Goal: Information Seeking & Learning: Compare options

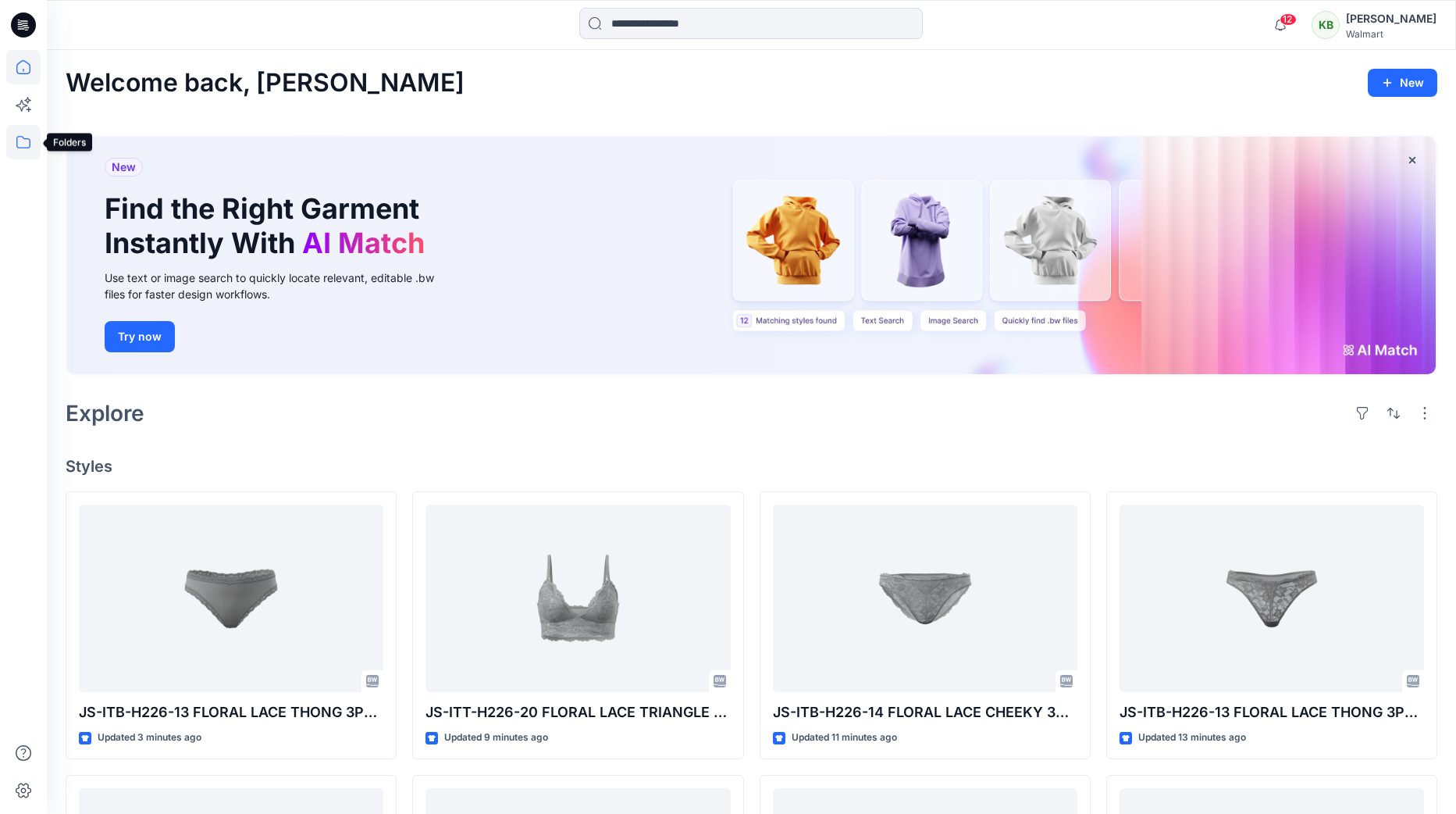
click at [22, 144] on icon at bounding box center [23, 142] width 34 height 34
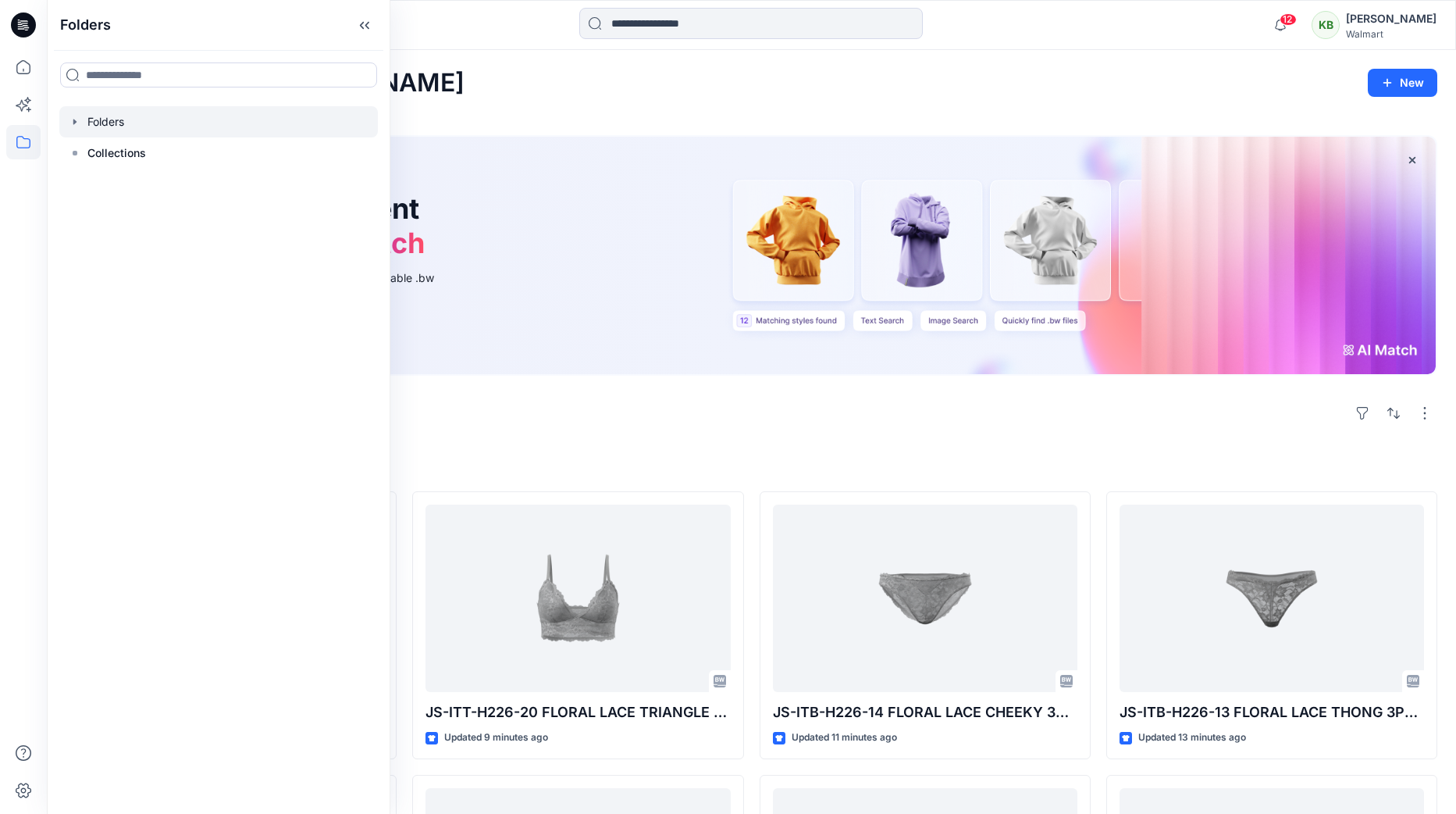
click at [76, 119] on icon "button" at bounding box center [75, 122] width 13 height 13
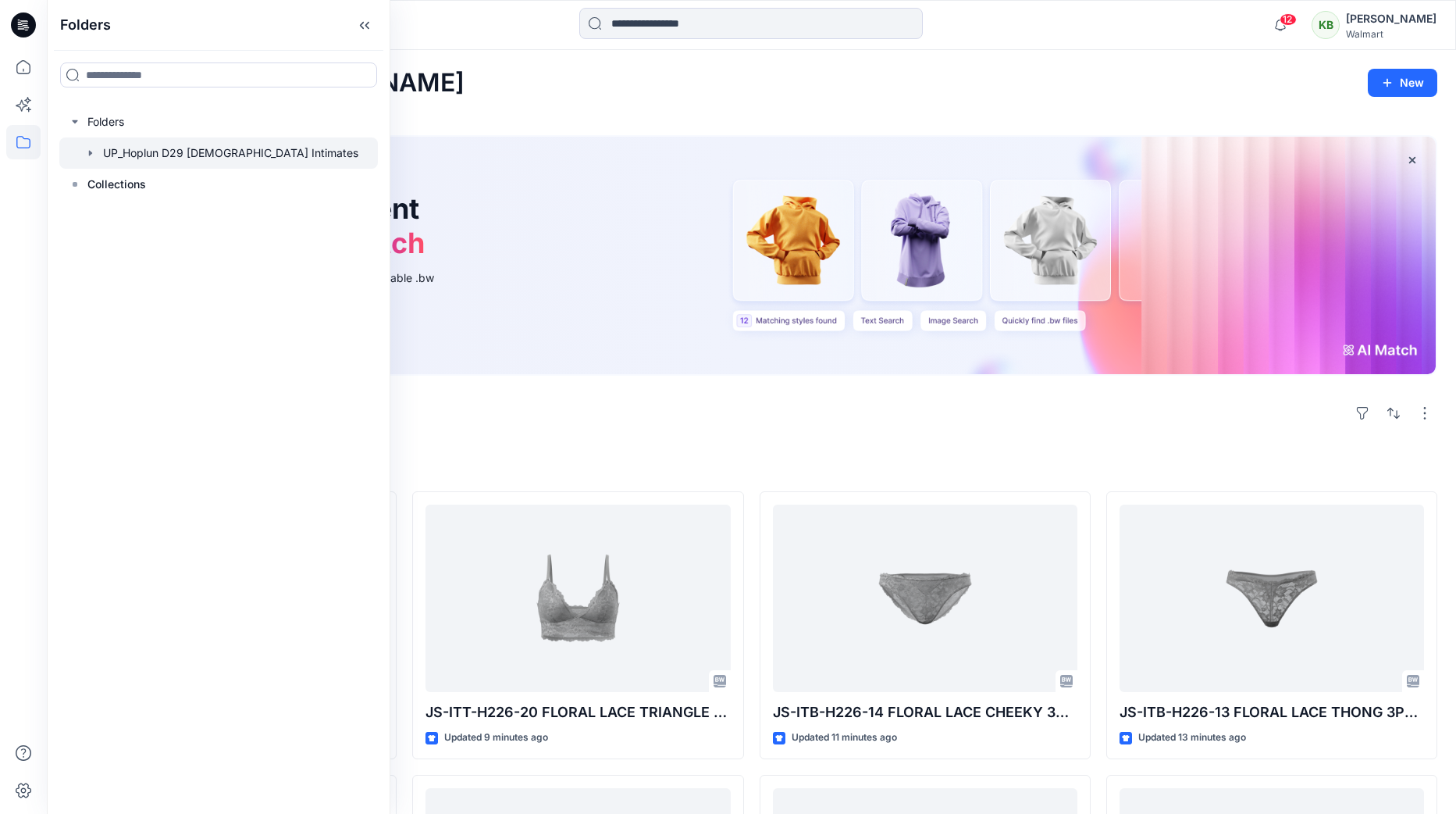
click at [90, 153] on icon "button" at bounding box center [91, 152] width 3 height 5
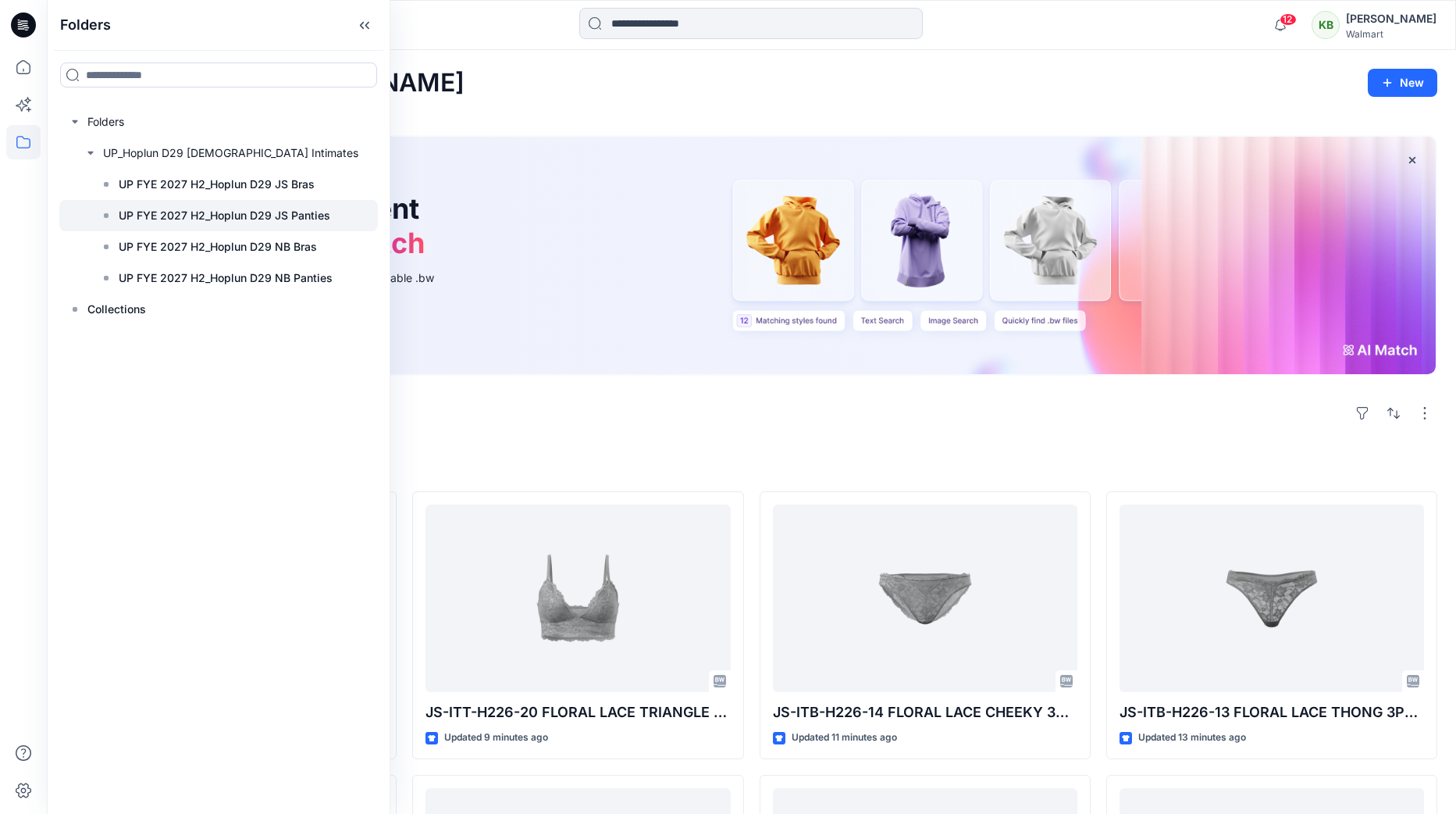
click at [270, 206] on p "UP FYE 2027 H2_Hoplun D29 JS Panties" at bounding box center [224, 215] width 212 height 19
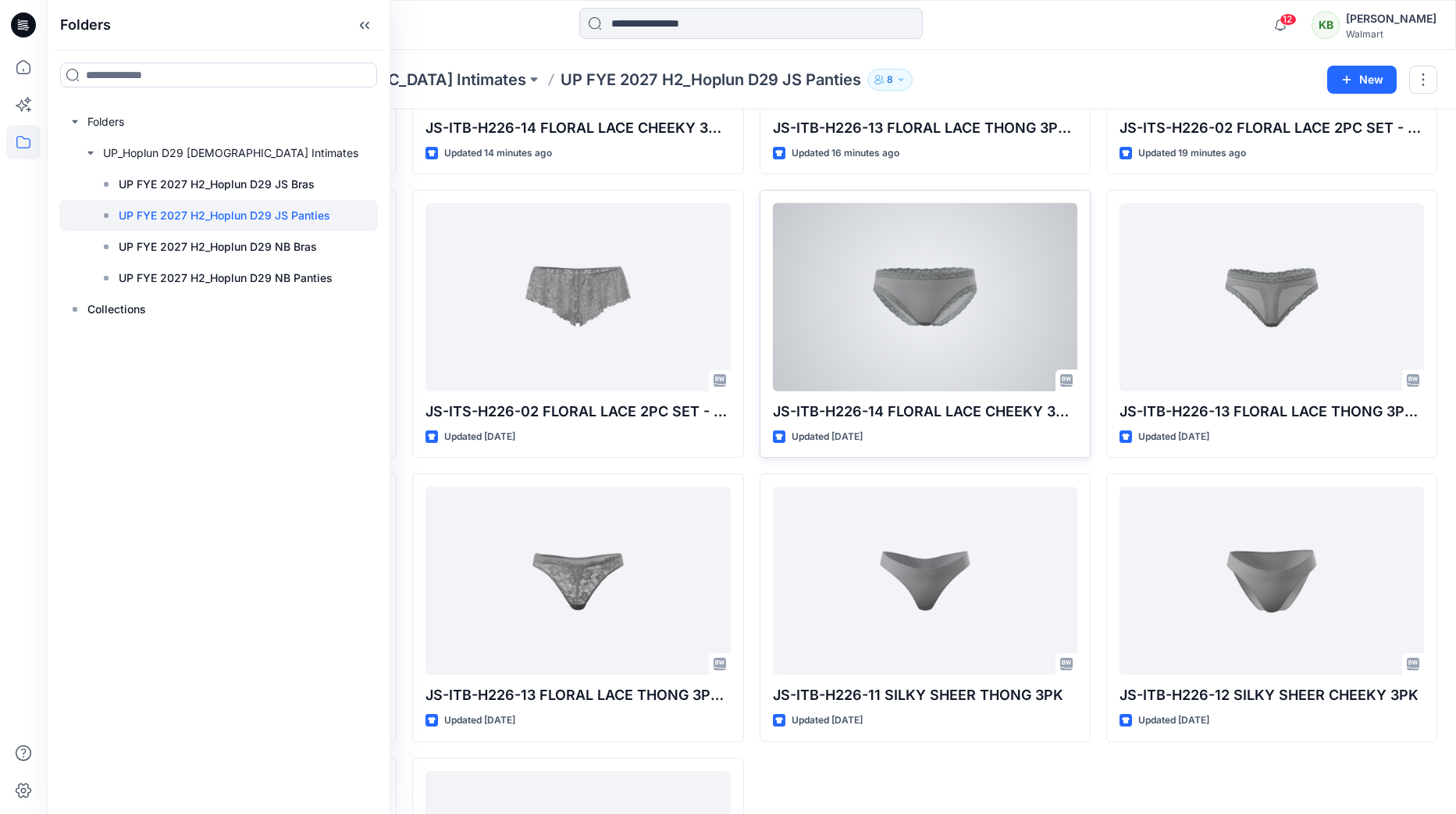
scroll to position [268, 0]
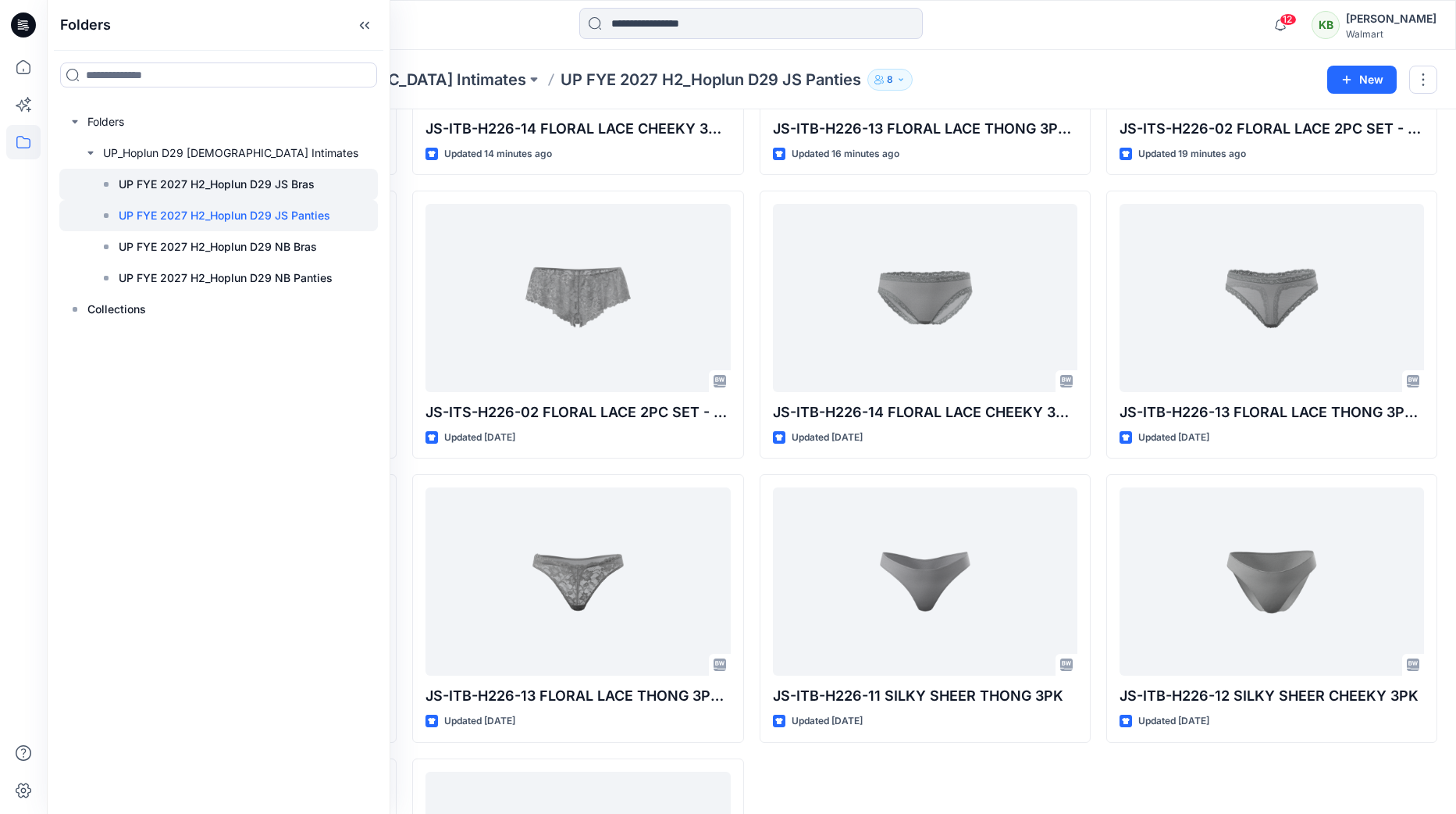
click at [282, 182] on p "UP FYE 2027 H2_Hoplun D29 JS Bras" at bounding box center [216, 185] width 196 height 19
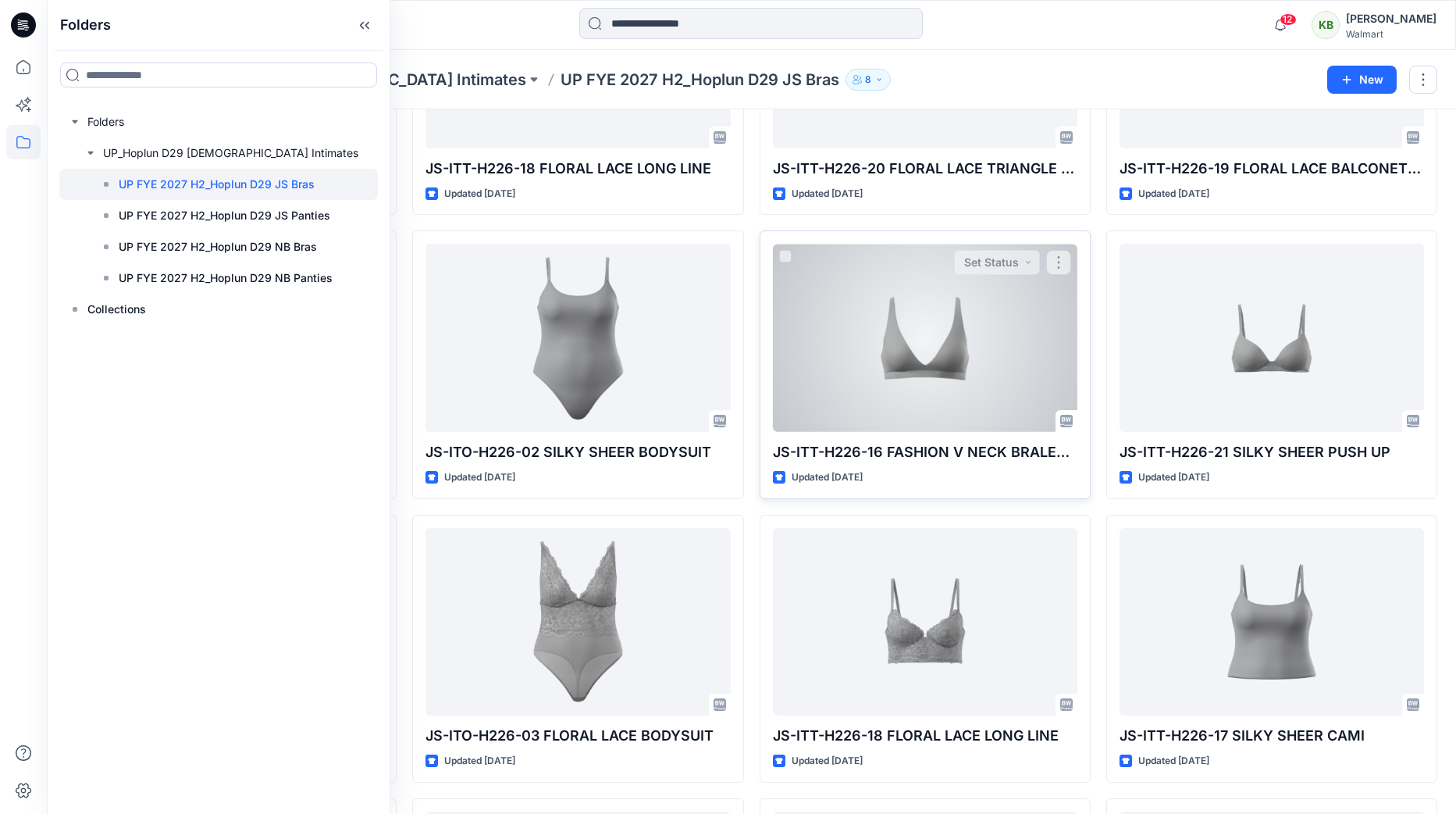
scroll to position [510, 0]
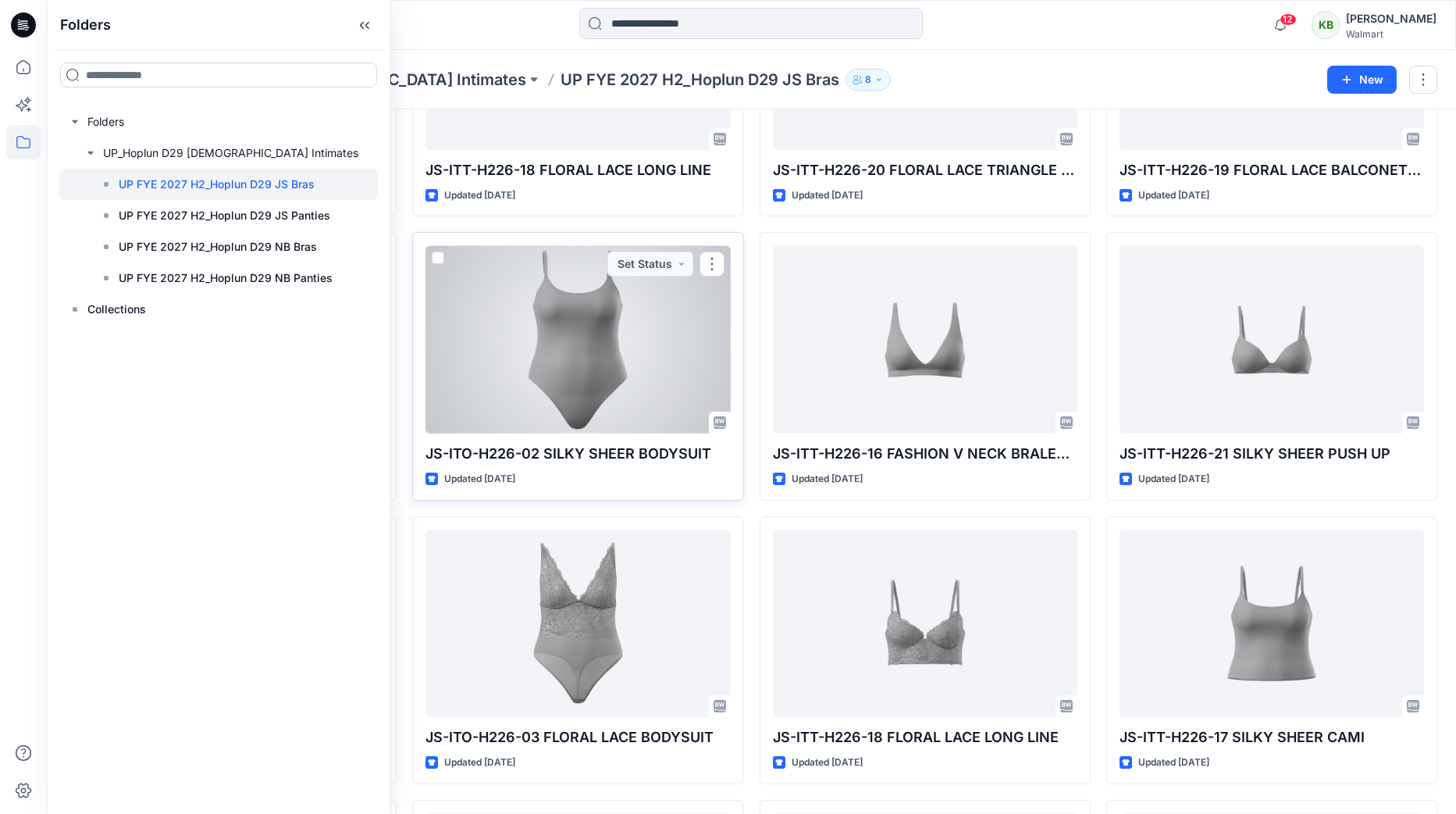
click at [534, 295] on div at bounding box center [578, 339] width 305 height 188
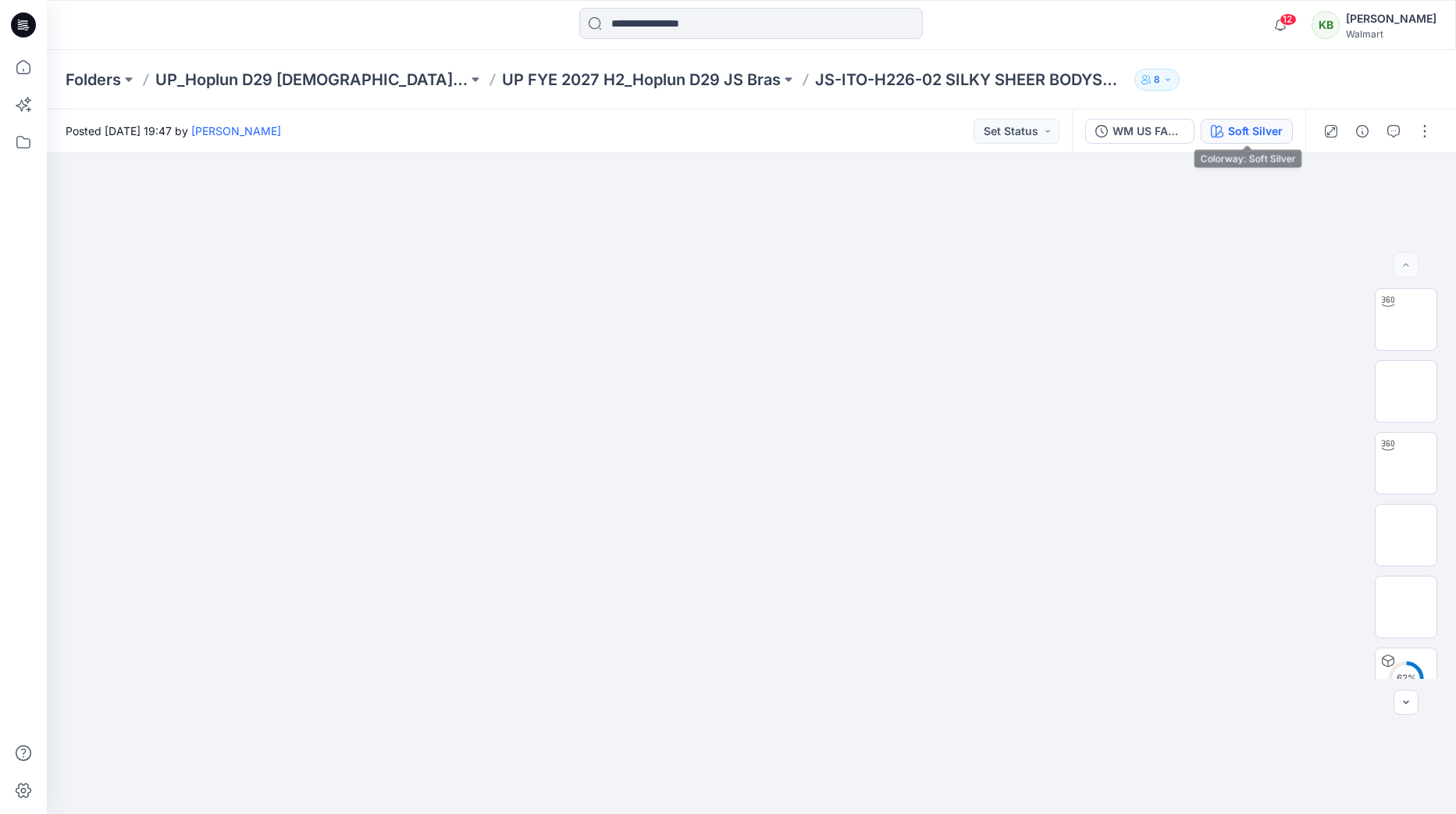
click at [1248, 129] on div "Soft Silver" at bounding box center [1255, 131] width 54 height 17
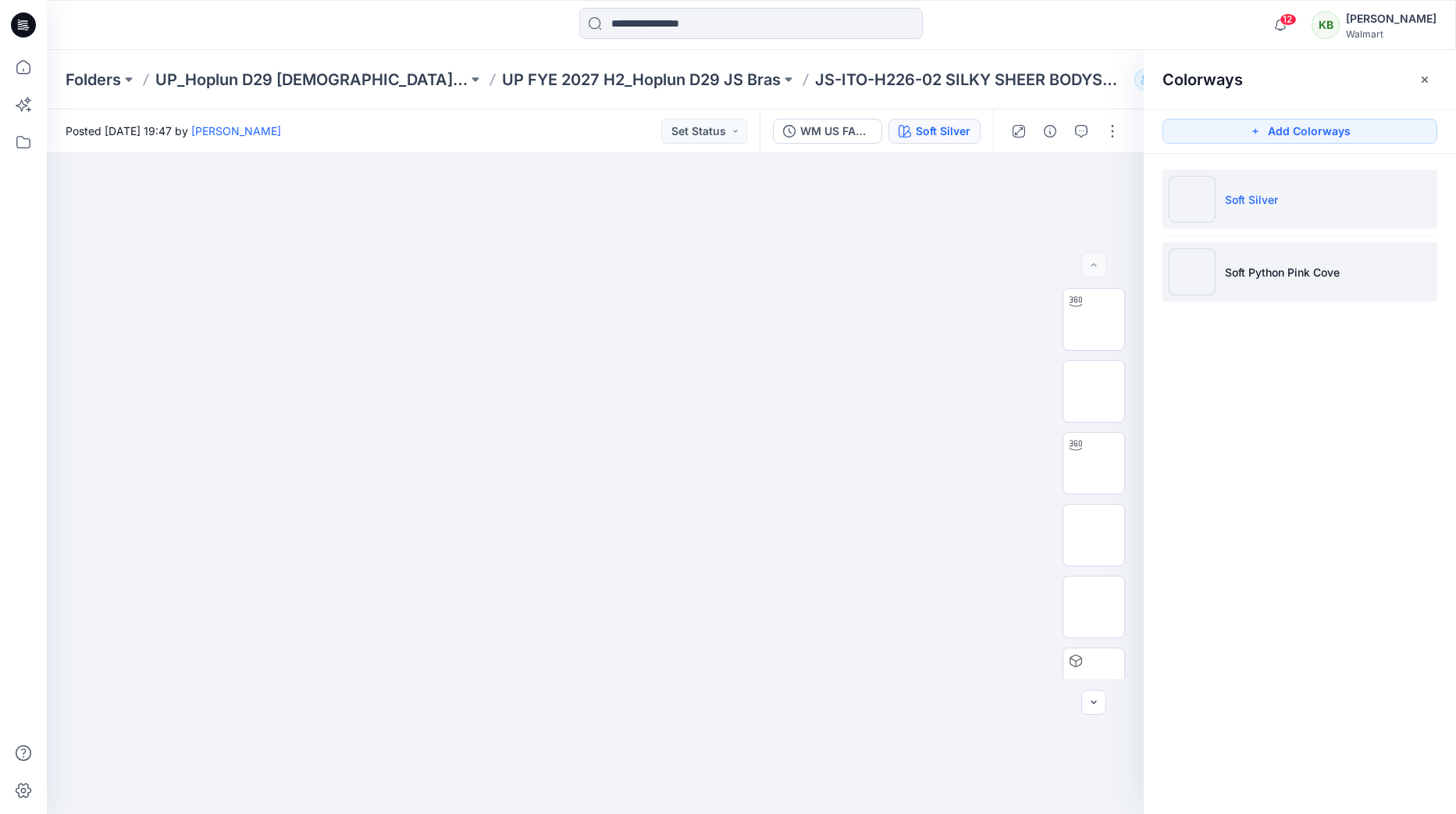
click at [1305, 292] on li "Soft Python Pink Cove" at bounding box center [1299, 272] width 275 height 60
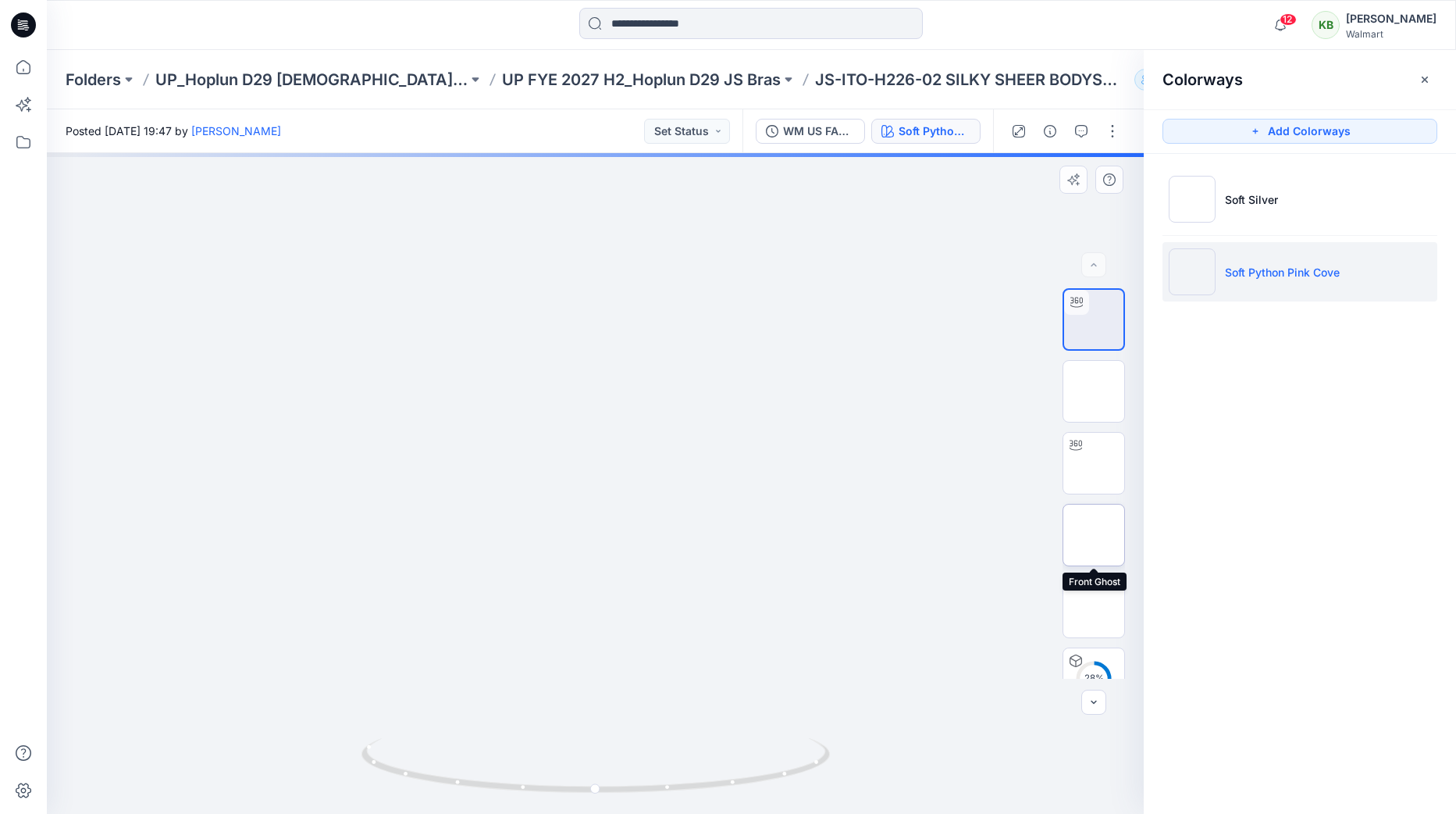
click at [1093, 536] on img at bounding box center [1093, 536] width 0 height 0
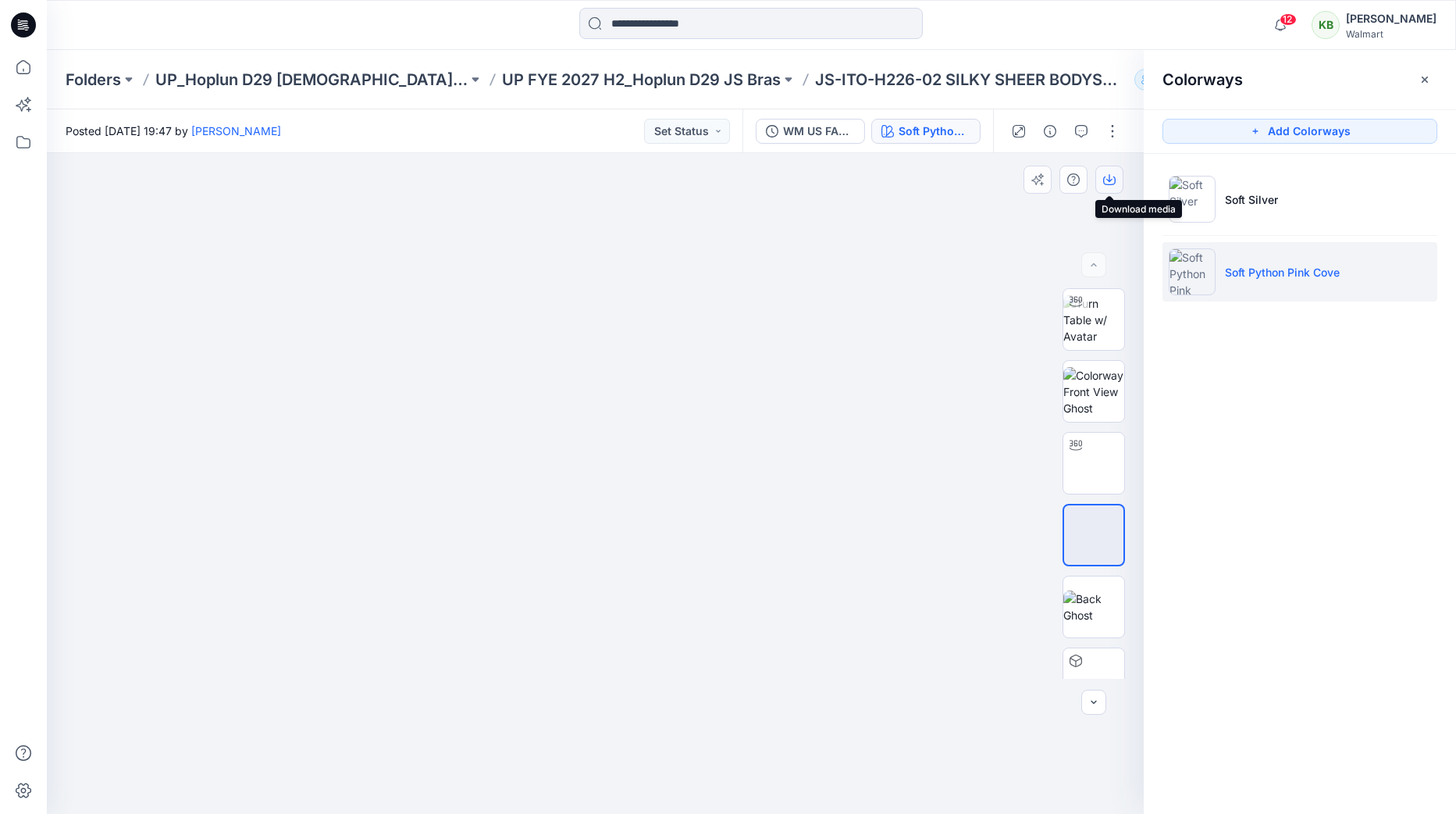
click at [1103, 175] on icon "button" at bounding box center [1109, 180] width 13 height 13
click at [584, 83] on p "UP FYE 2027 H2_Hoplun D29 JS Bras" at bounding box center [642, 80] width 279 height 22
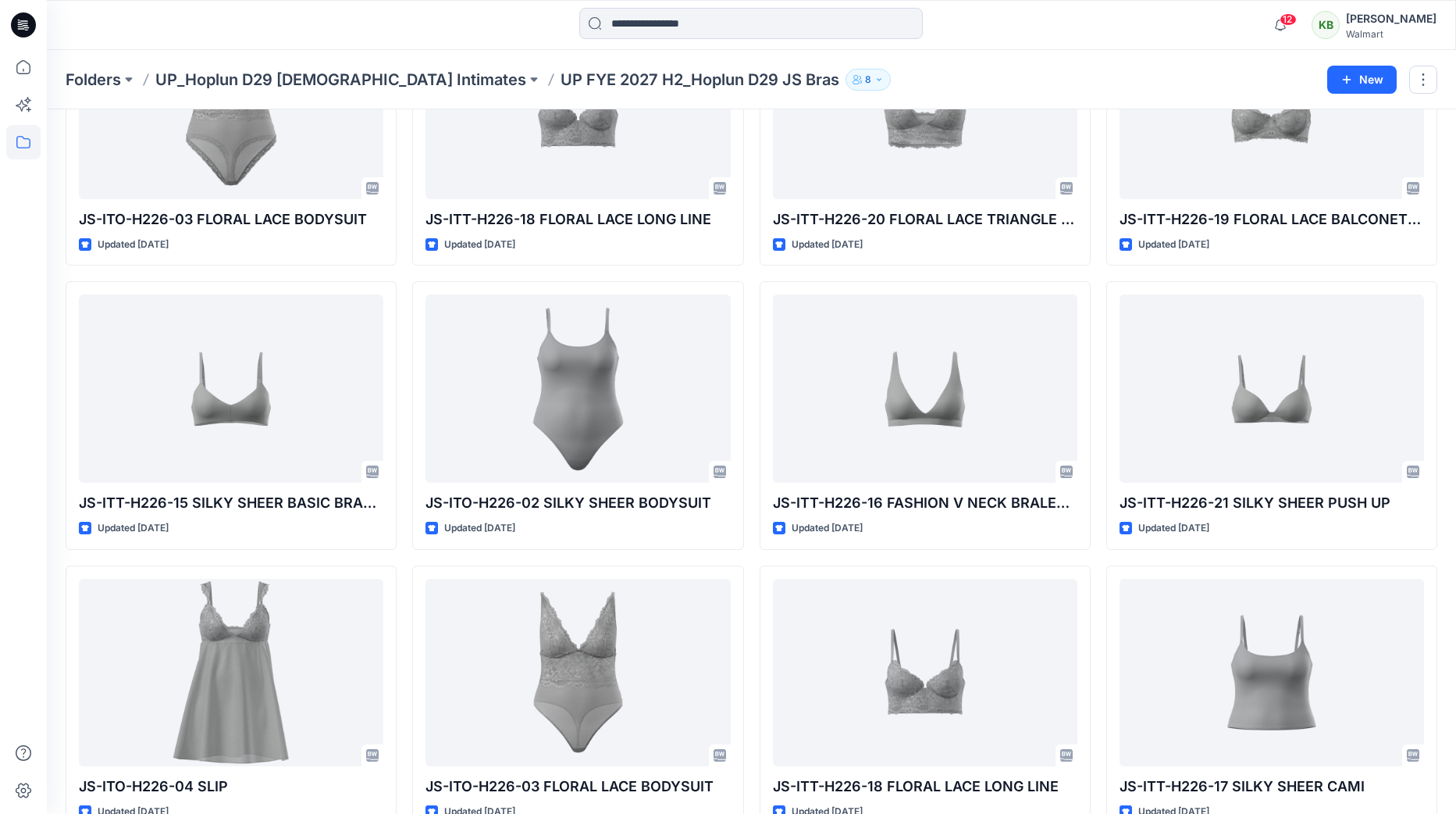
scroll to position [469, 0]
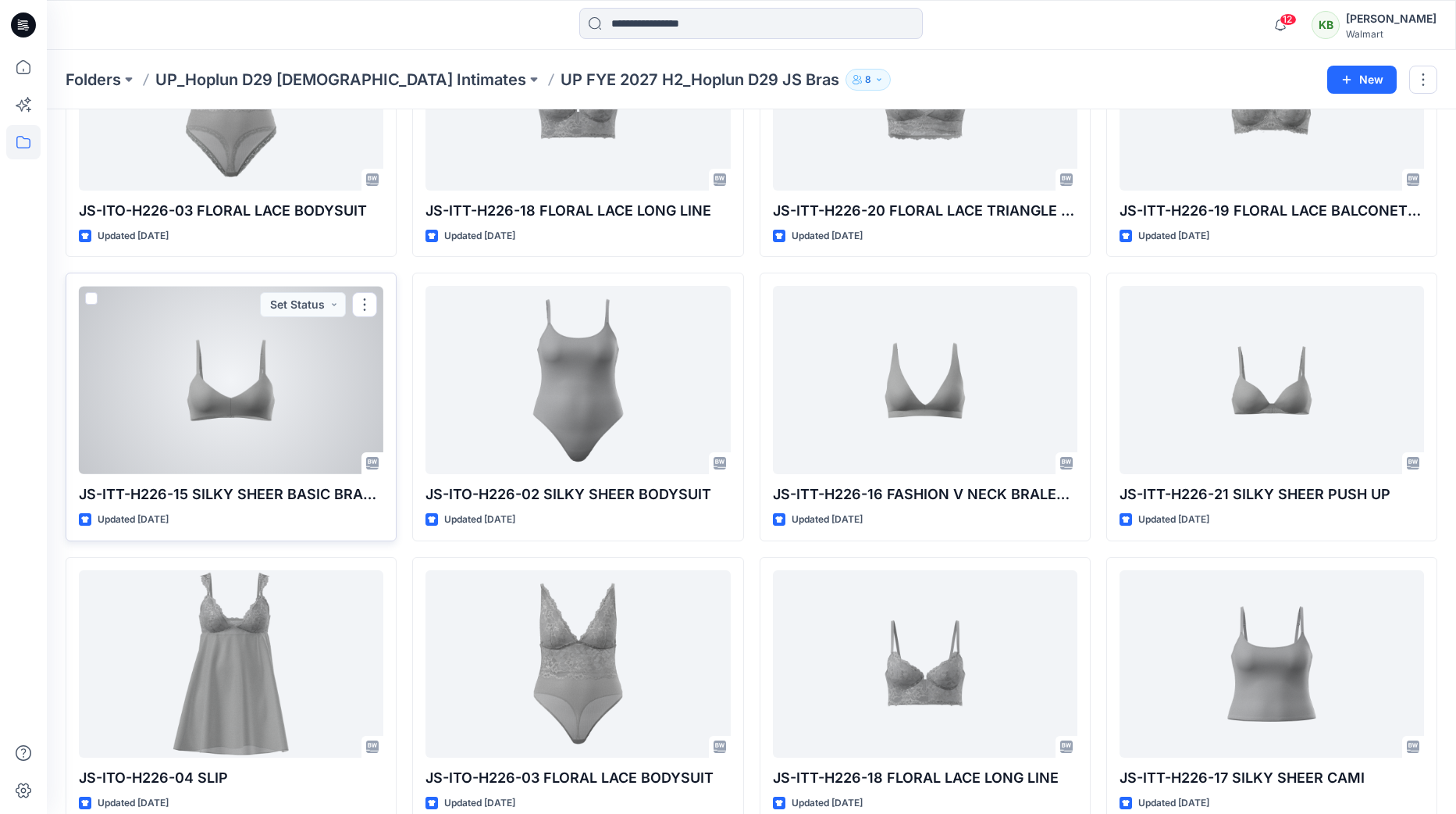
click at [203, 410] on div at bounding box center [231, 380] width 305 height 188
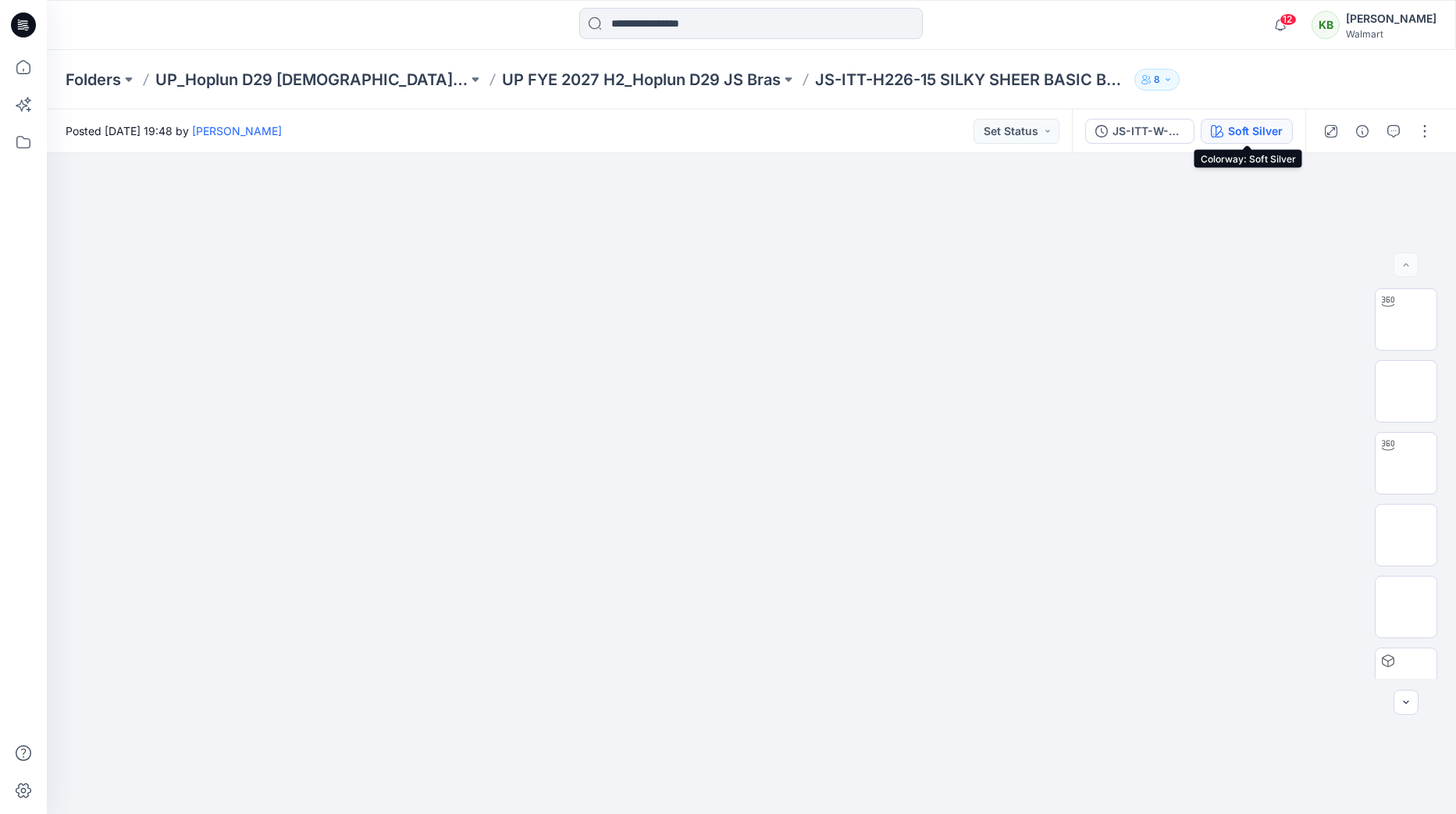
click at [1248, 139] on div "Soft Silver" at bounding box center [1255, 131] width 54 height 17
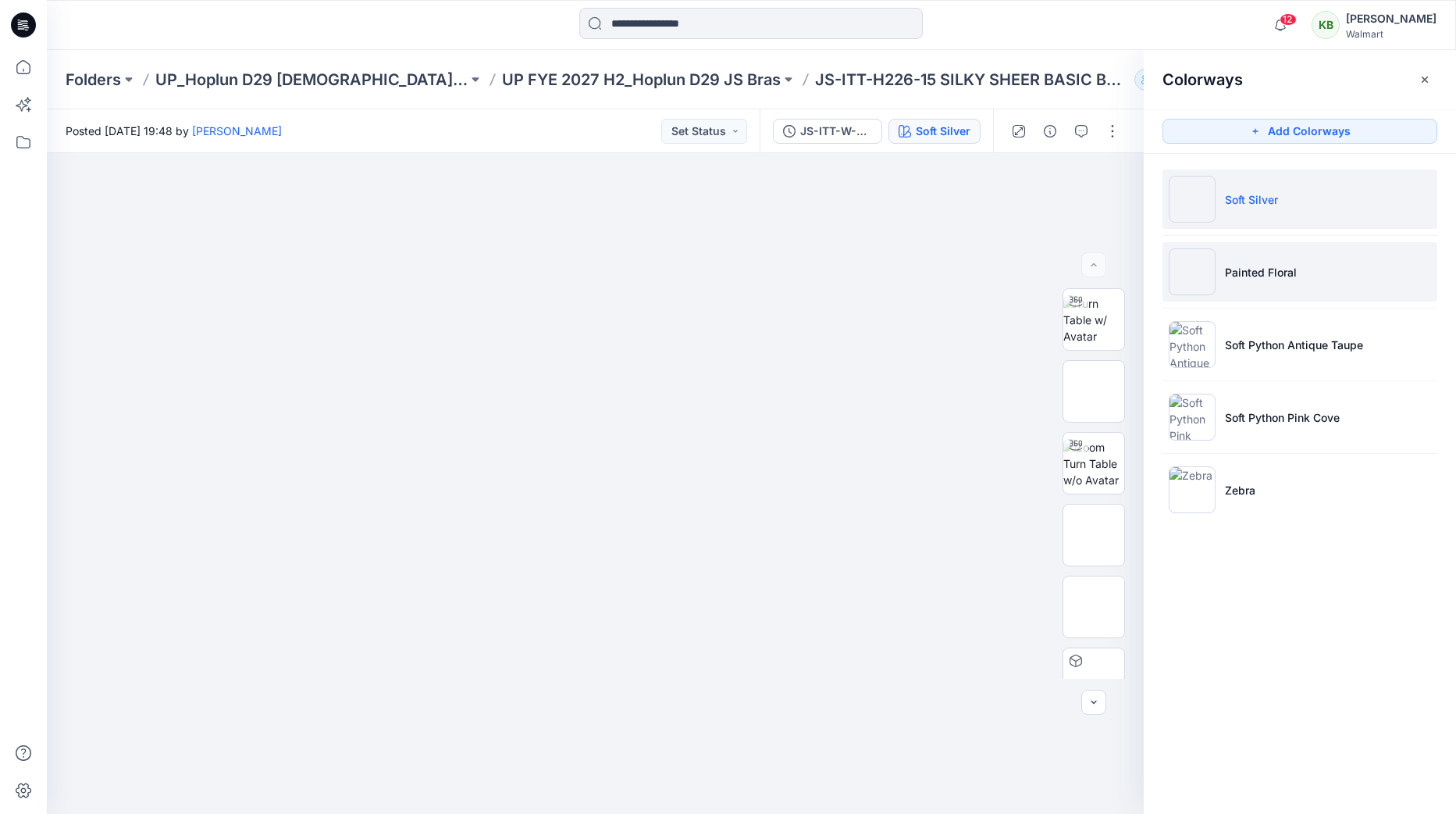
click at [1246, 265] on p "Painted Floral" at bounding box center [1261, 272] width 71 height 16
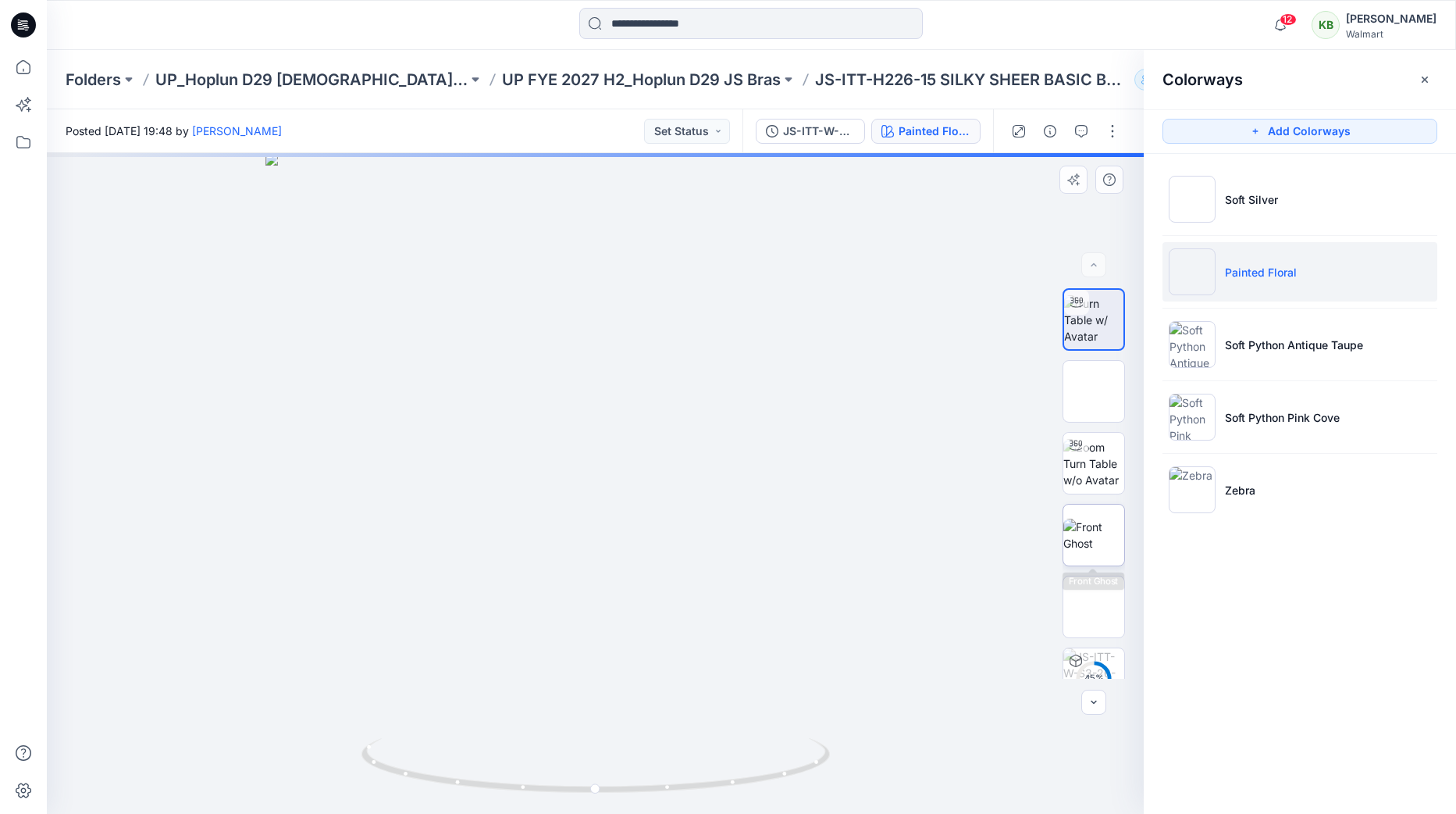
click at [1097, 533] on img at bounding box center [1094, 535] width 61 height 33
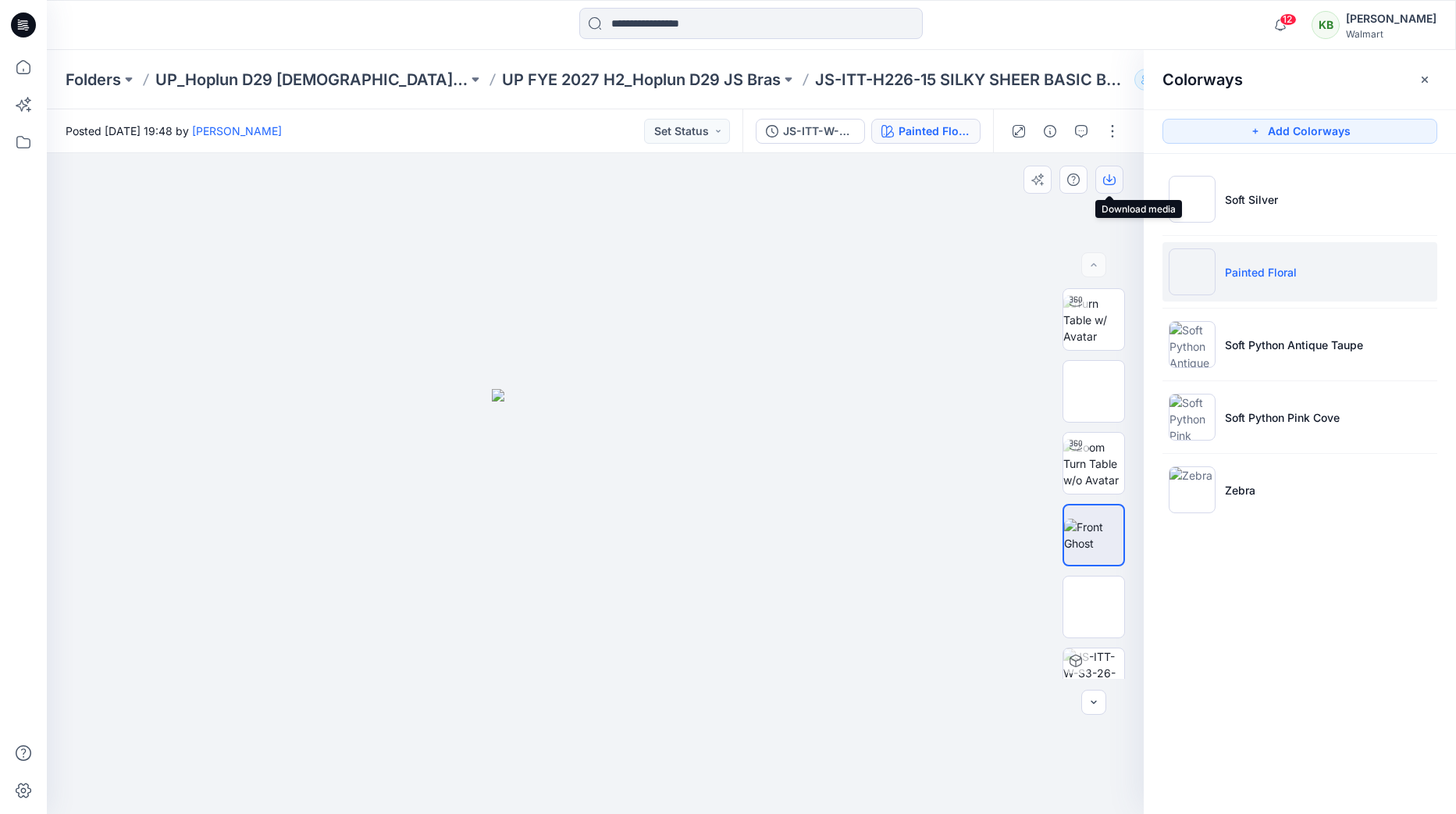
click at [1111, 184] on icon "button" at bounding box center [1109, 180] width 13 height 13
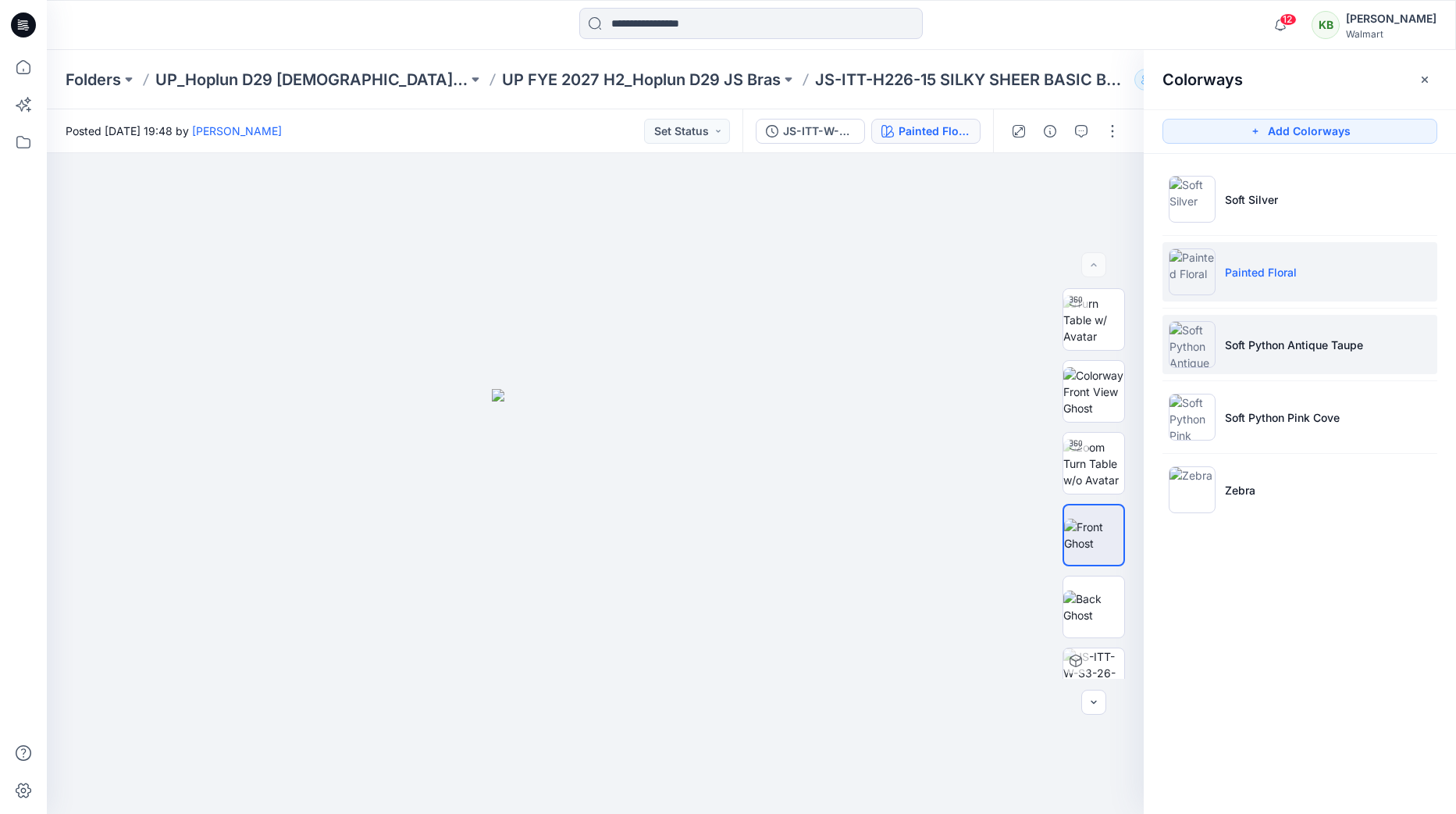
click at [1308, 349] on p "Soft Python Antique Taupe" at bounding box center [1294, 344] width 138 height 16
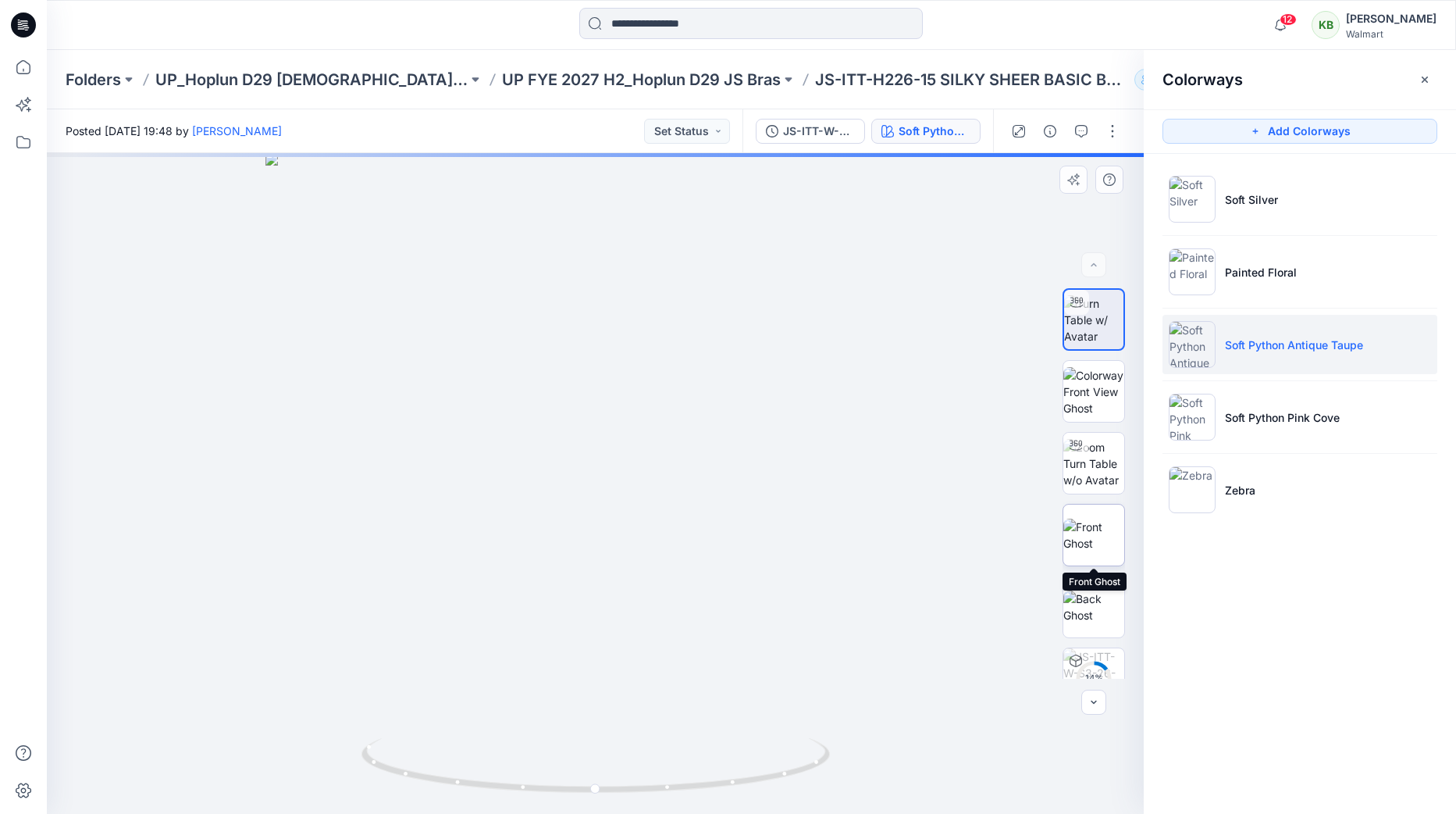
click at [1121, 534] on img at bounding box center [1094, 535] width 61 height 33
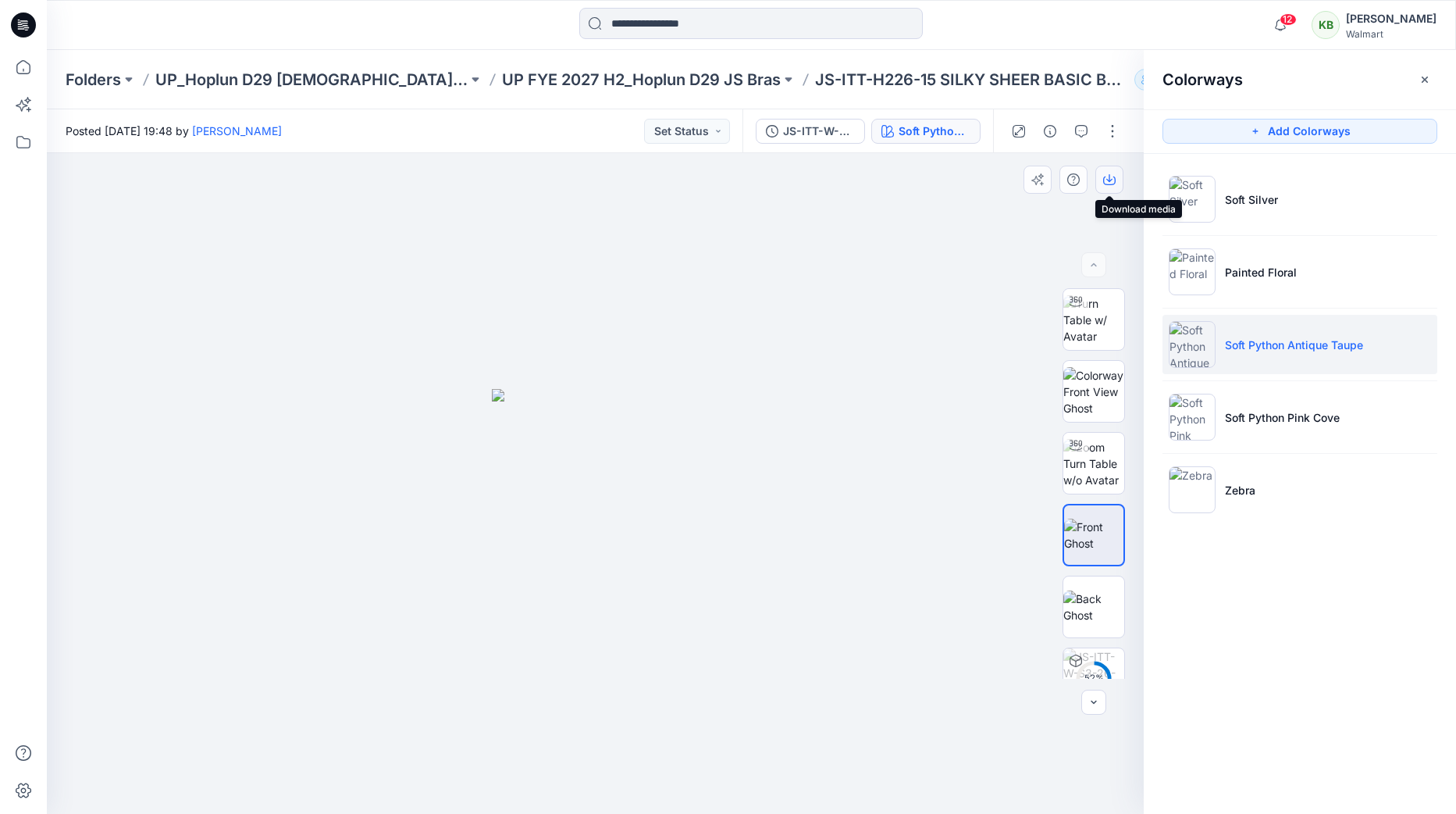
click at [1107, 178] on icon "button" at bounding box center [1109, 180] width 13 height 13
click at [1311, 422] on p "Soft Python Pink Cove" at bounding box center [1282, 417] width 115 height 16
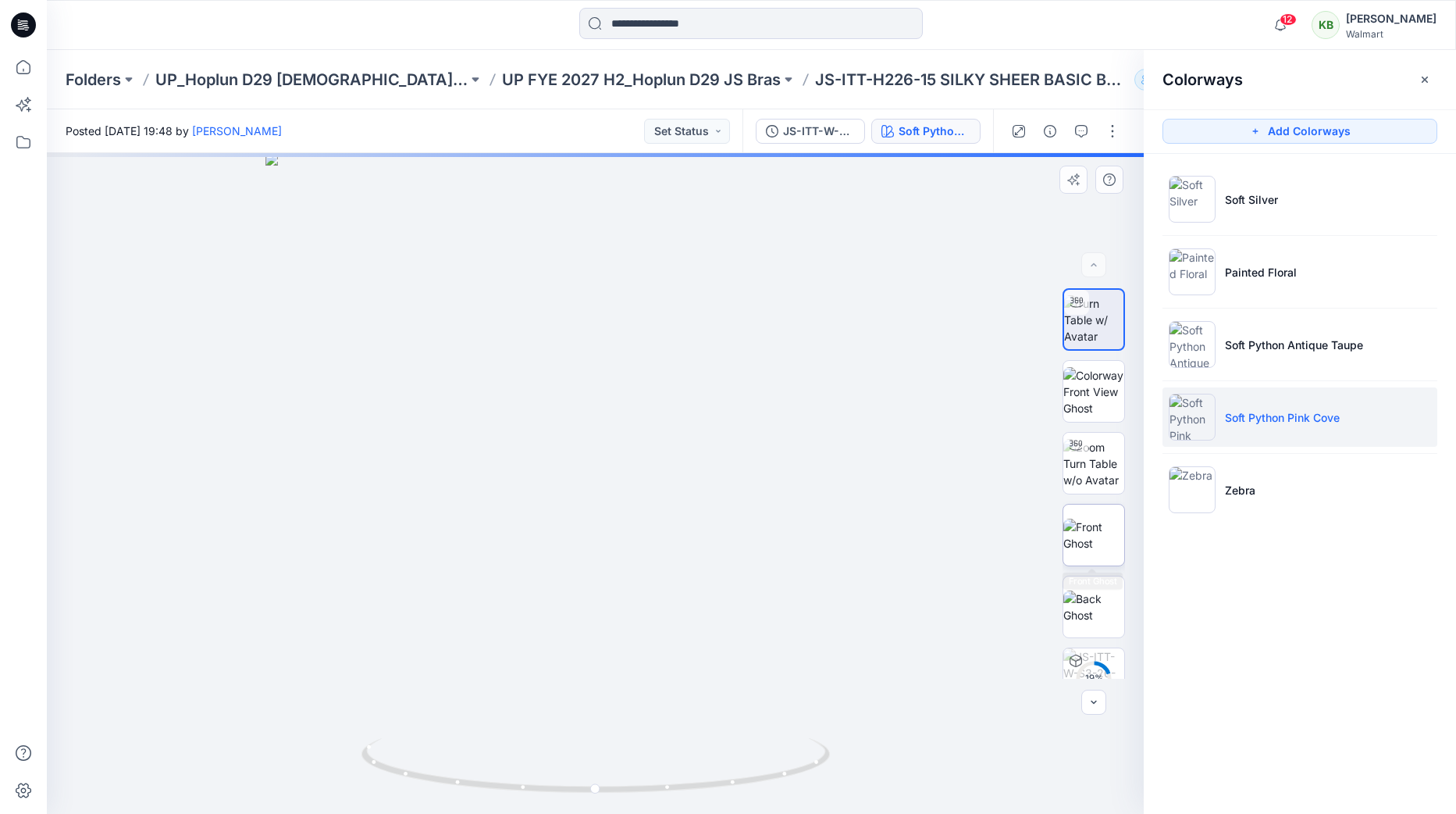
click at [1098, 519] on img at bounding box center [1094, 535] width 61 height 33
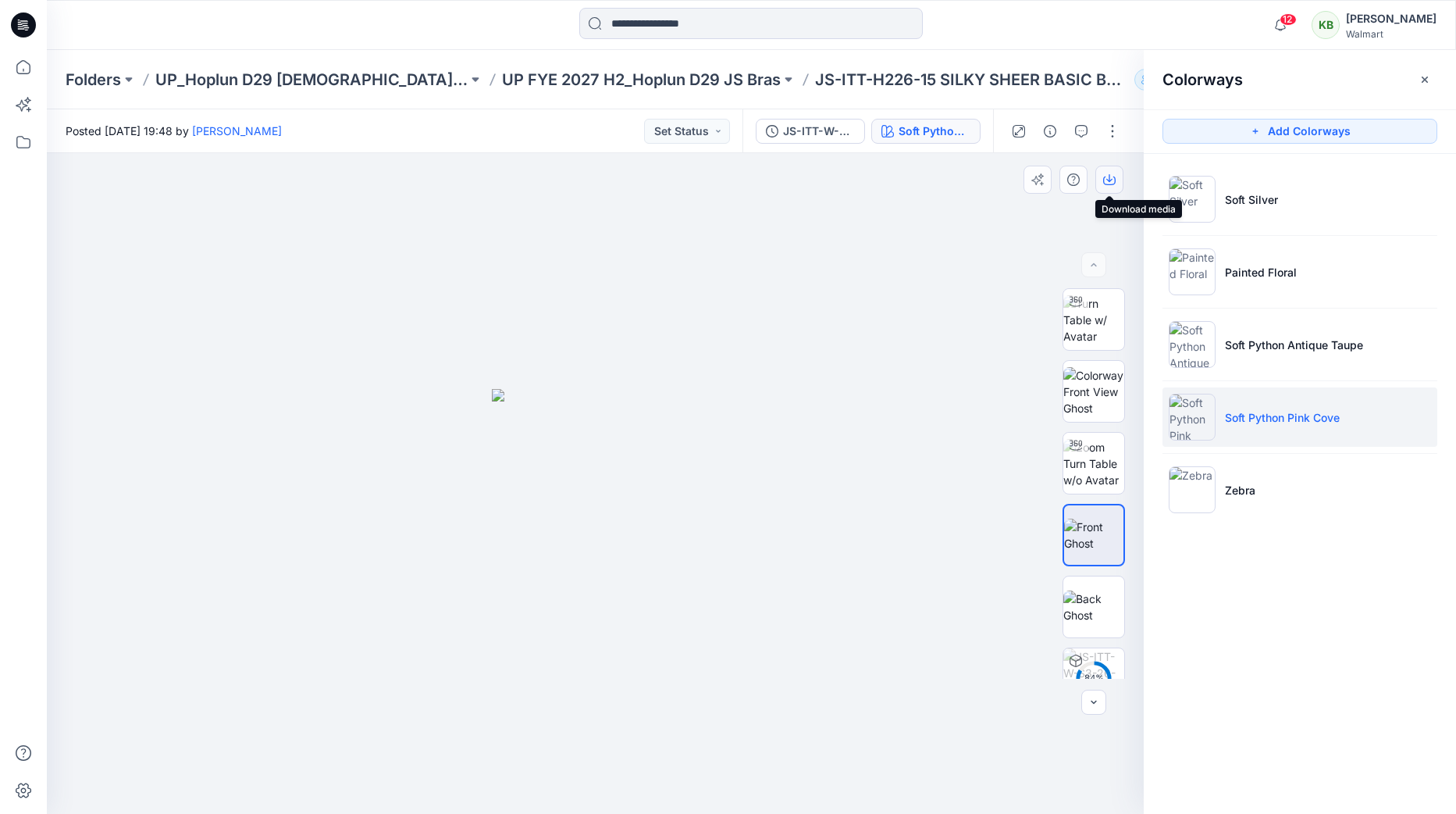
click at [1107, 177] on icon "button" at bounding box center [1109, 180] width 13 height 13
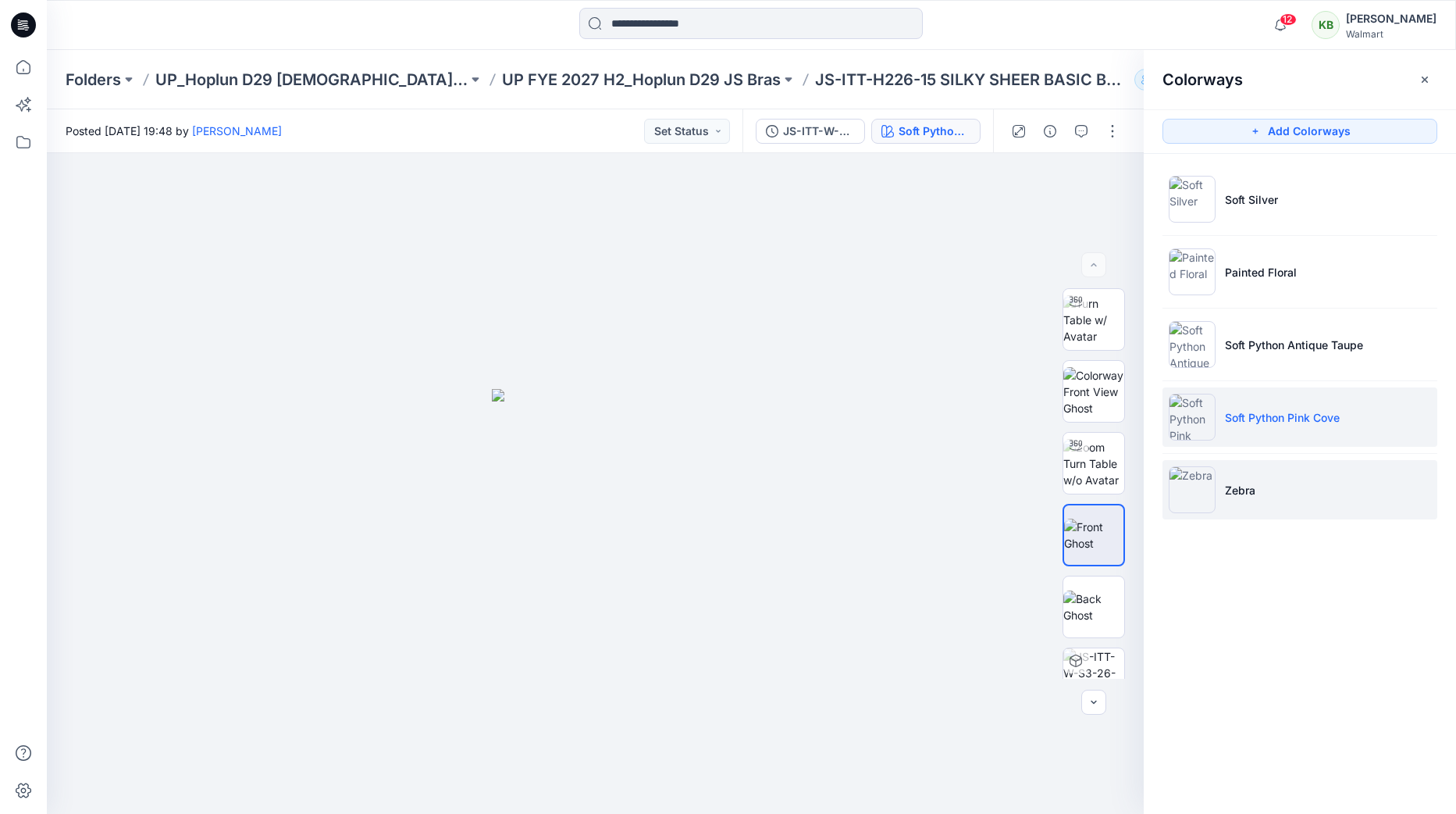
click at [1261, 484] on li "Zebra" at bounding box center [1299, 490] width 275 height 60
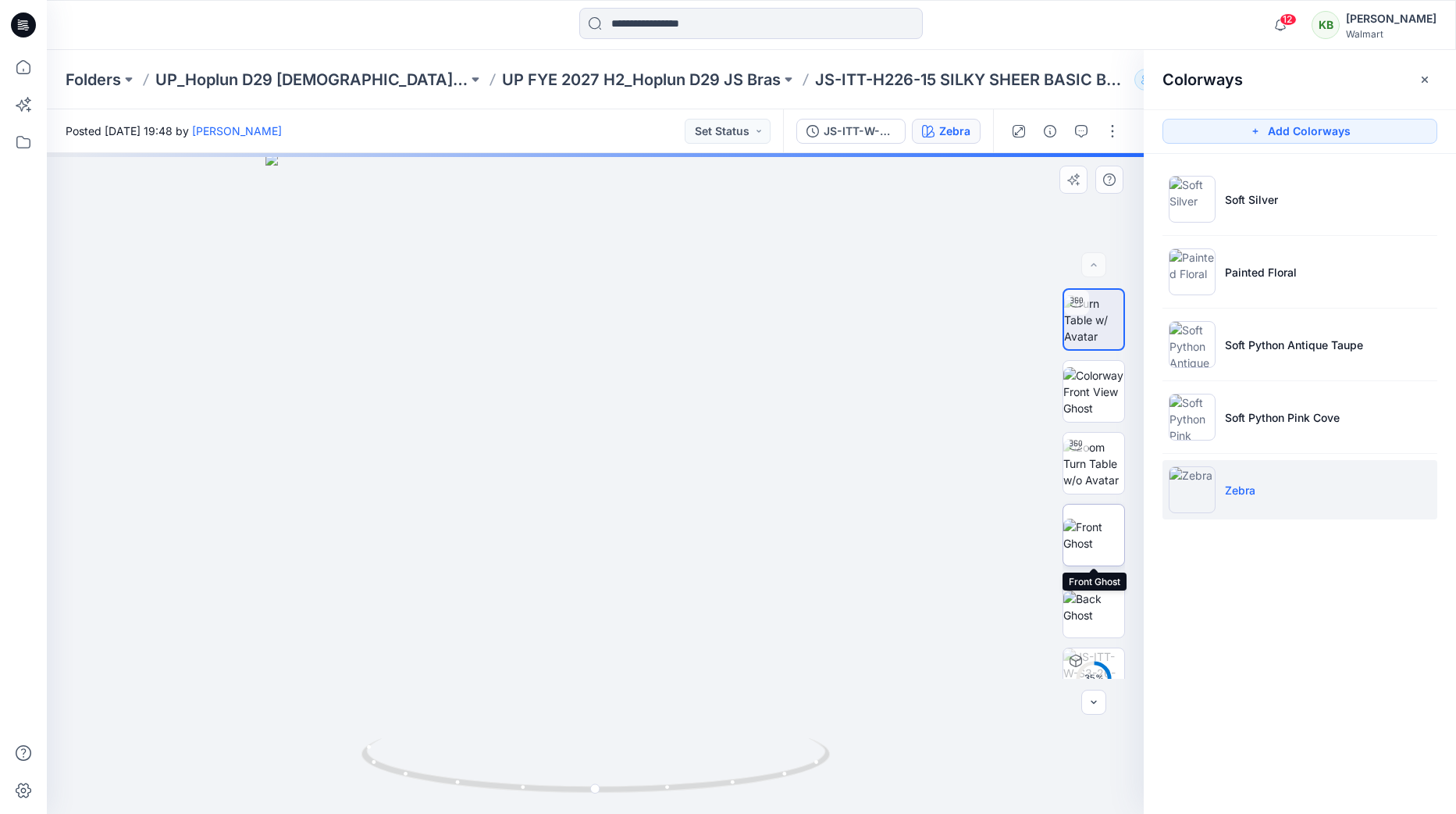
click at [1093, 552] on img at bounding box center [1094, 535] width 61 height 33
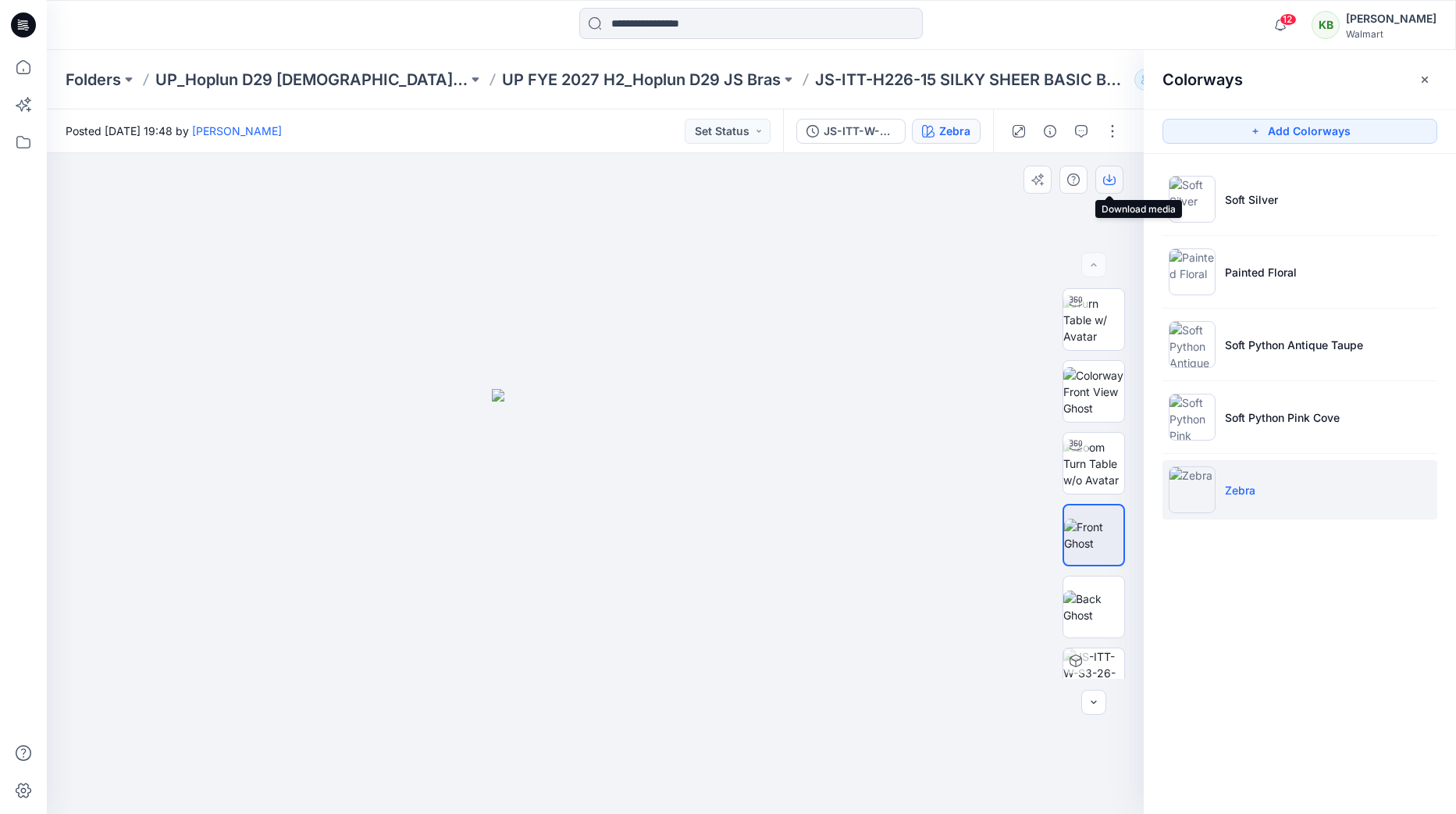
click at [1111, 178] on icon "button" at bounding box center [1109, 180] width 13 height 13
click at [674, 81] on p "UP FYE 2027 H2_Hoplun D29 JS Bras" at bounding box center [642, 80] width 279 height 22
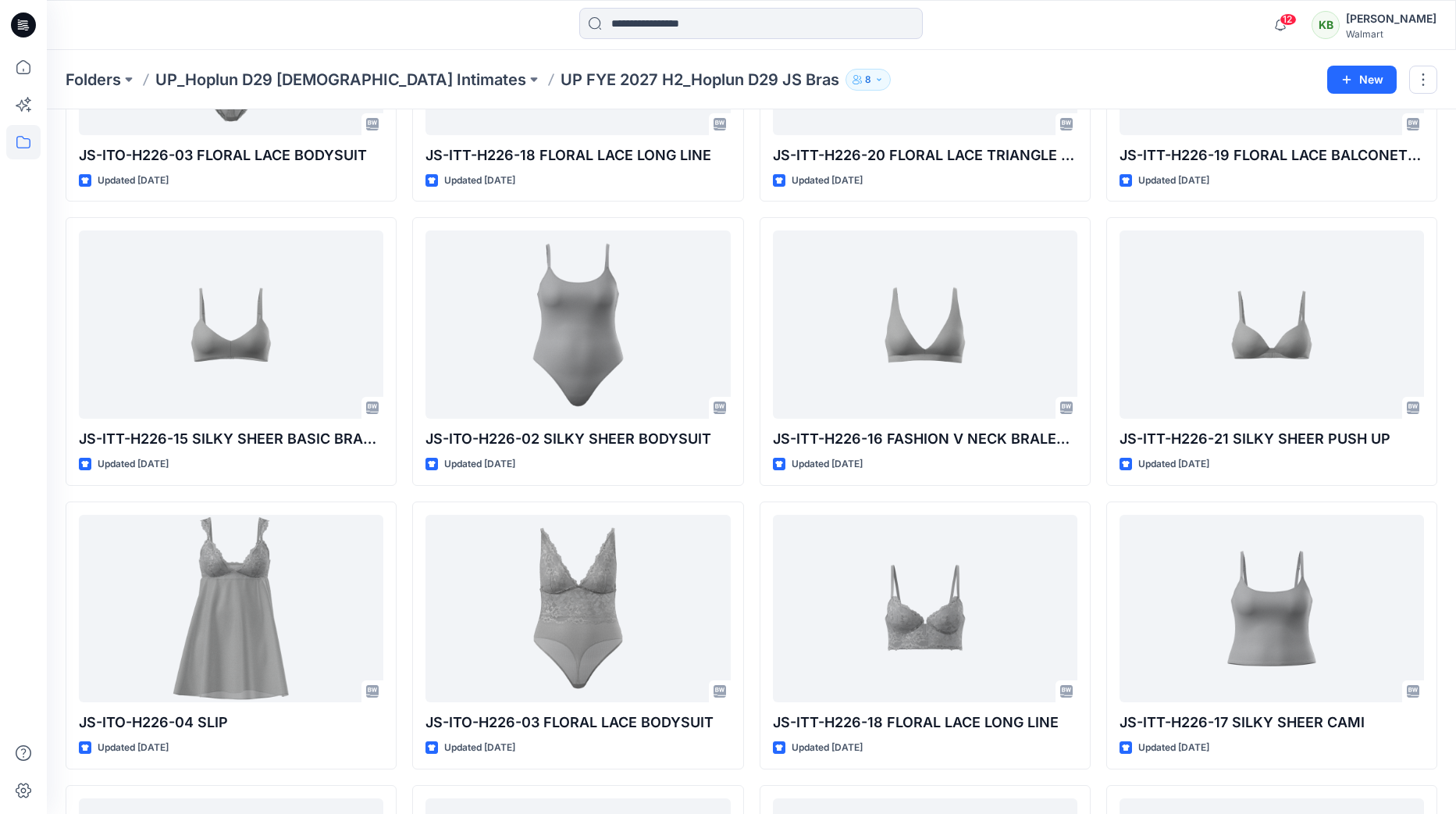
scroll to position [534, 0]
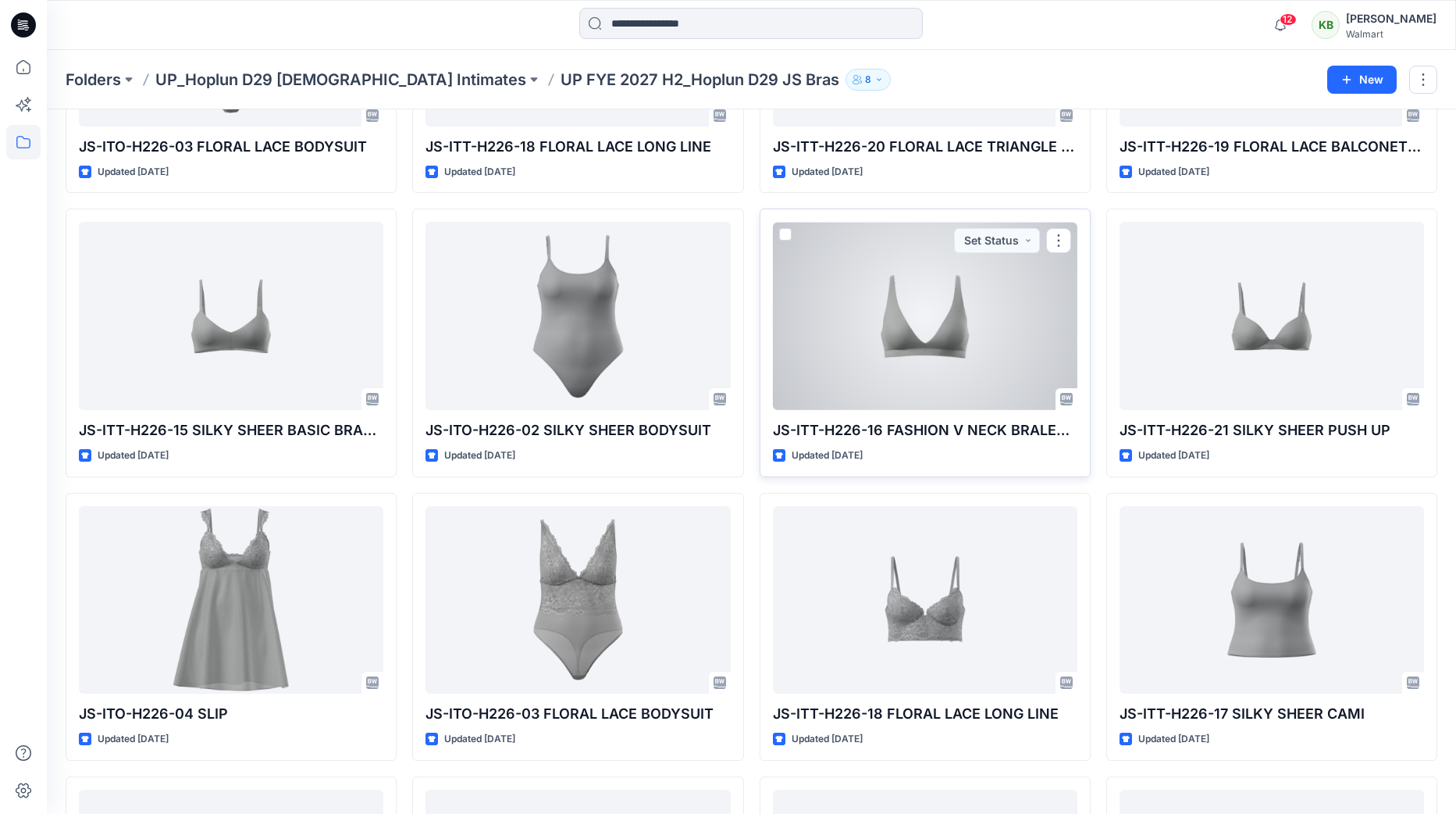
click at [1019, 301] on div at bounding box center [925, 316] width 305 height 188
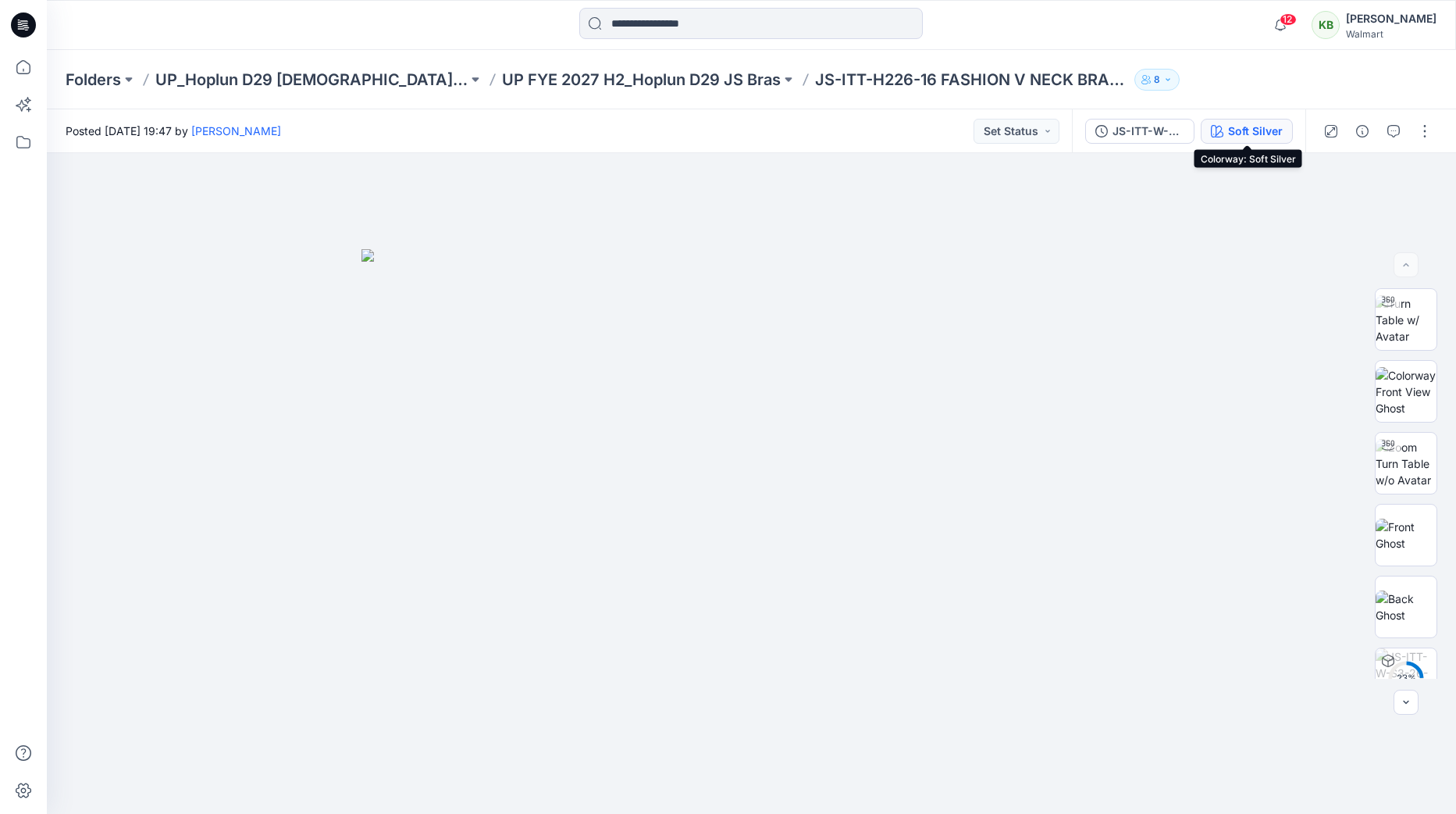
click at [1236, 129] on div "Soft Silver" at bounding box center [1255, 131] width 54 height 17
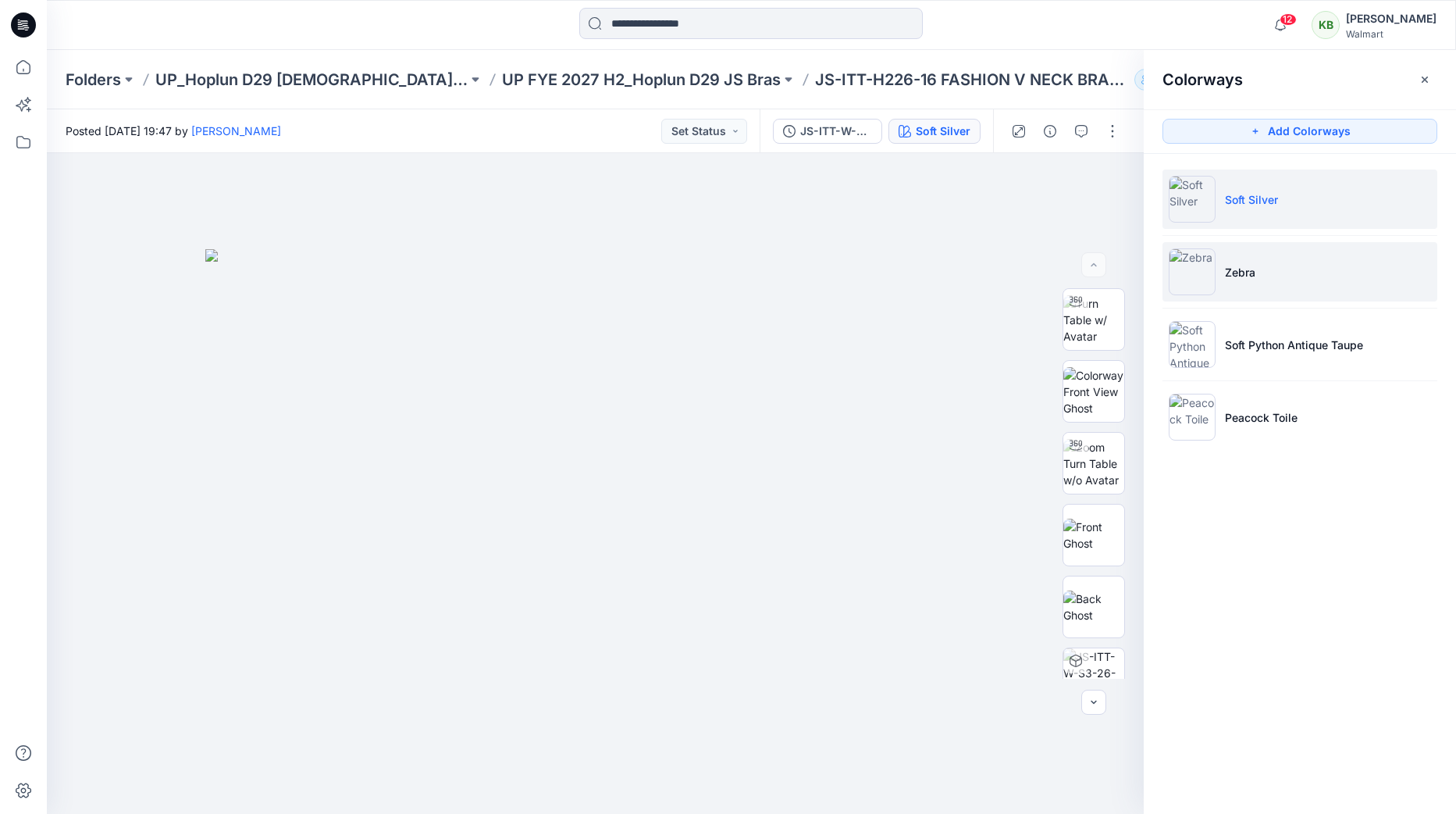
click at [1274, 273] on li "Zebra" at bounding box center [1299, 272] width 275 height 60
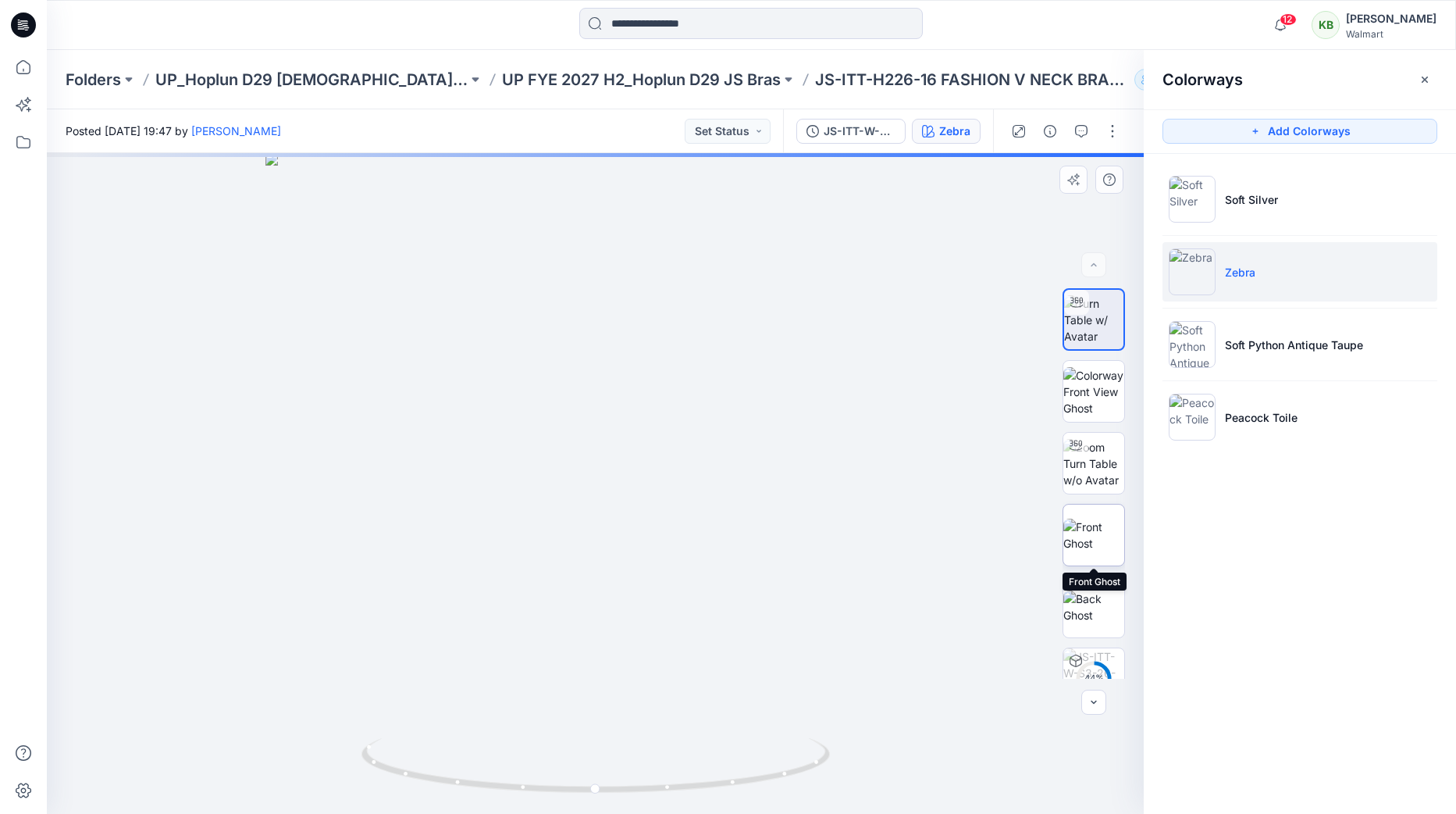
click at [1105, 531] on img at bounding box center [1094, 535] width 61 height 33
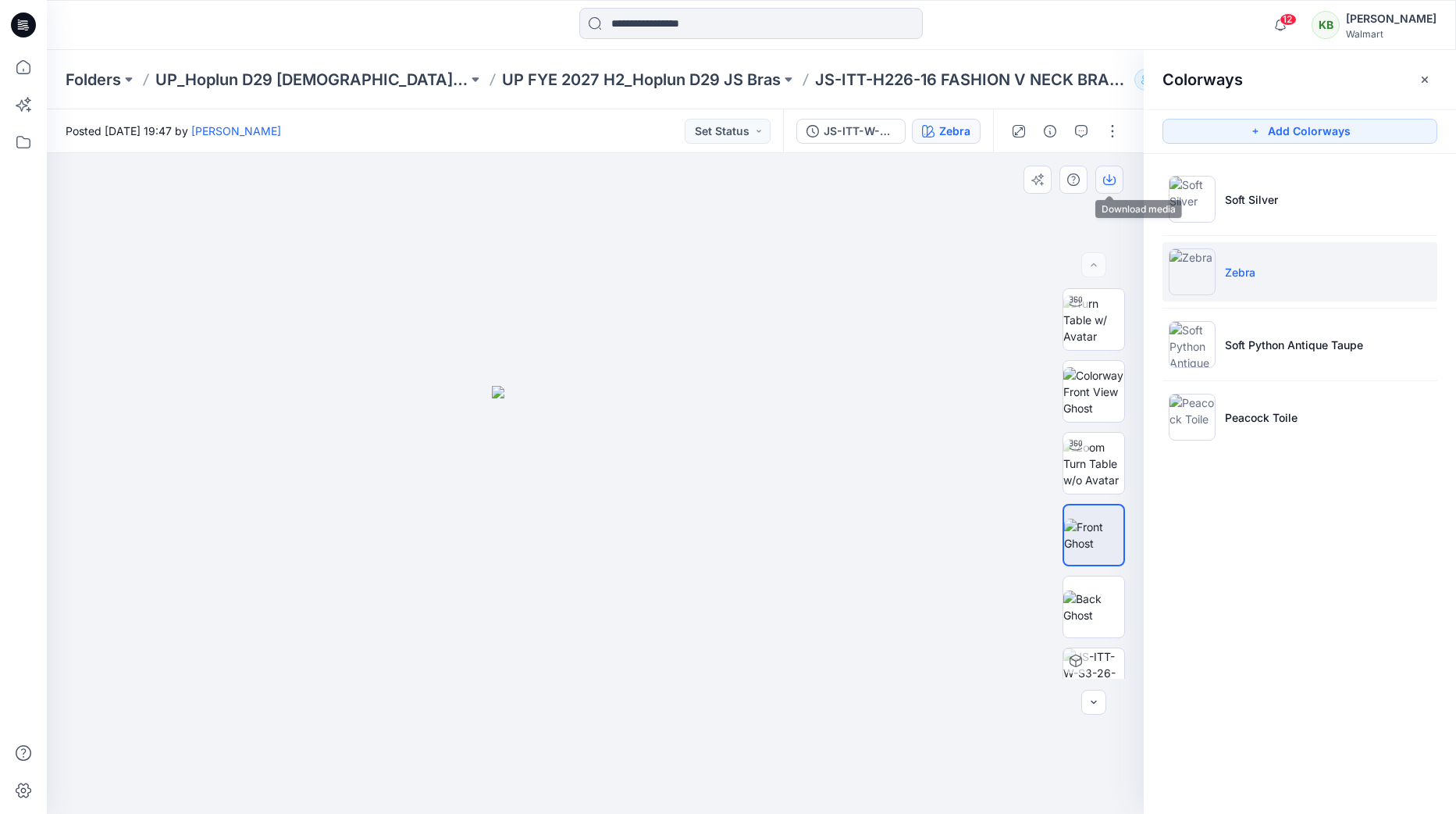
click at [1112, 182] on icon "button" at bounding box center [1109, 180] width 13 height 13
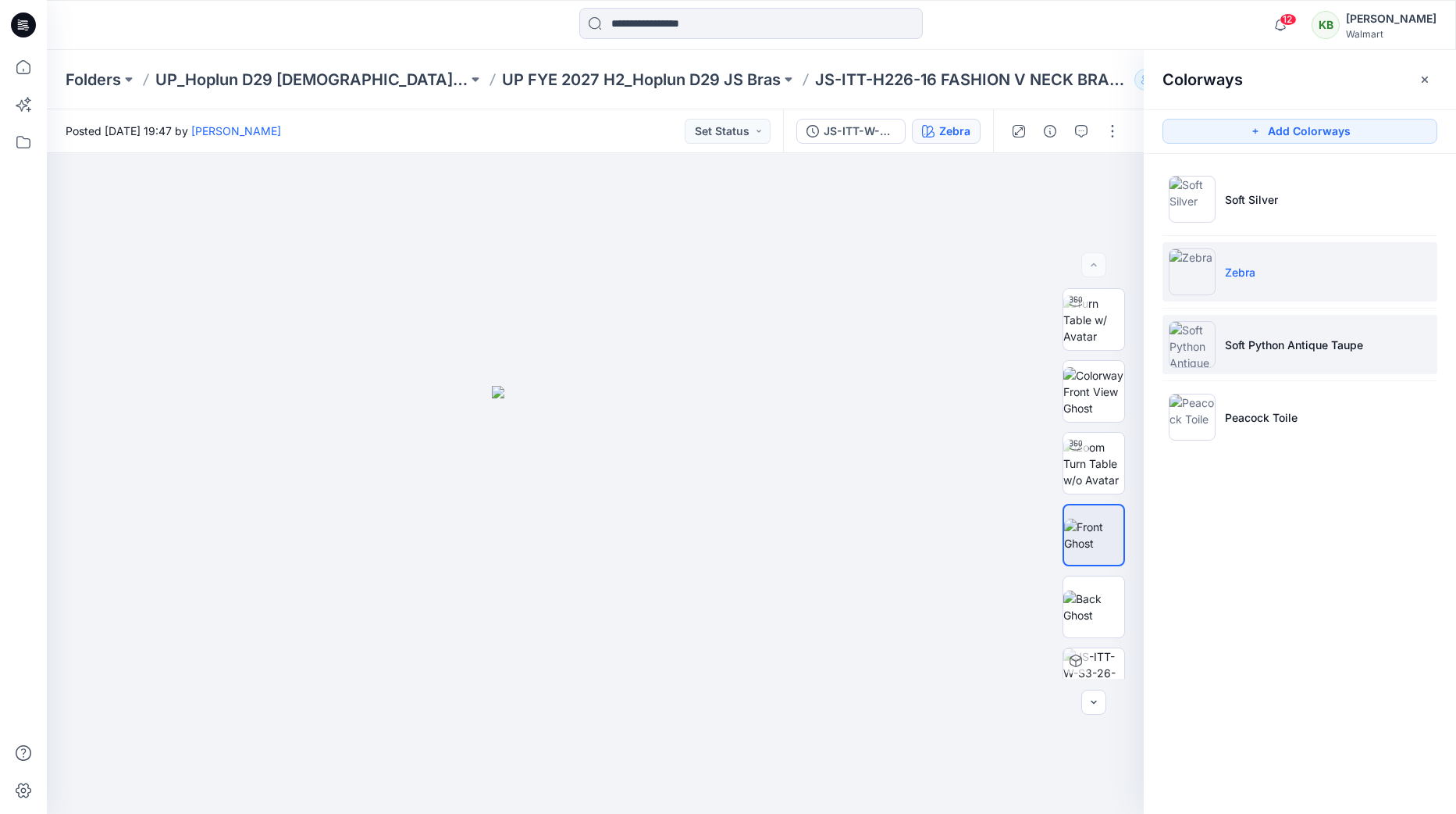
click at [1282, 353] on p "Soft Python Antique Taupe" at bounding box center [1294, 344] width 138 height 16
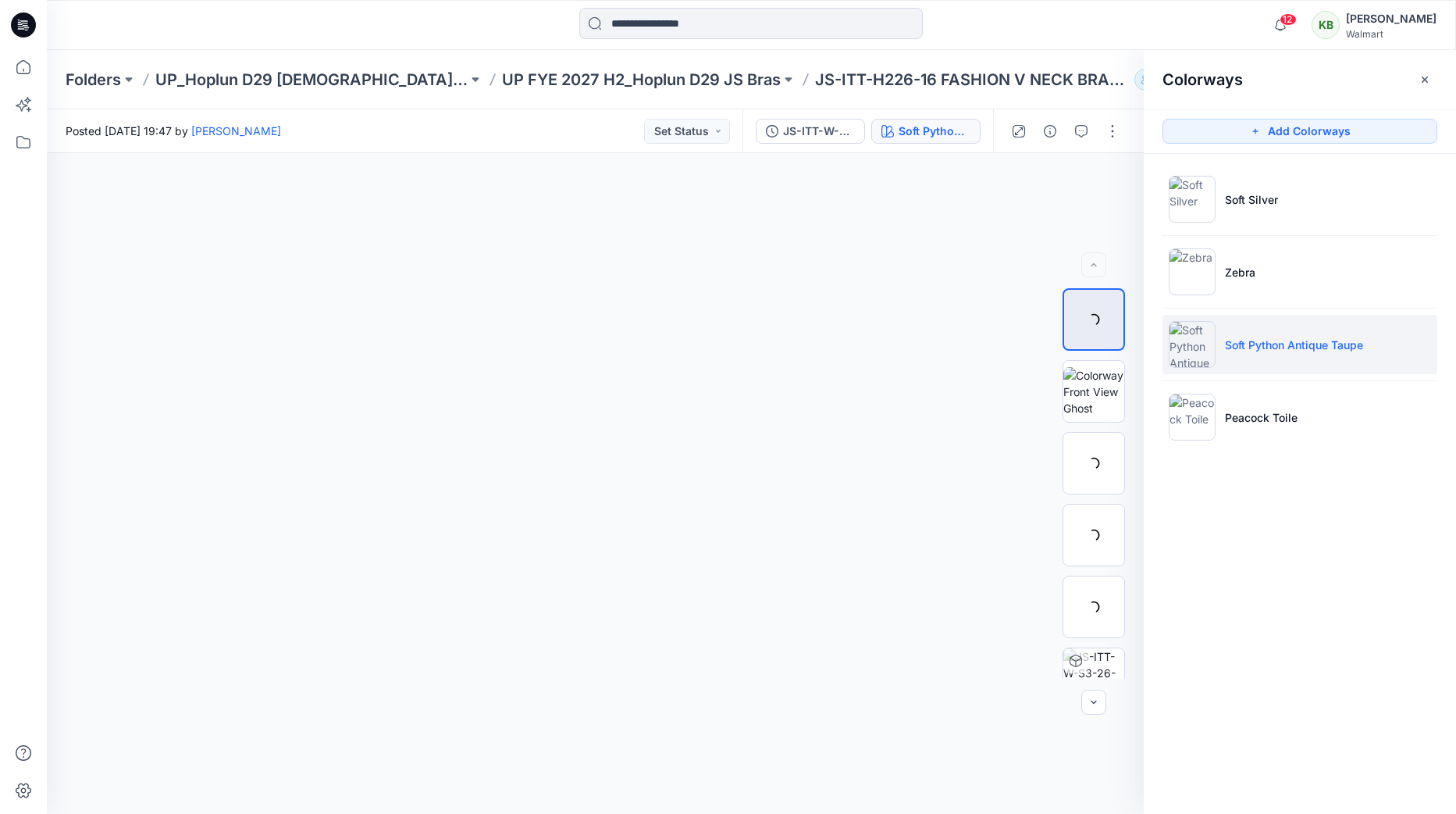
click at [1305, 344] on p "Soft Python Antique Taupe" at bounding box center [1294, 344] width 138 height 16
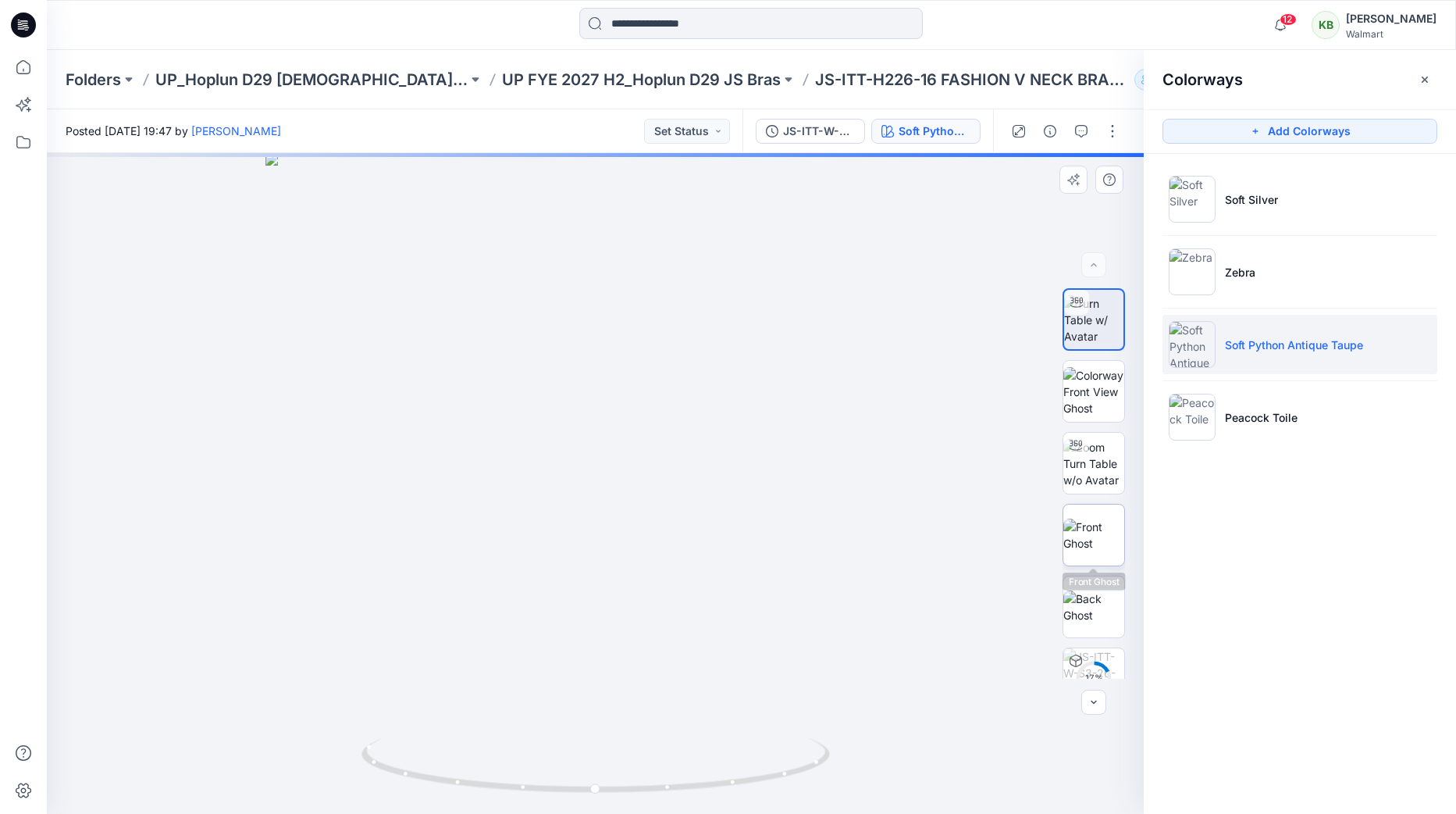
click at [1077, 540] on img at bounding box center [1094, 535] width 61 height 33
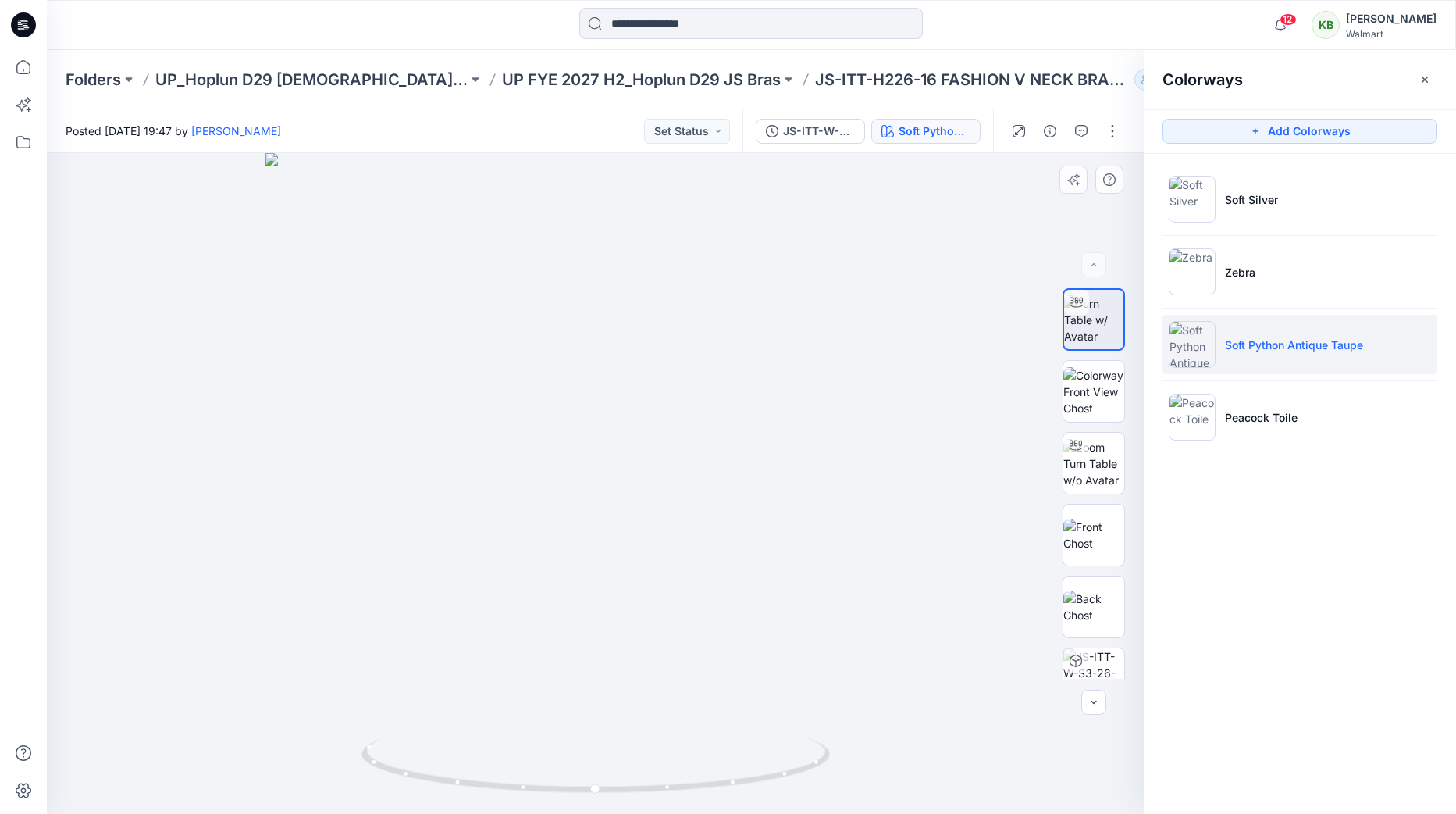
click at [1141, 538] on div at bounding box center [1093, 484] width 100 height 391
click at [1110, 537] on img at bounding box center [1094, 535] width 61 height 33
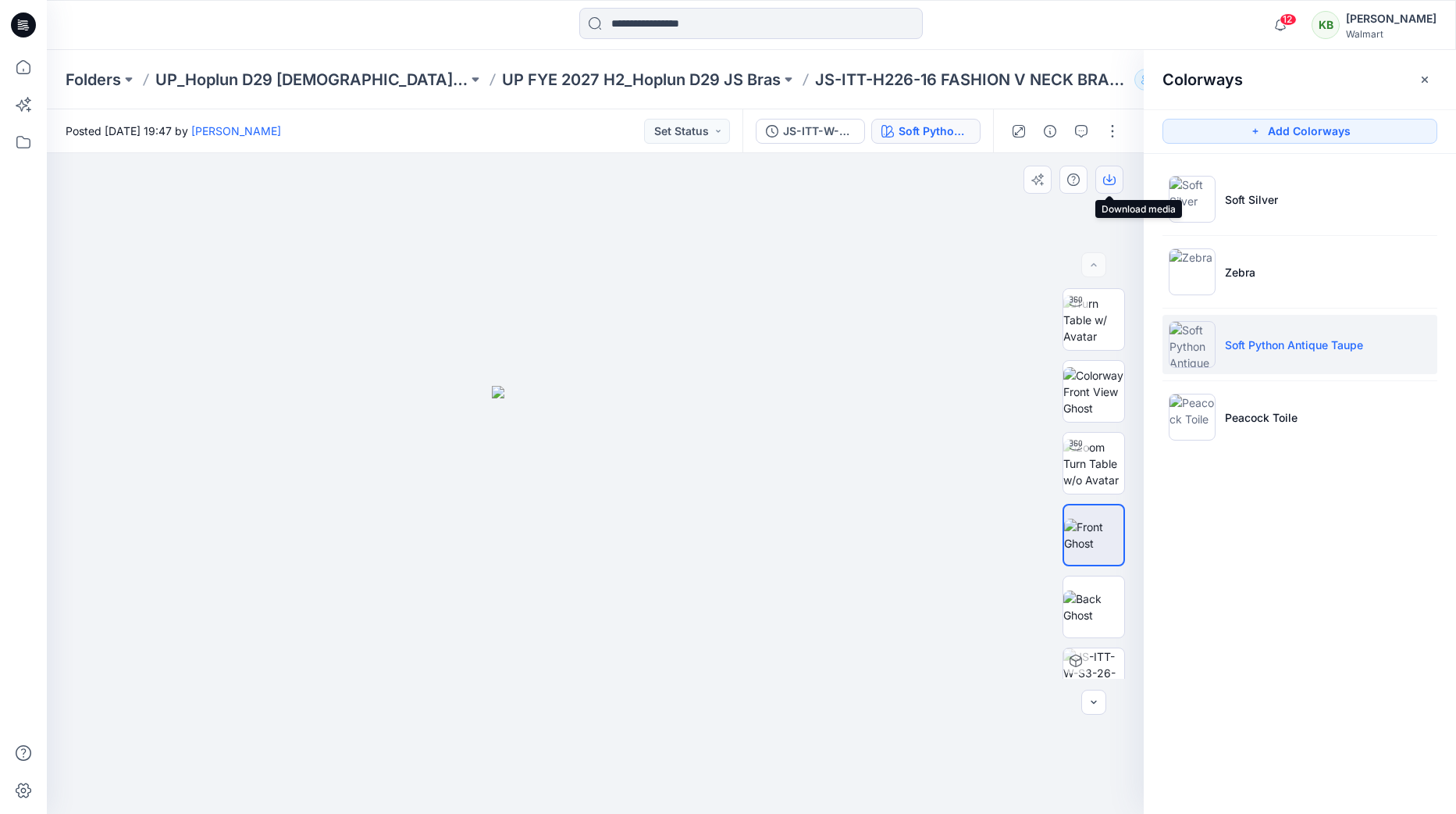
click at [1111, 175] on icon "button" at bounding box center [1109, 180] width 13 height 13
click at [1277, 431] on li "Peacock Toile" at bounding box center [1299, 417] width 275 height 60
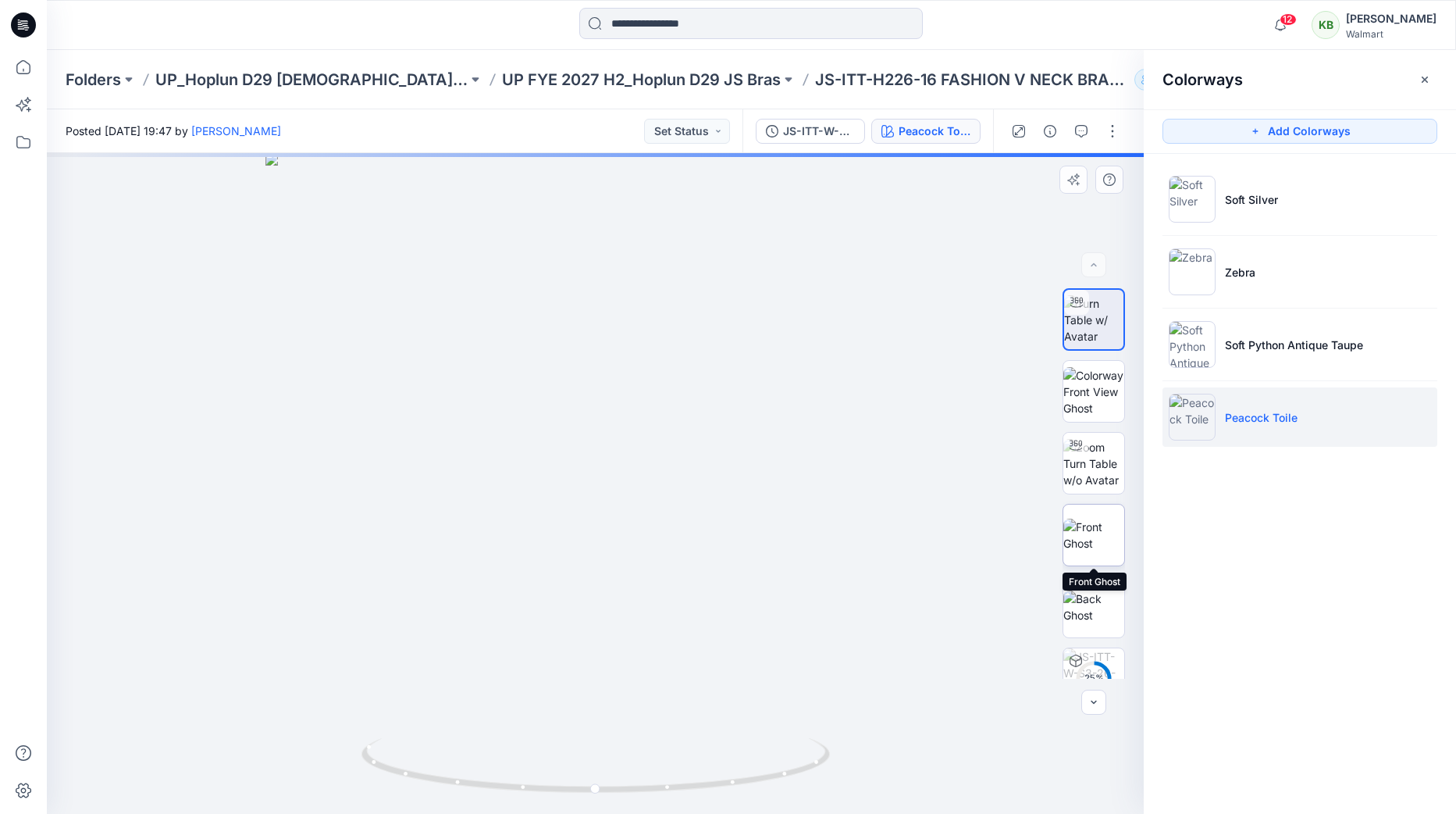
click at [1099, 519] on img at bounding box center [1094, 535] width 61 height 33
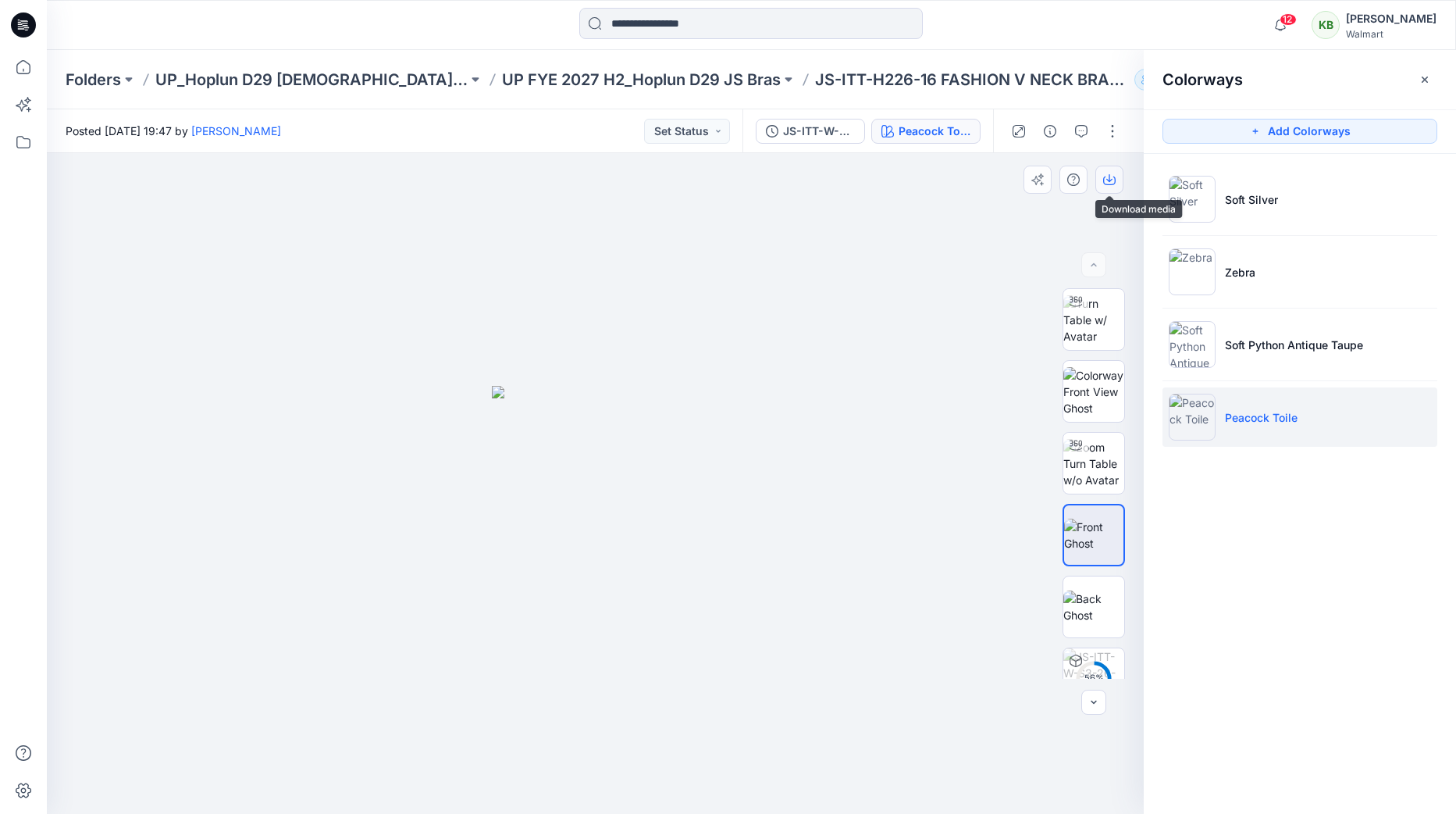
click at [1112, 181] on icon "button" at bounding box center [1109, 180] width 13 height 13
click at [620, 75] on p "UP FYE 2027 H2_Hoplun D29 JS Bras" at bounding box center [642, 80] width 279 height 22
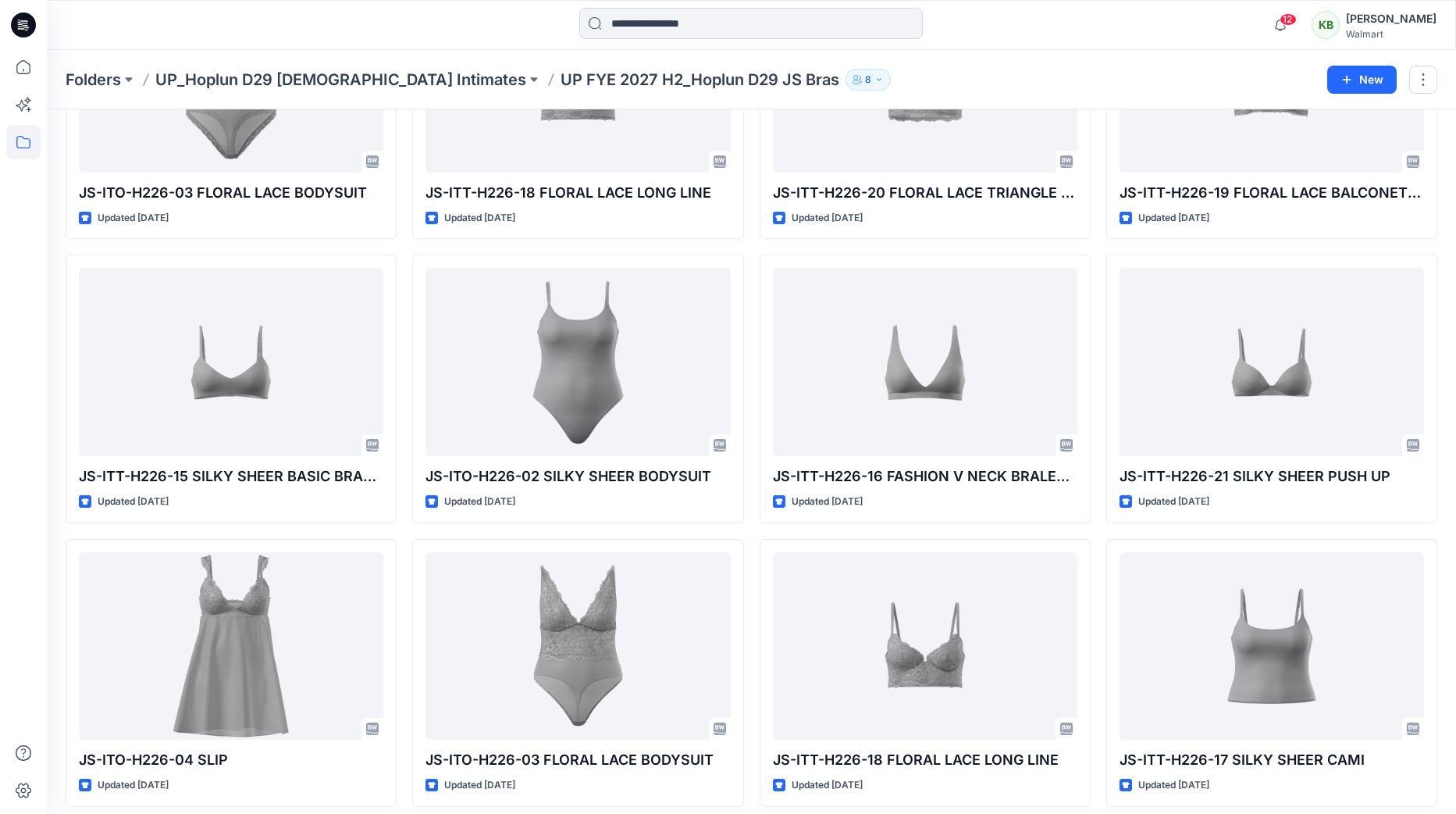
scroll to position [488, 0]
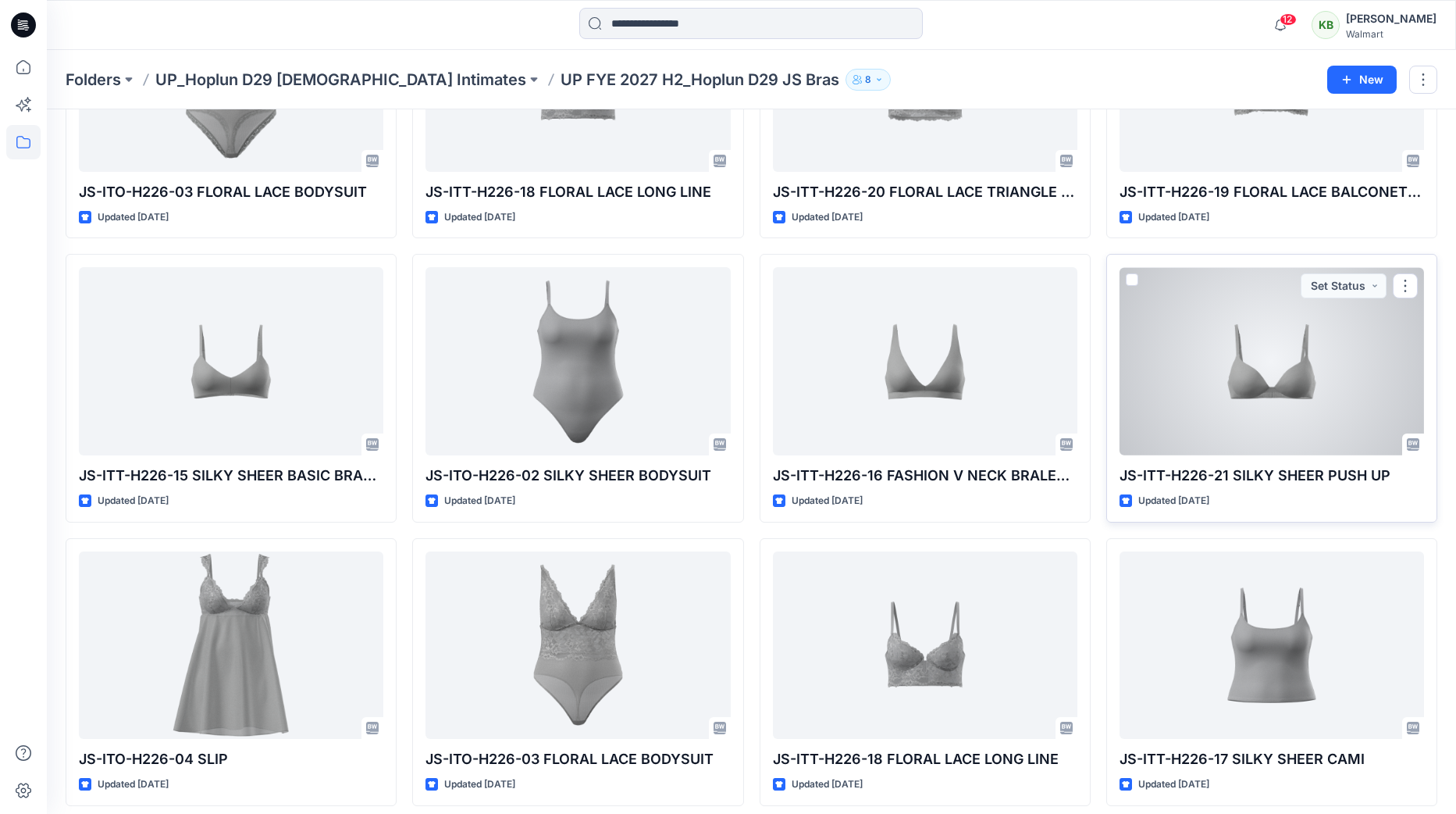
click at [1285, 330] on div at bounding box center [1272, 361] width 305 height 188
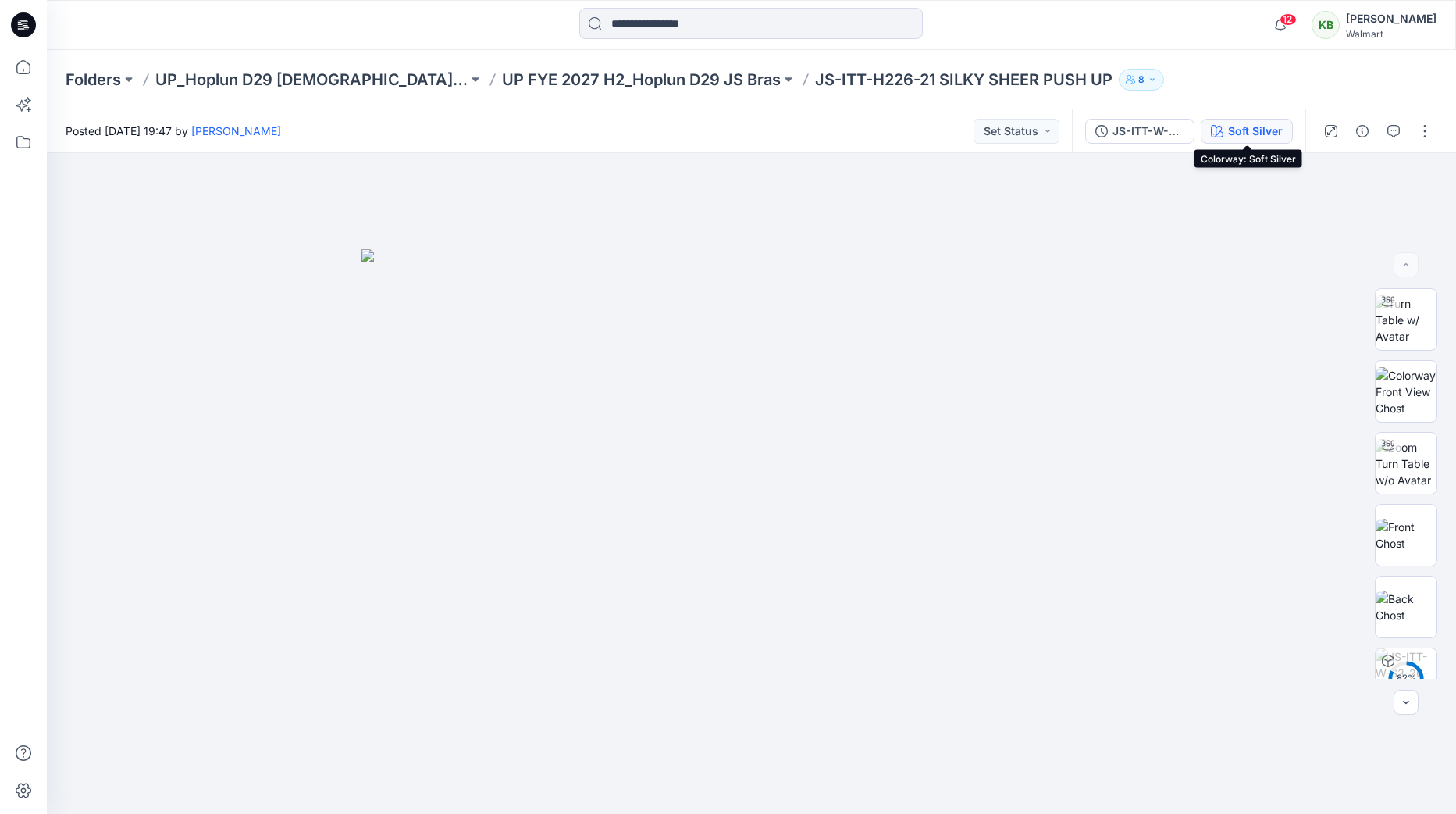
click at [1262, 134] on div "Soft Silver" at bounding box center [1255, 131] width 54 height 17
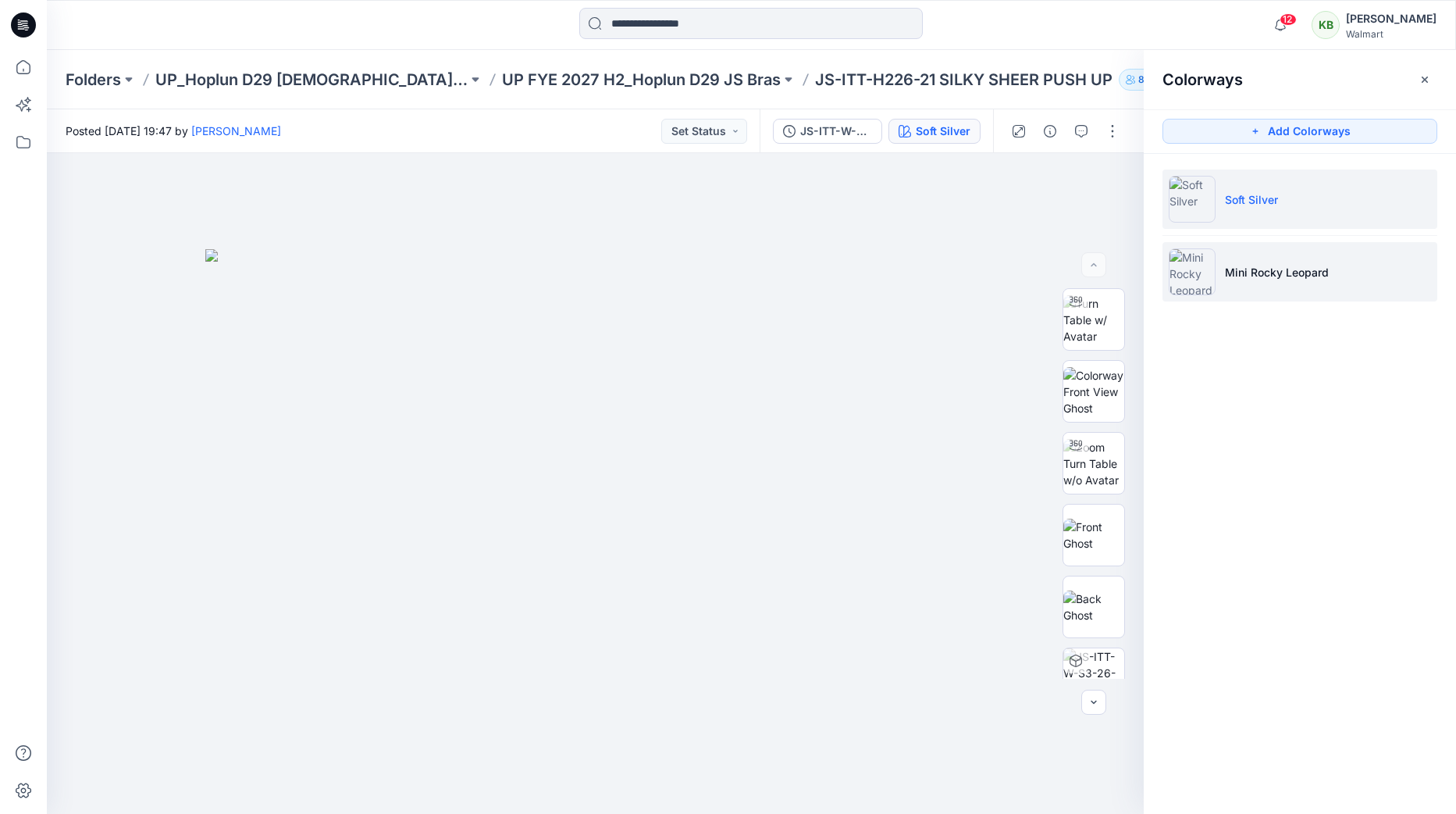
click at [1276, 276] on p "Mini Rocky Leopard" at bounding box center [1277, 272] width 104 height 16
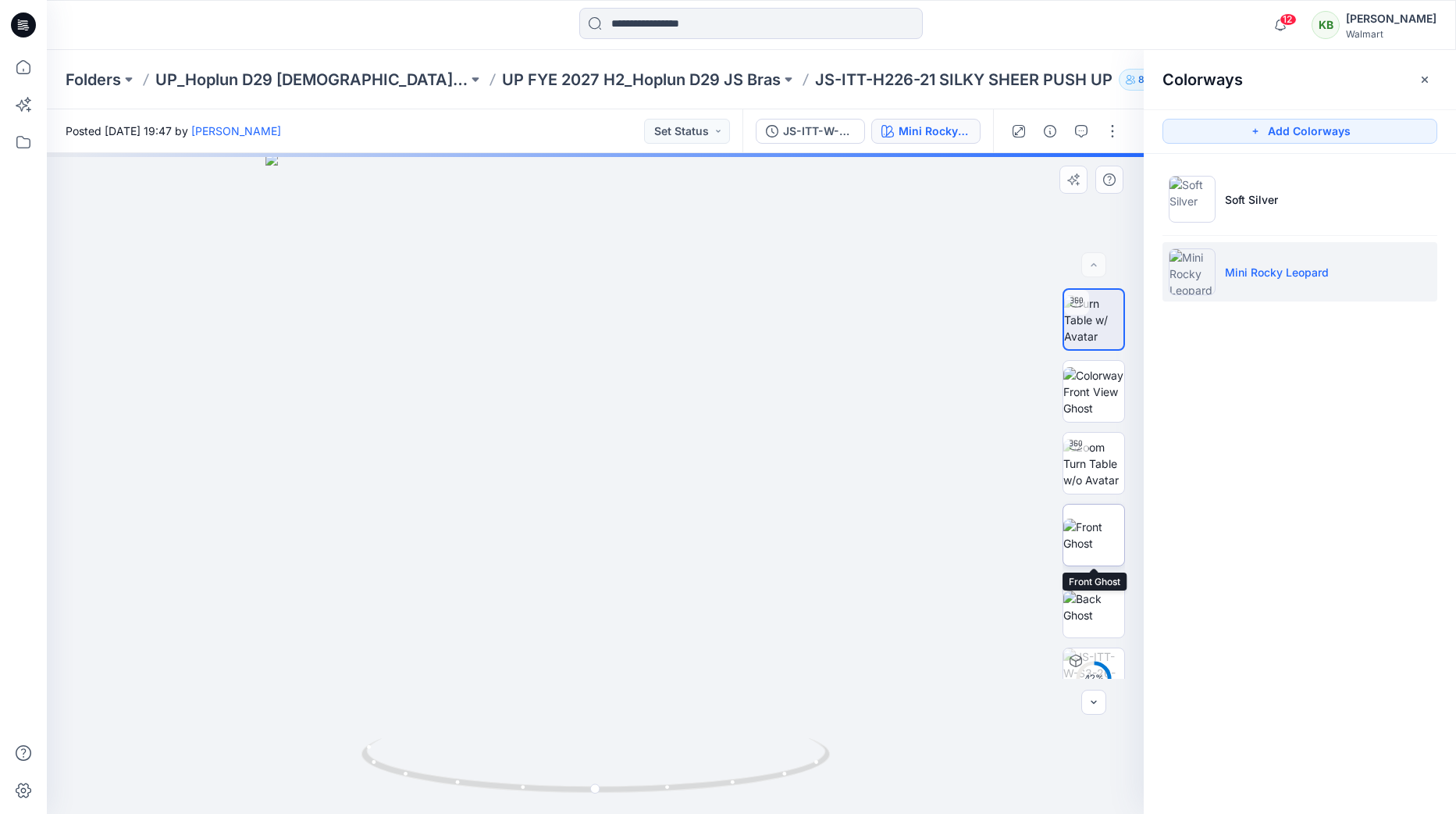
click at [1096, 536] on img at bounding box center [1094, 535] width 61 height 33
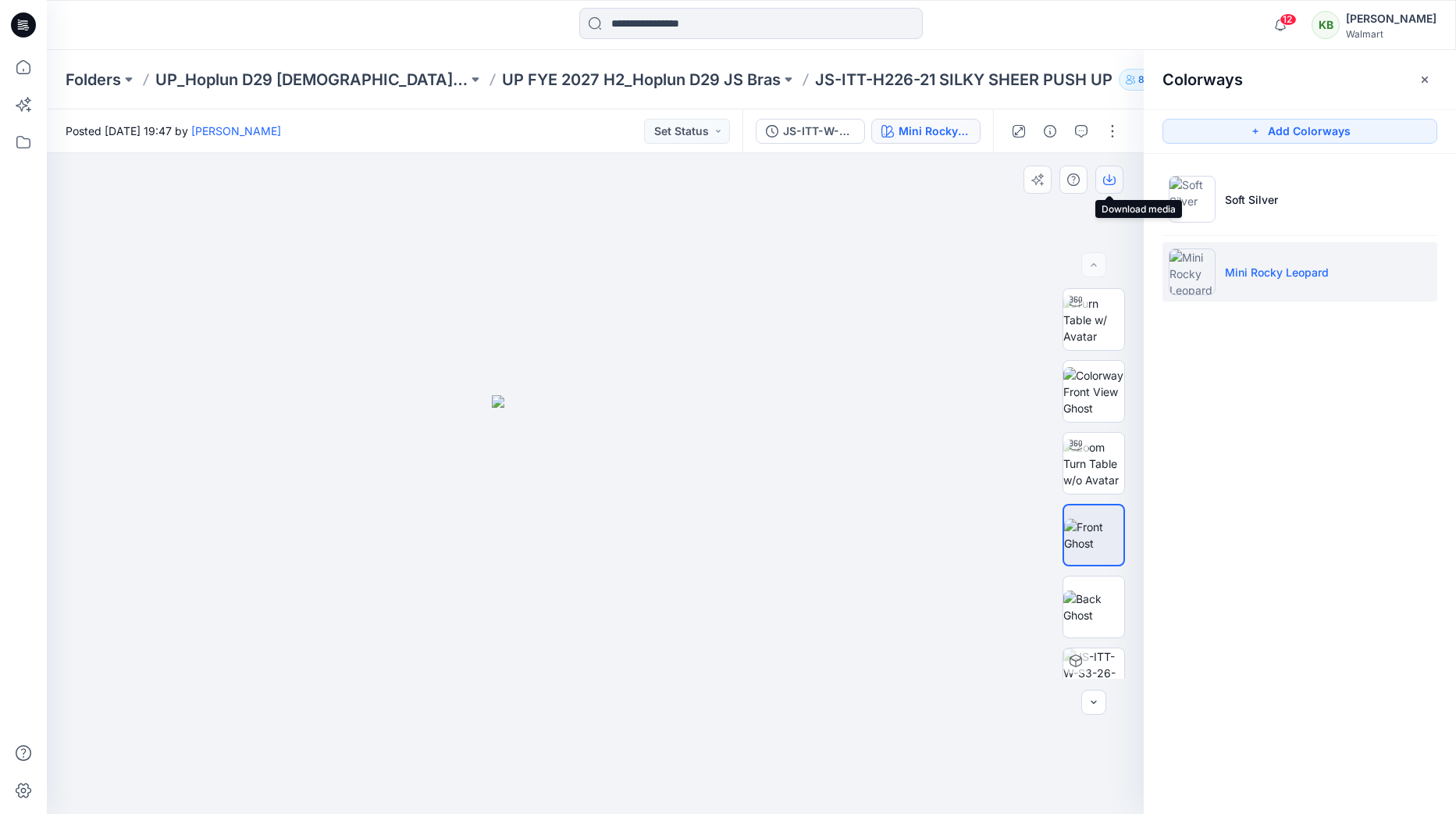
click at [1111, 177] on icon "button" at bounding box center [1109, 180] width 13 height 13
click at [356, 77] on p "UP_Hoplun D29 [DEMOGRAPHIC_DATA] Intimates" at bounding box center [311, 80] width 312 height 22
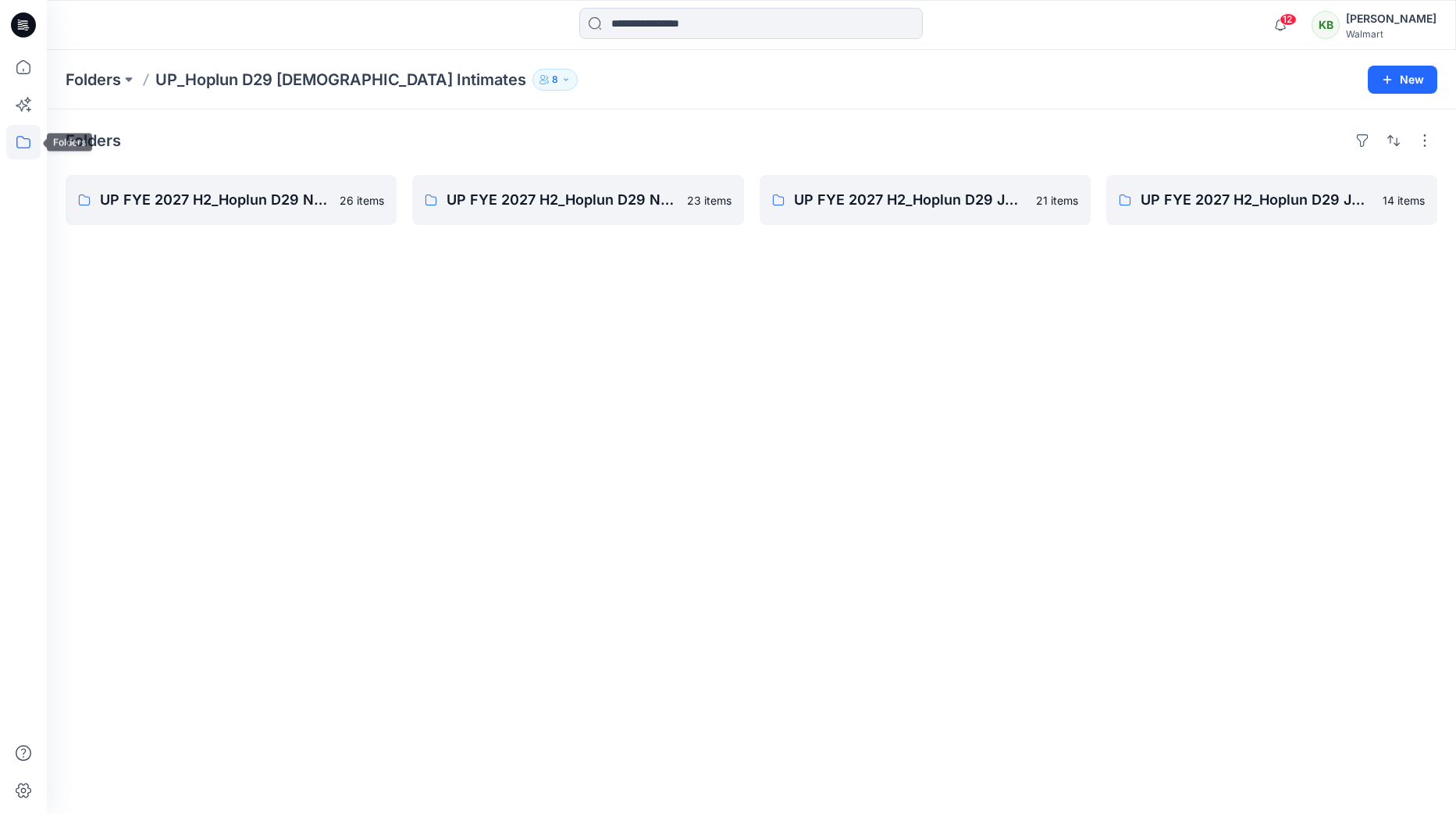
scroll to position [1, 0]
click at [31, 140] on icon at bounding box center [23, 142] width 34 height 34
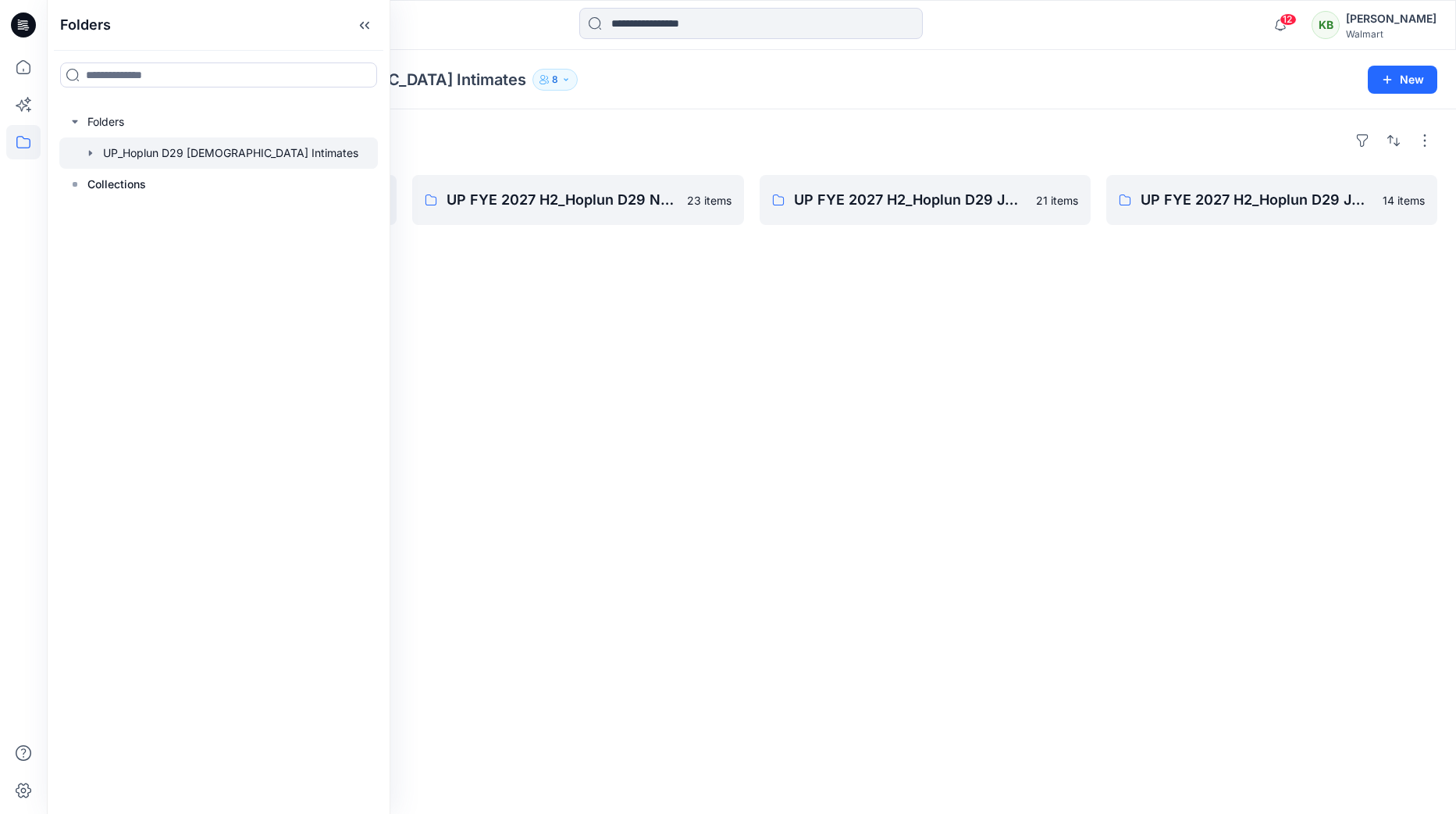
click at [93, 150] on icon "button" at bounding box center [90, 152] width 13 height 13
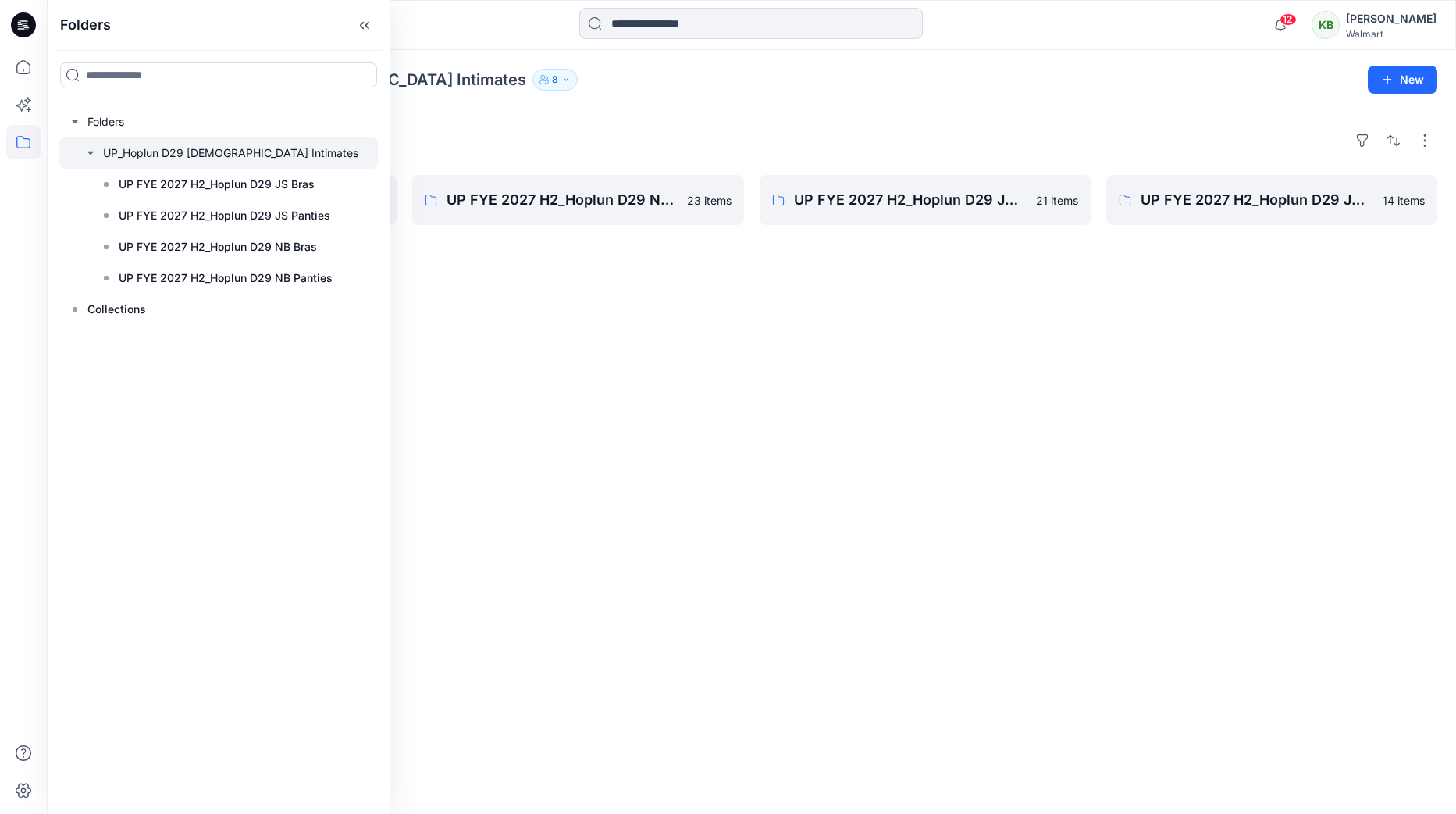
scroll to position [0, 0]
click at [239, 214] on p "UP FYE 2027 H2_Hoplun D29 JS Panties" at bounding box center [224, 215] width 212 height 19
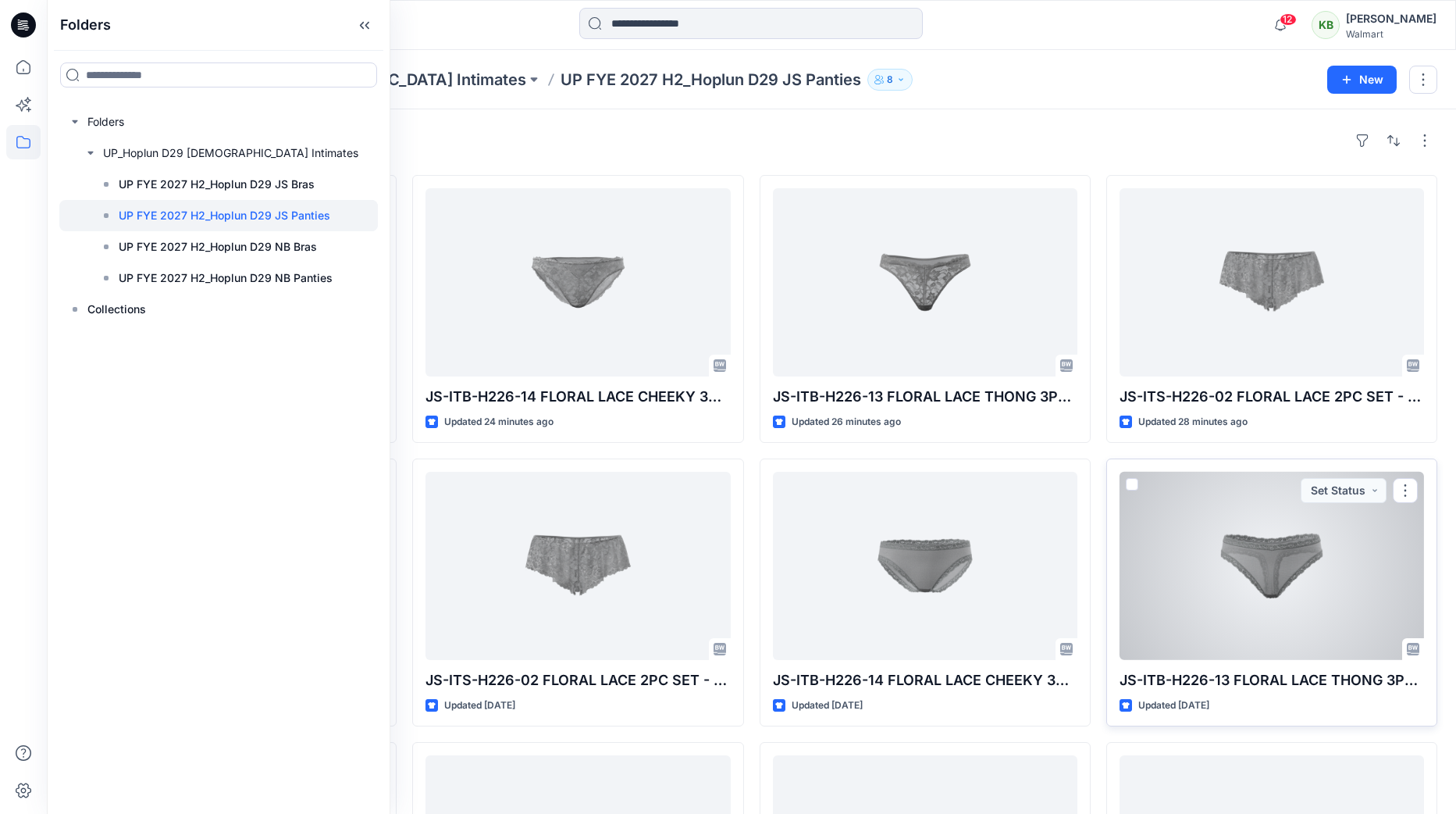
click at [1306, 535] on div at bounding box center [1272, 565] width 305 height 188
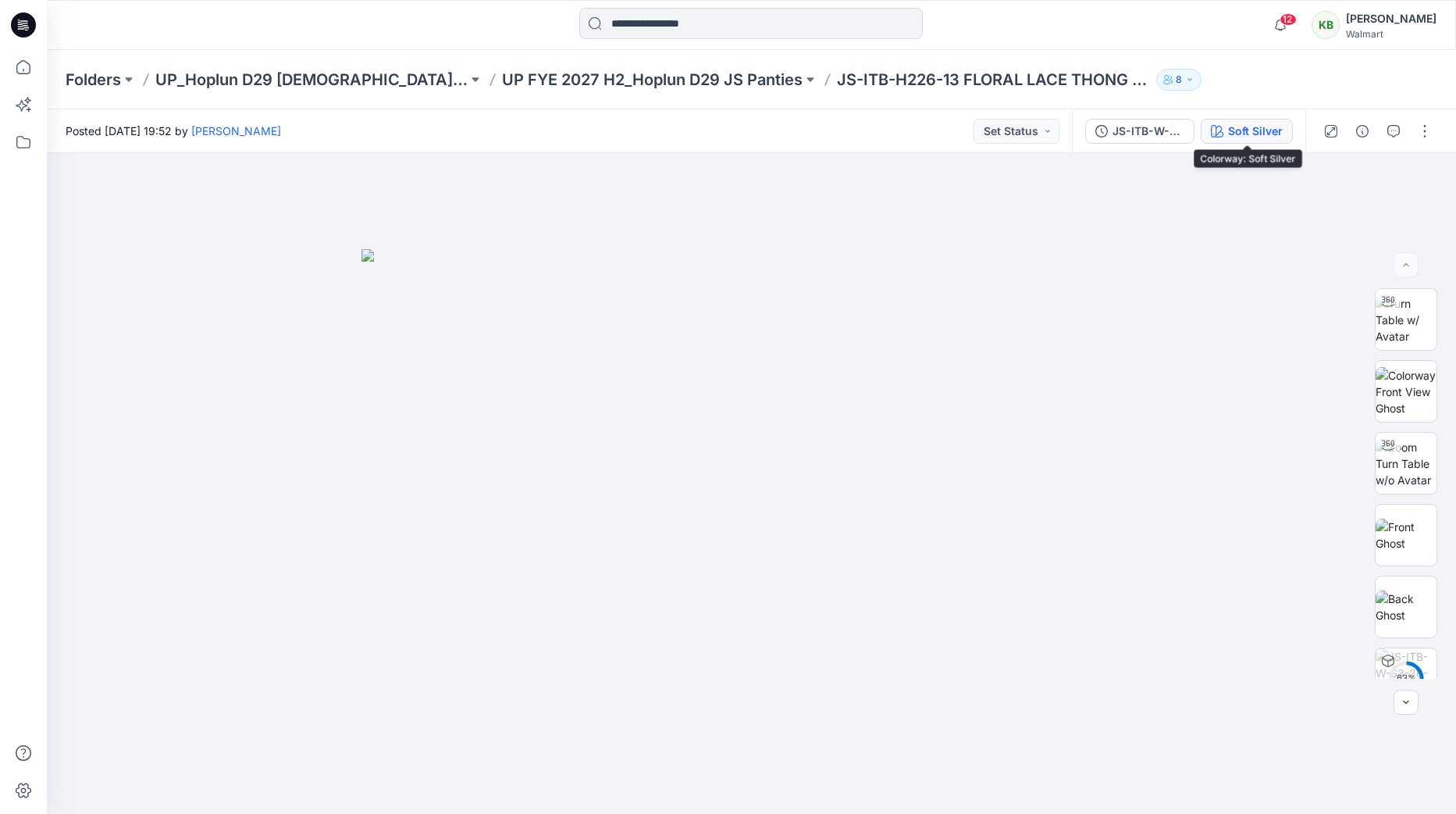
click at [1266, 128] on div "Soft Silver" at bounding box center [1255, 131] width 54 height 17
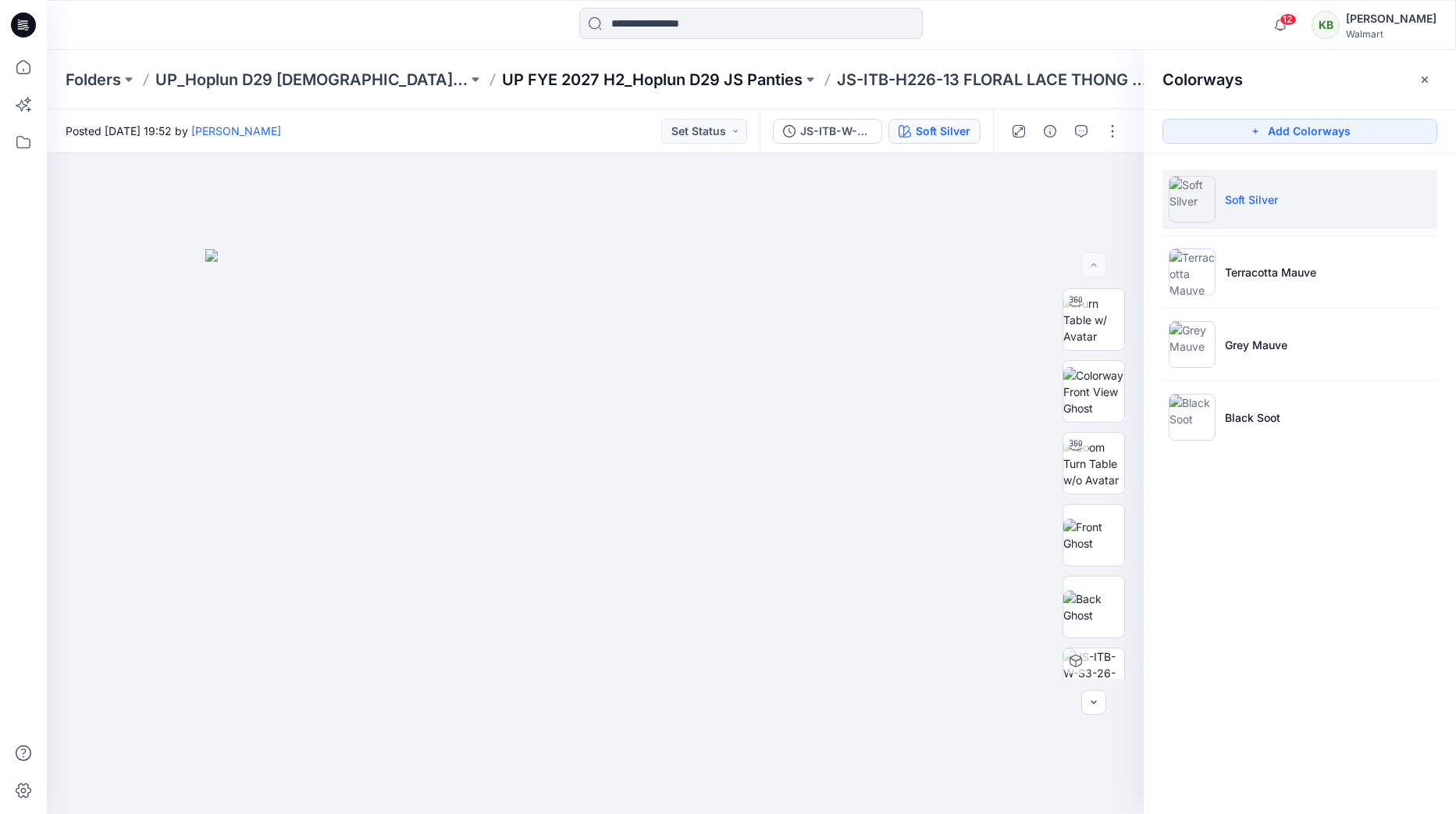
click at [513, 76] on p "UP FYE 2027 H2_Hoplun D29 JS Panties" at bounding box center [652, 80] width 300 height 22
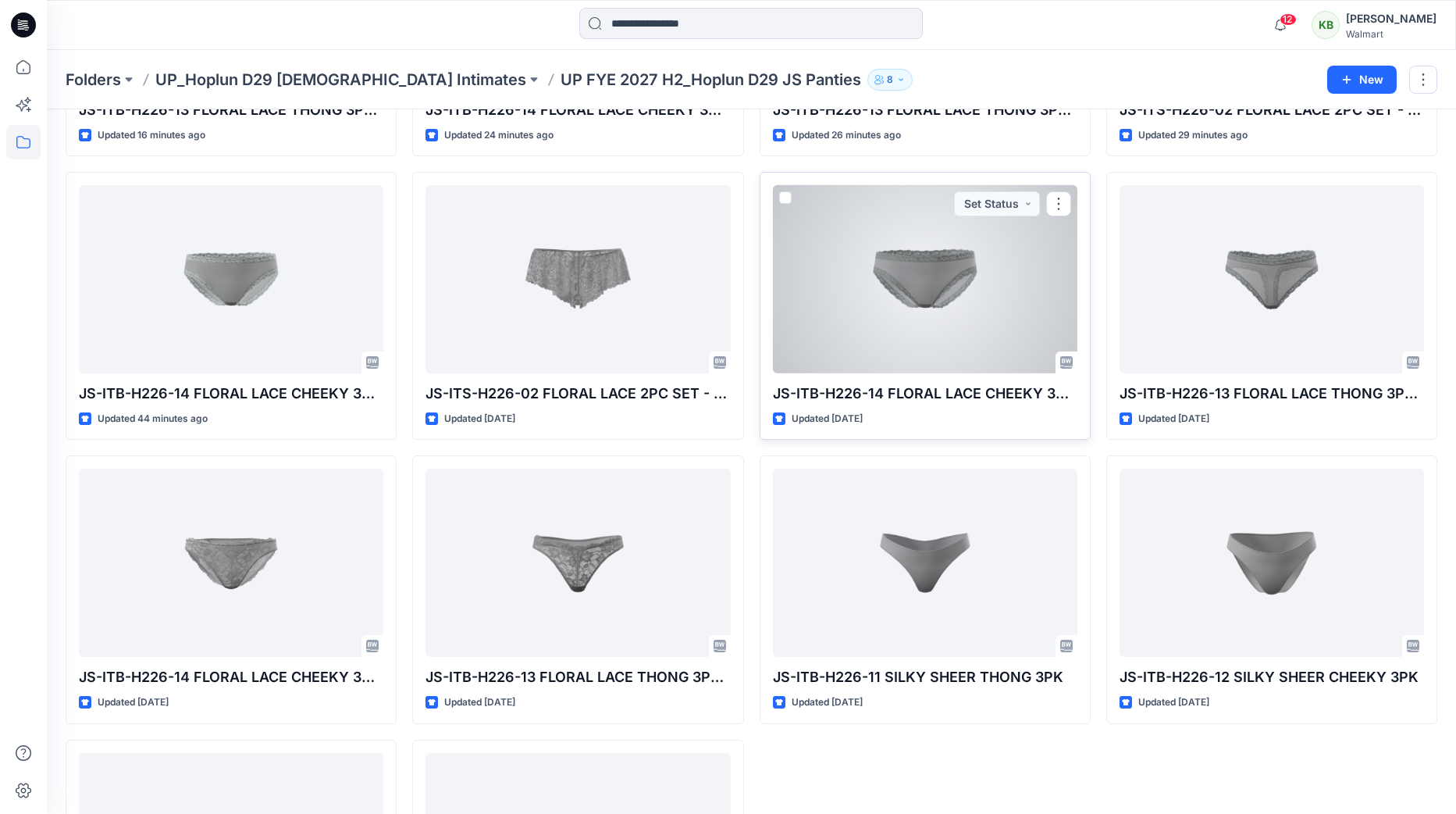
scroll to position [295, 0]
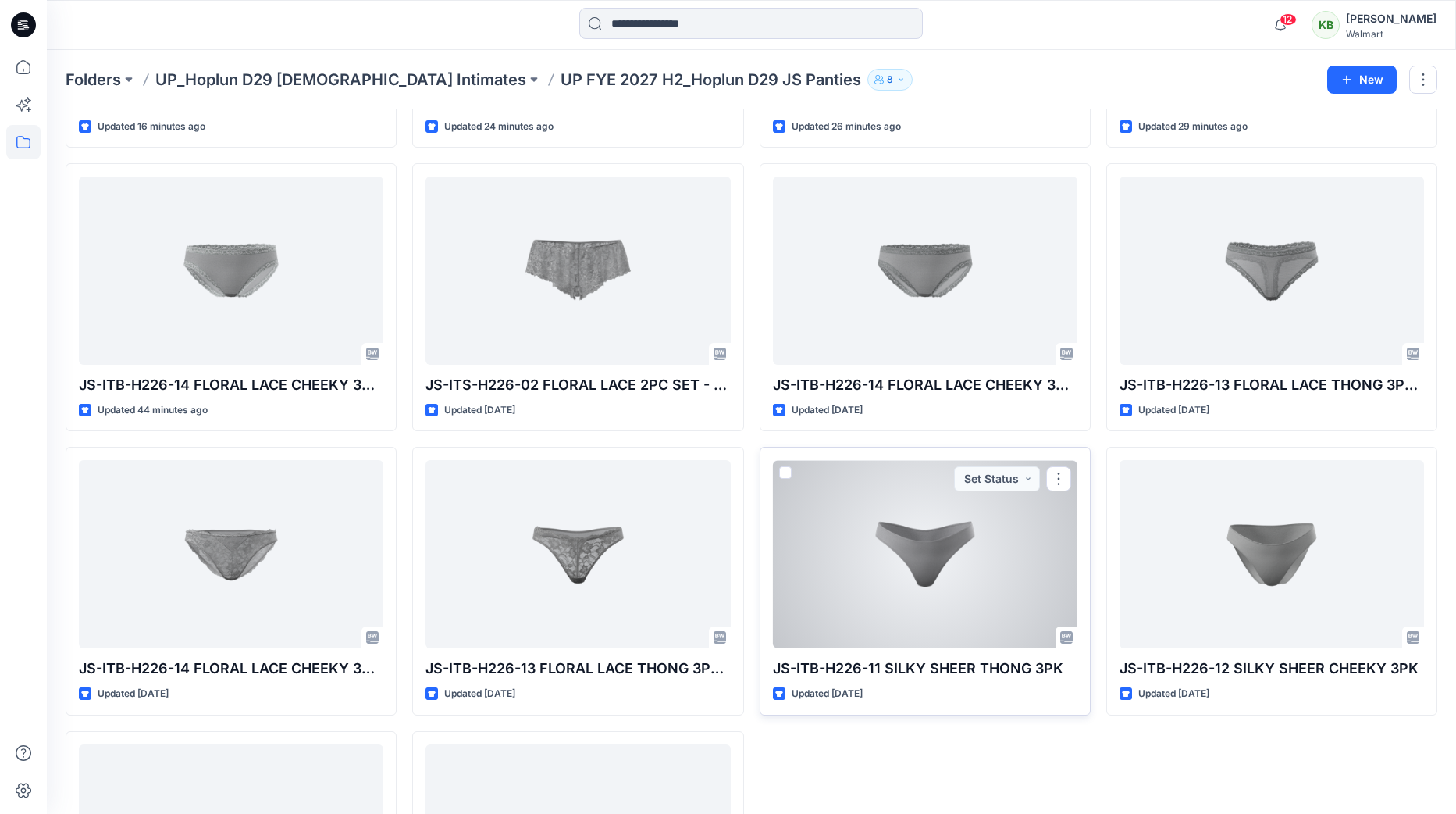
click at [935, 483] on div at bounding box center [925, 553] width 305 height 188
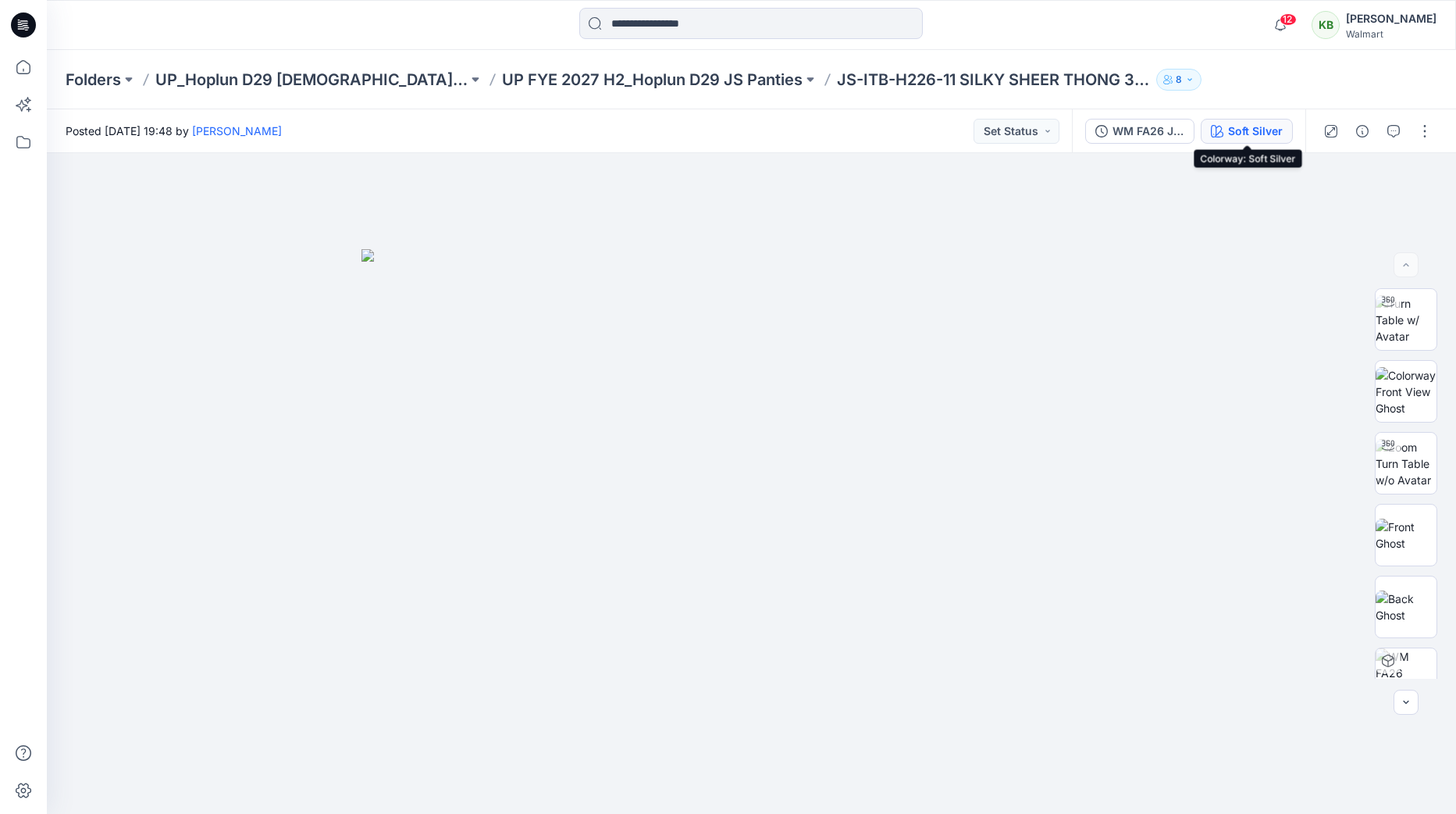
click at [1242, 128] on div "Soft Silver" at bounding box center [1255, 131] width 54 height 17
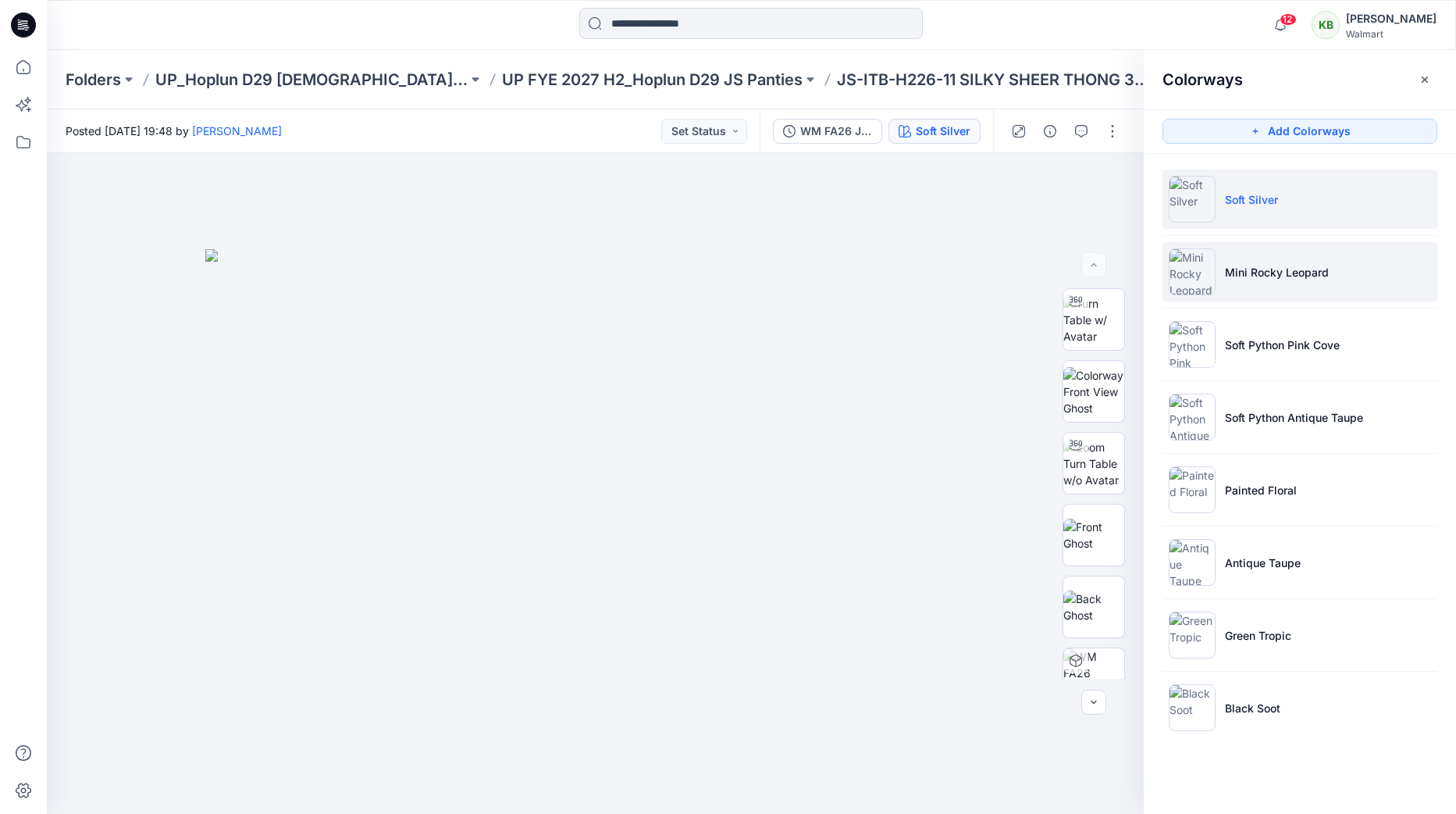
click at [1292, 264] on p "Mini Rocky Leopard" at bounding box center [1277, 272] width 104 height 16
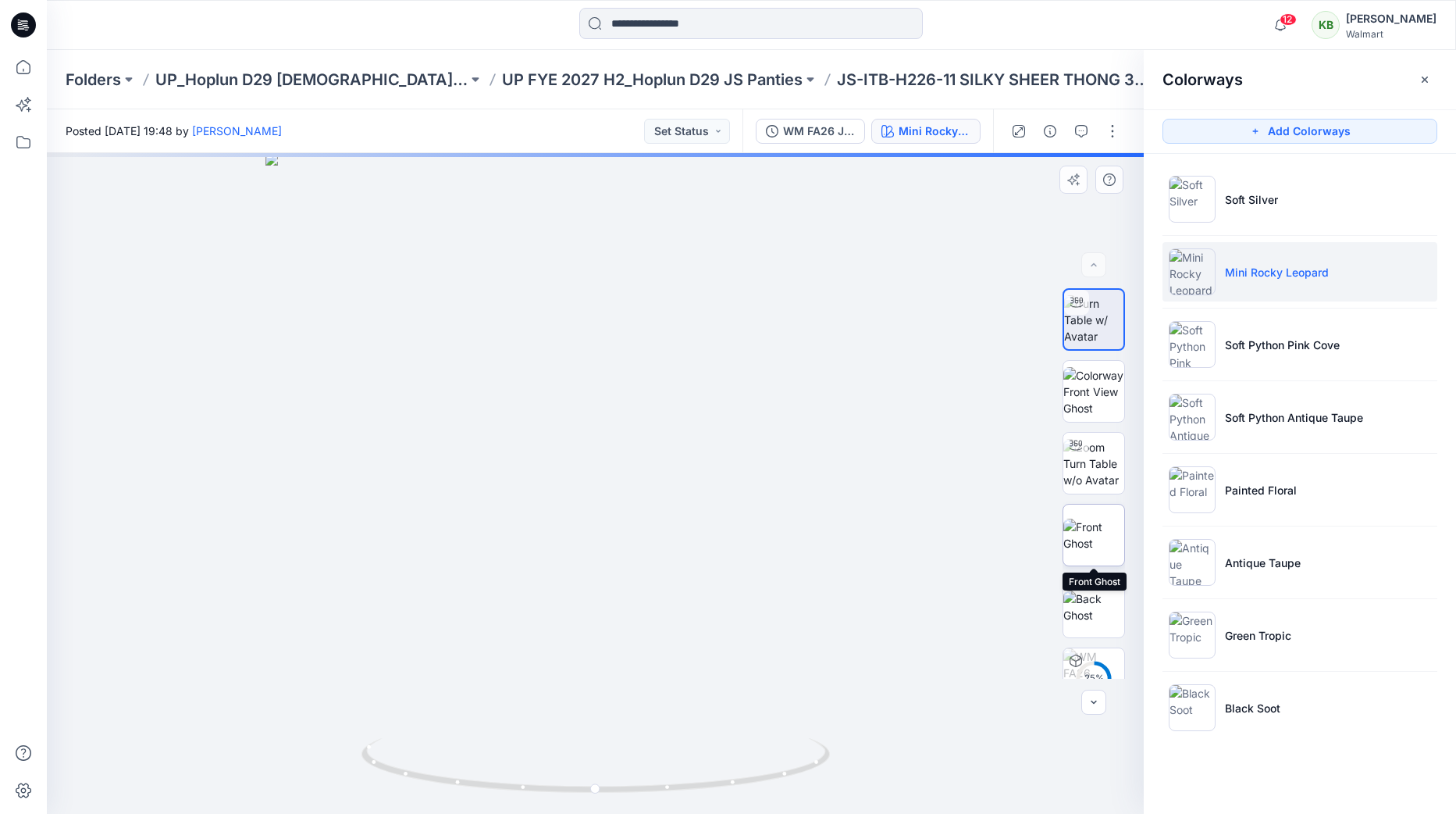
click at [1099, 525] on img at bounding box center [1094, 535] width 61 height 33
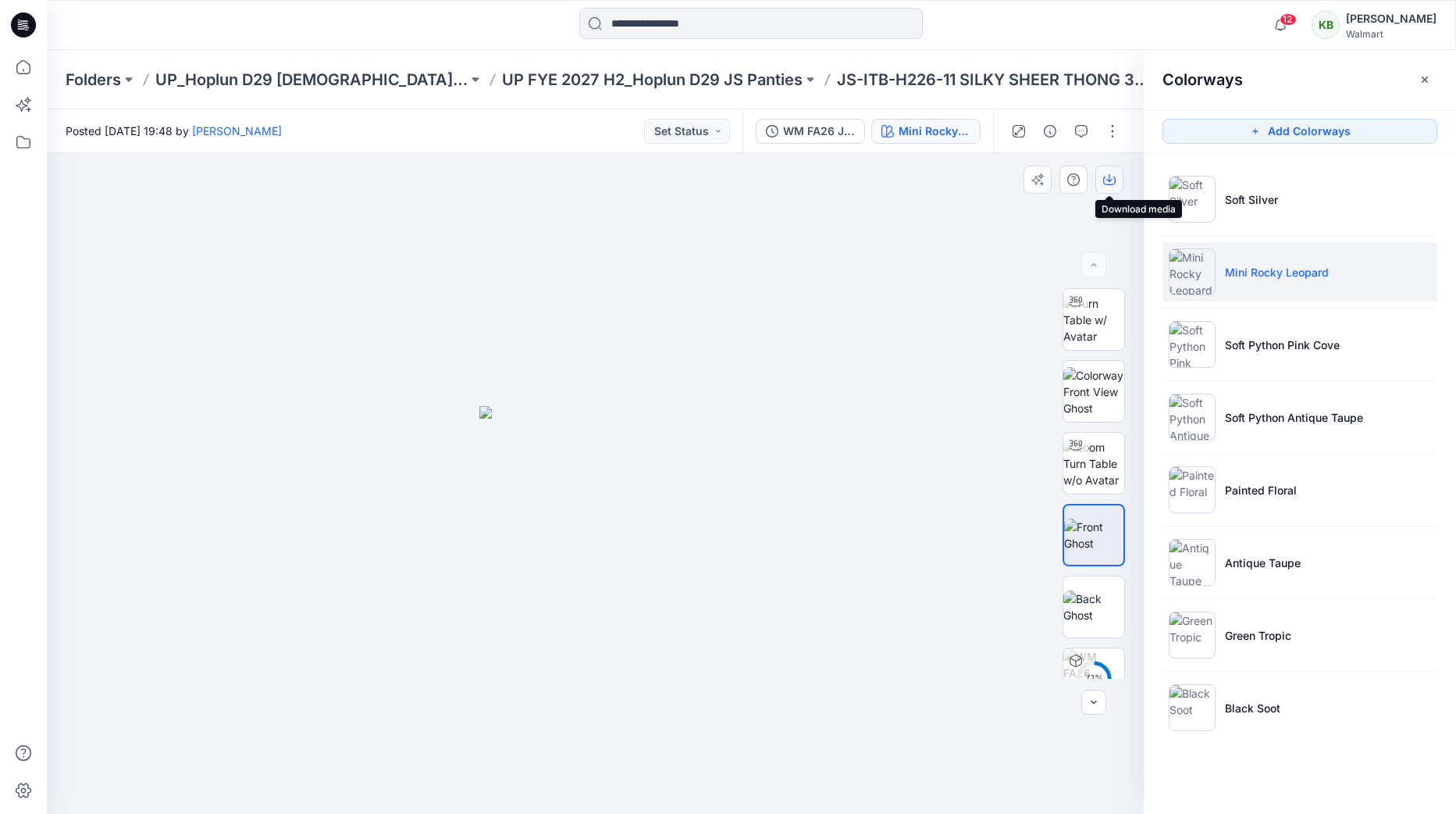
click at [1111, 182] on icon "button" at bounding box center [1109, 180] width 13 height 13
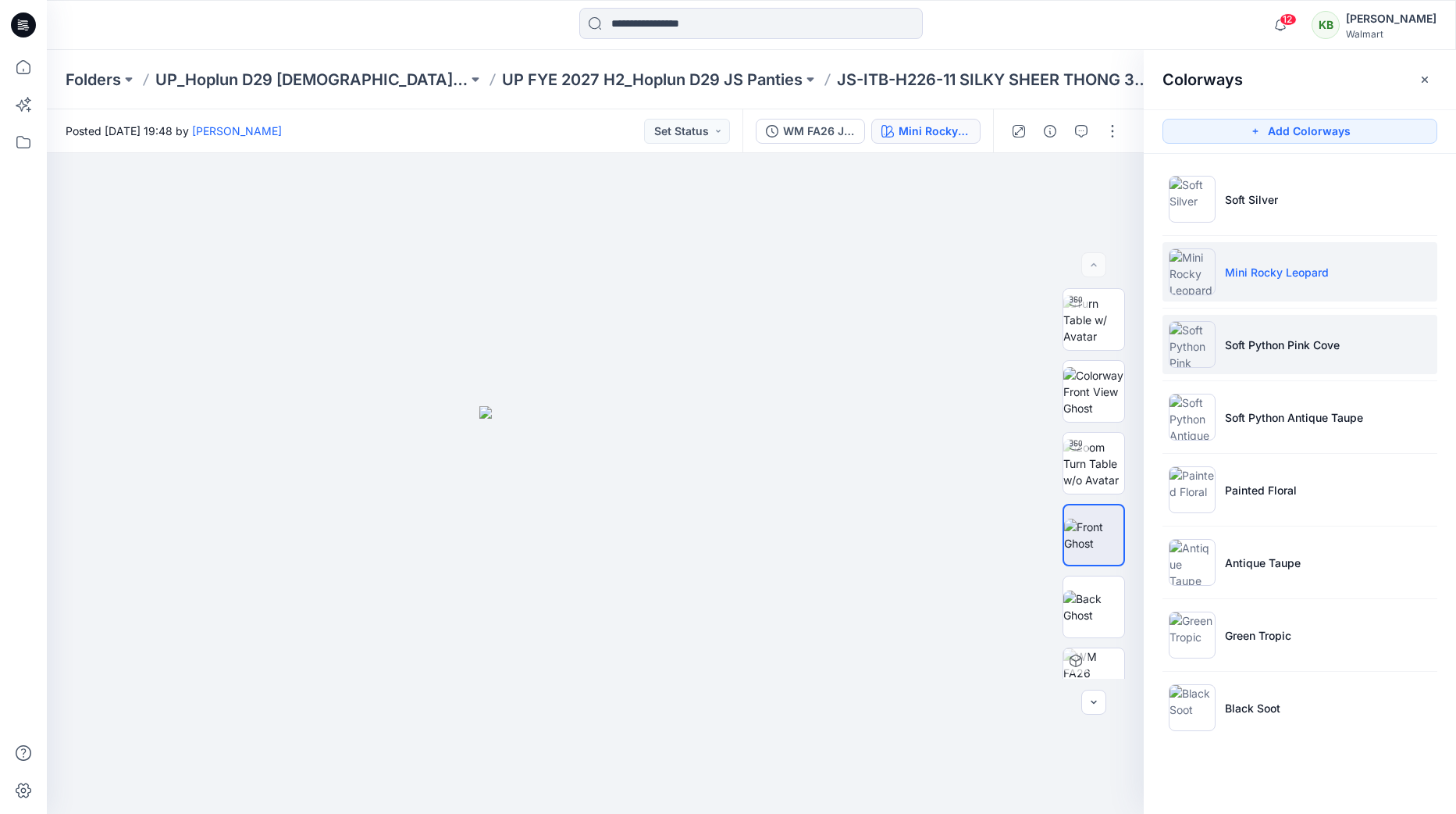
click at [1313, 350] on p "Soft Python Pink Cove" at bounding box center [1282, 344] width 115 height 16
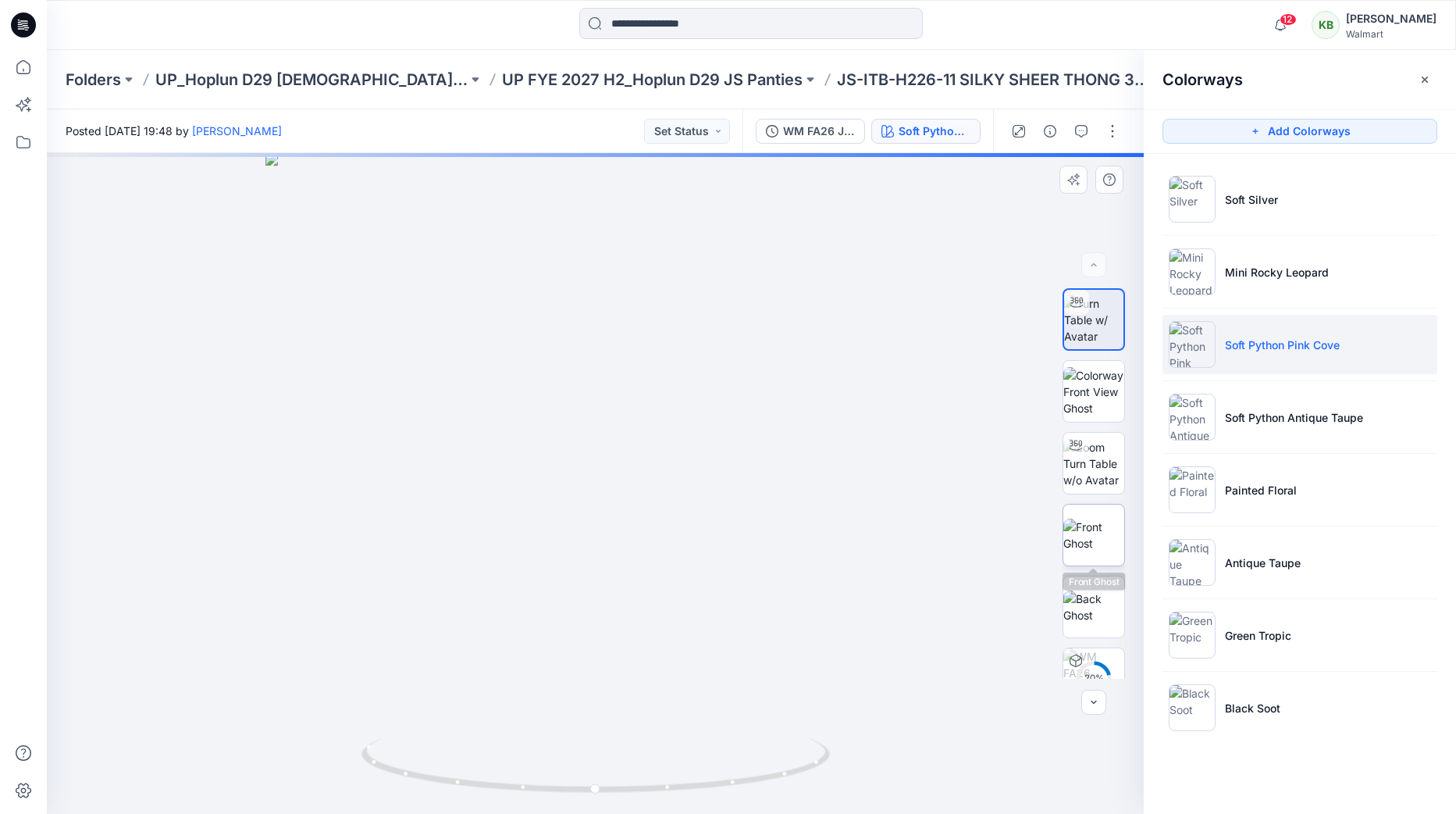
click at [1090, 539] on img at bounding box center [1094, 535] width 61 height 33
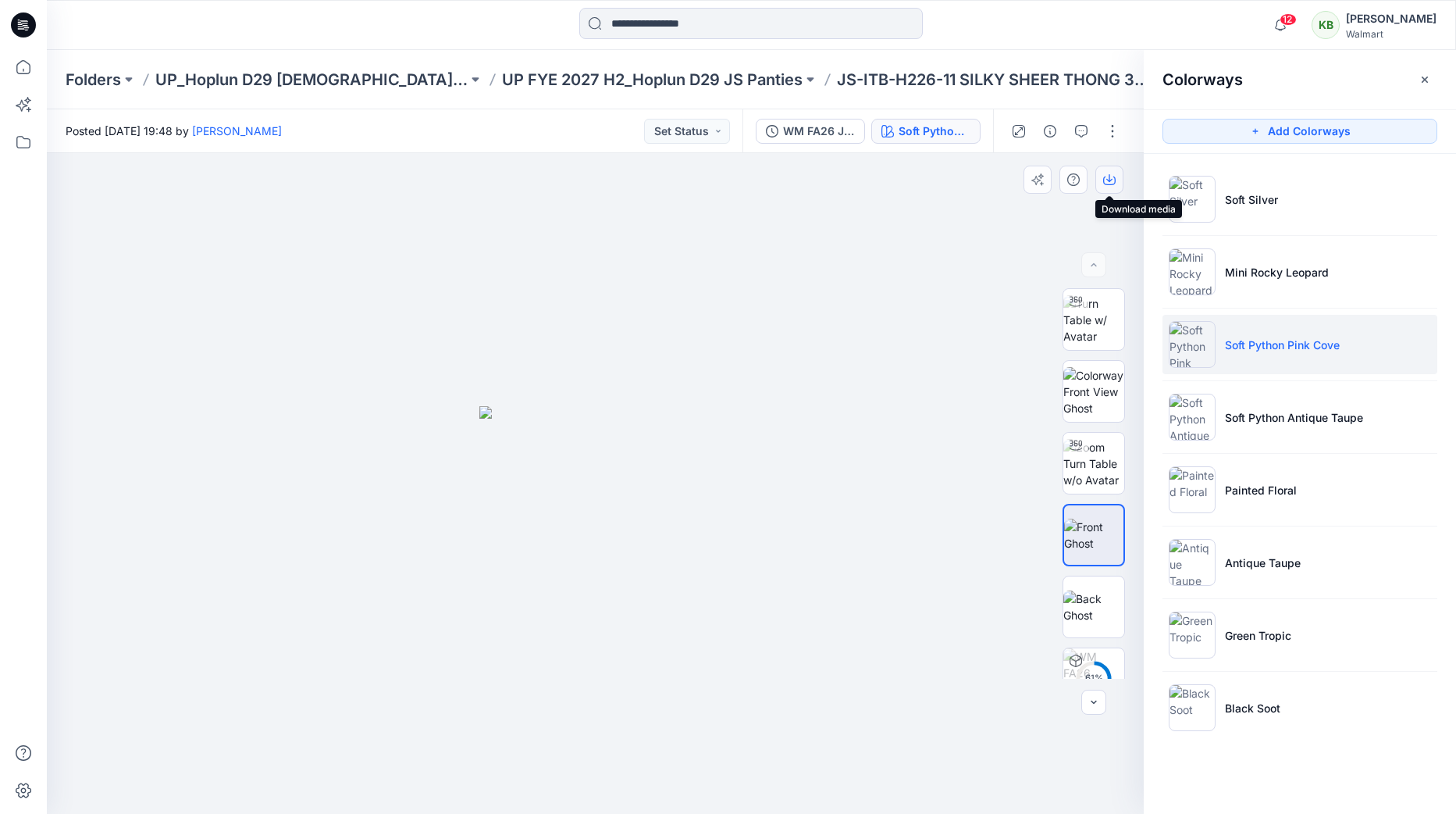
click at [1108, 178] on icon "button" at bounding box center [1109, 180] width 13 height 13
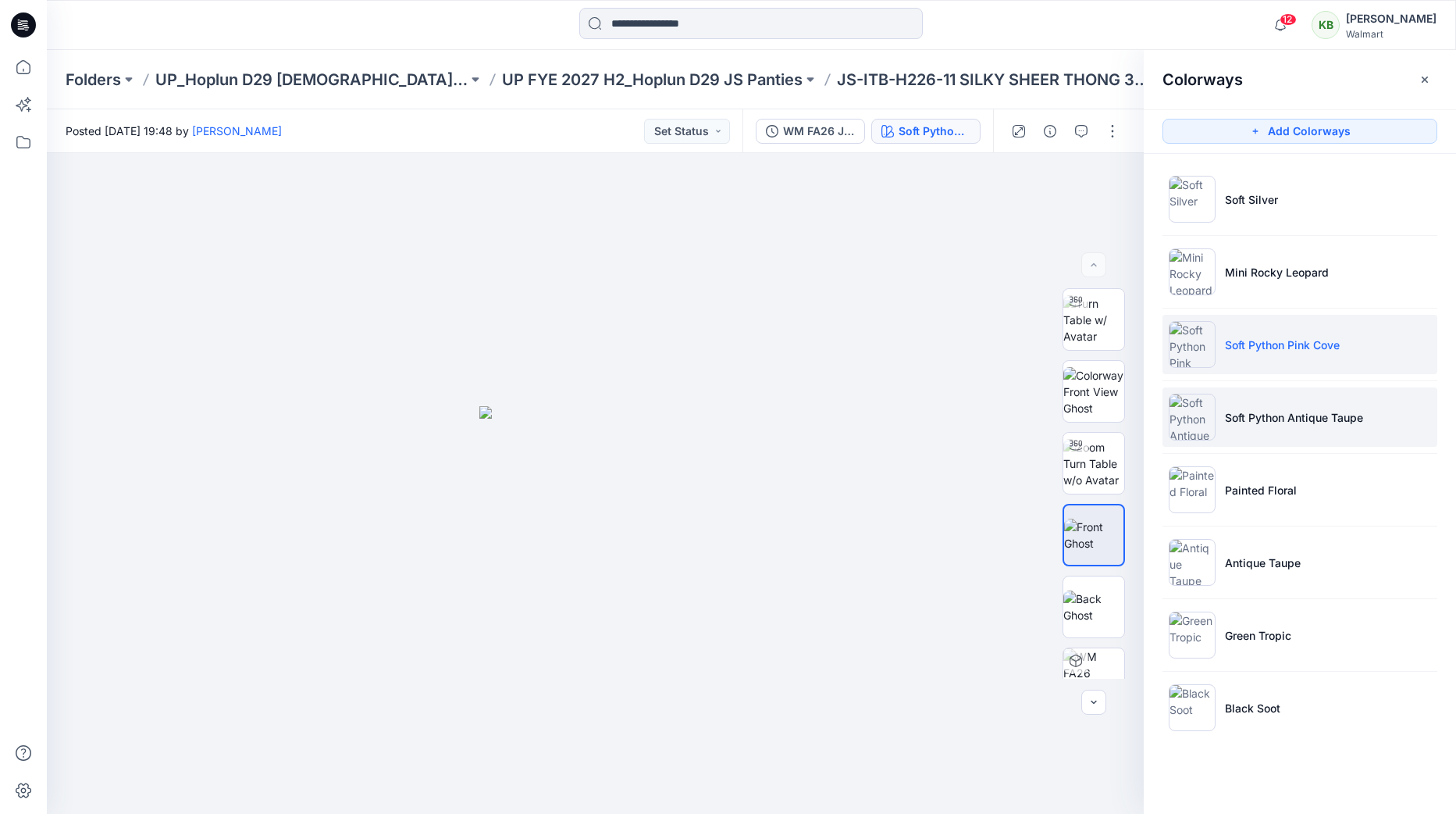
click at [1323, 410] on p "Soft Python Antique Taupe" at bounding box center [1294, 417] width 138 height 16
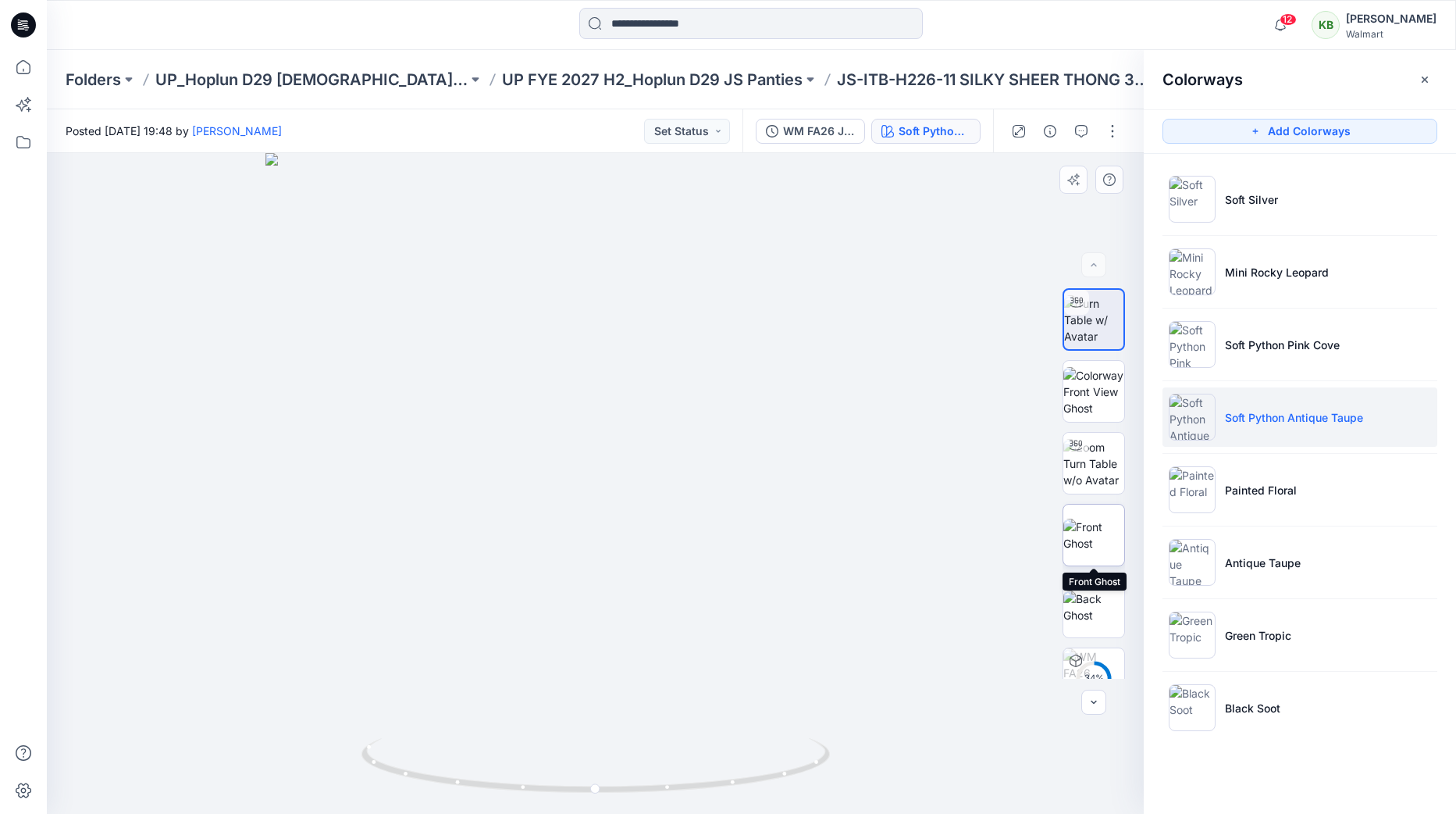
click at [1092, 519] on img at bounding box center [1094, 535] width 61 height 33
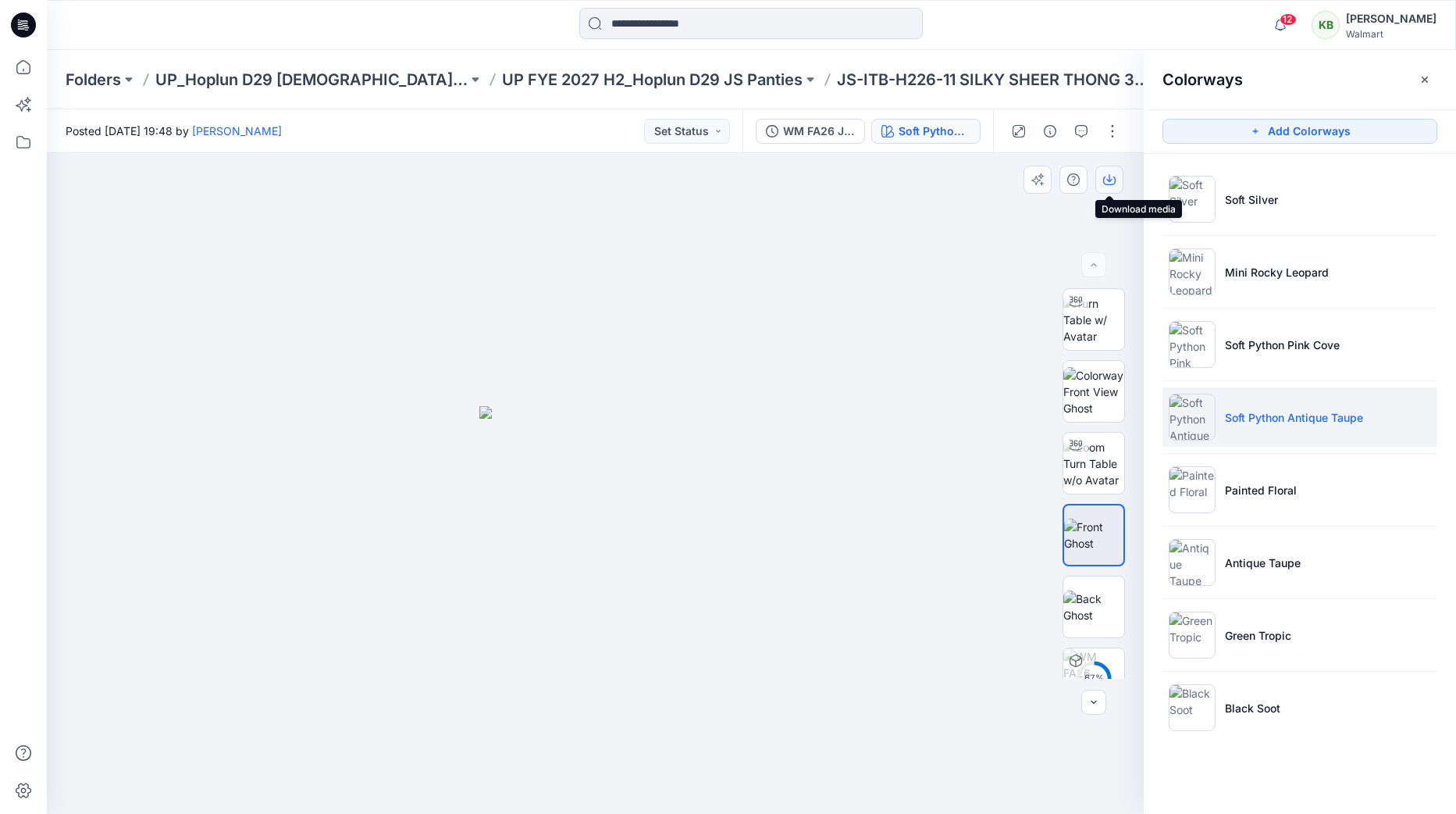
click at [1111, 175] on icon "button" at bounding box center [1109, 180] width 13 height 13
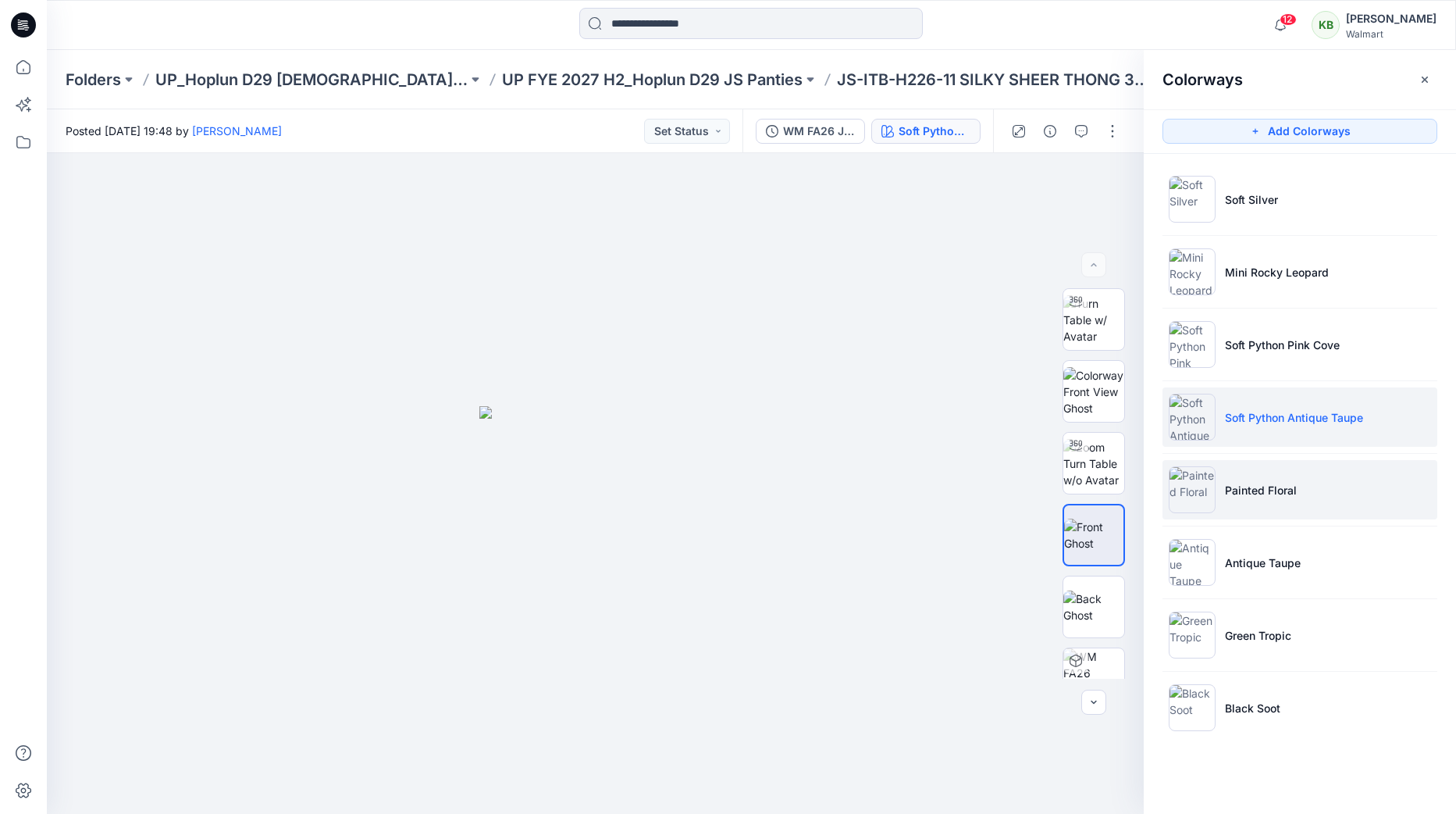
click at [1266, 487] on p "Painted Floral" at bounding box center [1261, 490] width 71 height 16
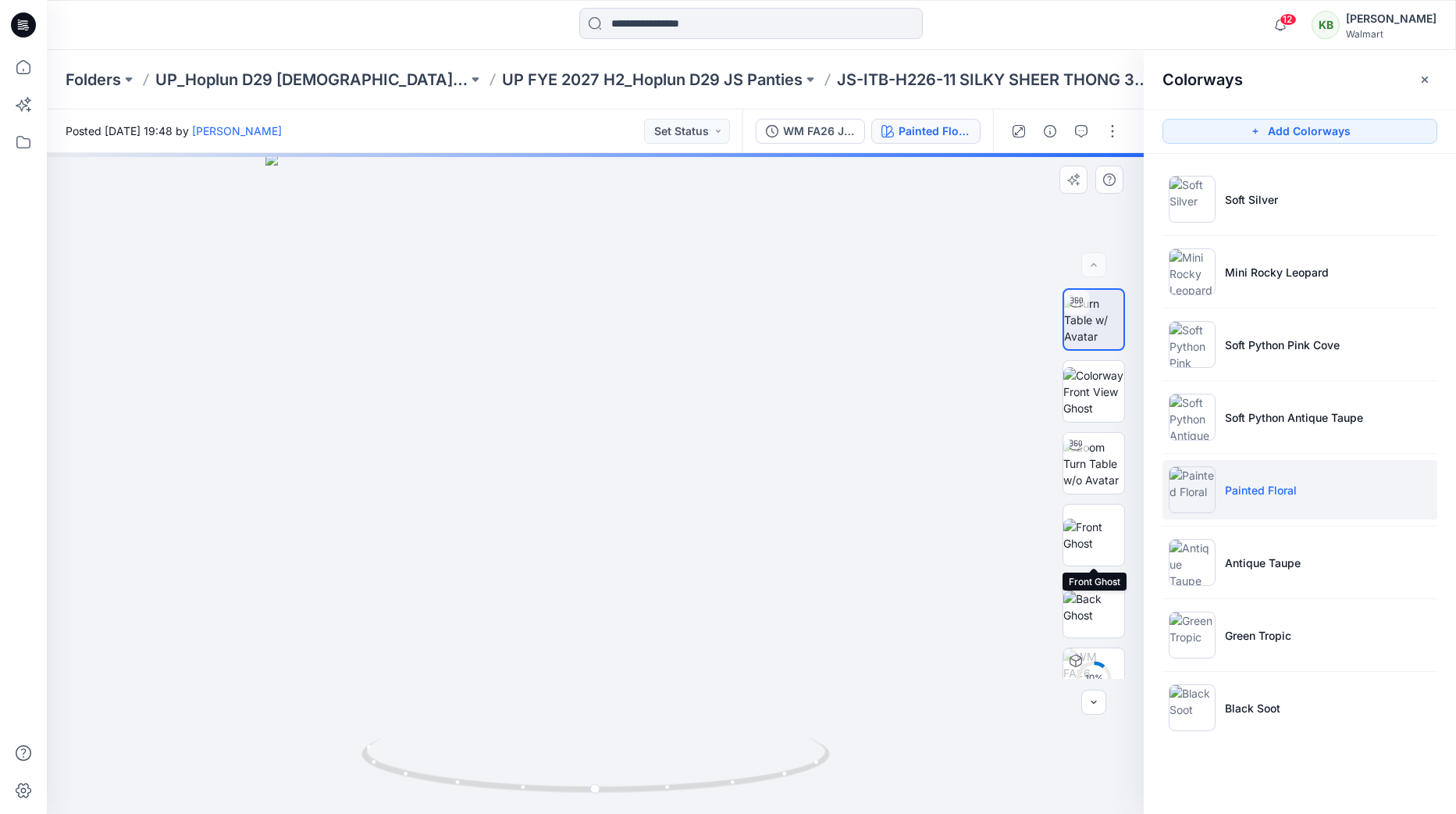
drag, startPoint x: 1094, startPoint y: 541, endPoint x: 1083, endPoint y: 497, distance: 45.4
click at [1094, 541] on img at bounding box center [1094, 535] width 61 height 33
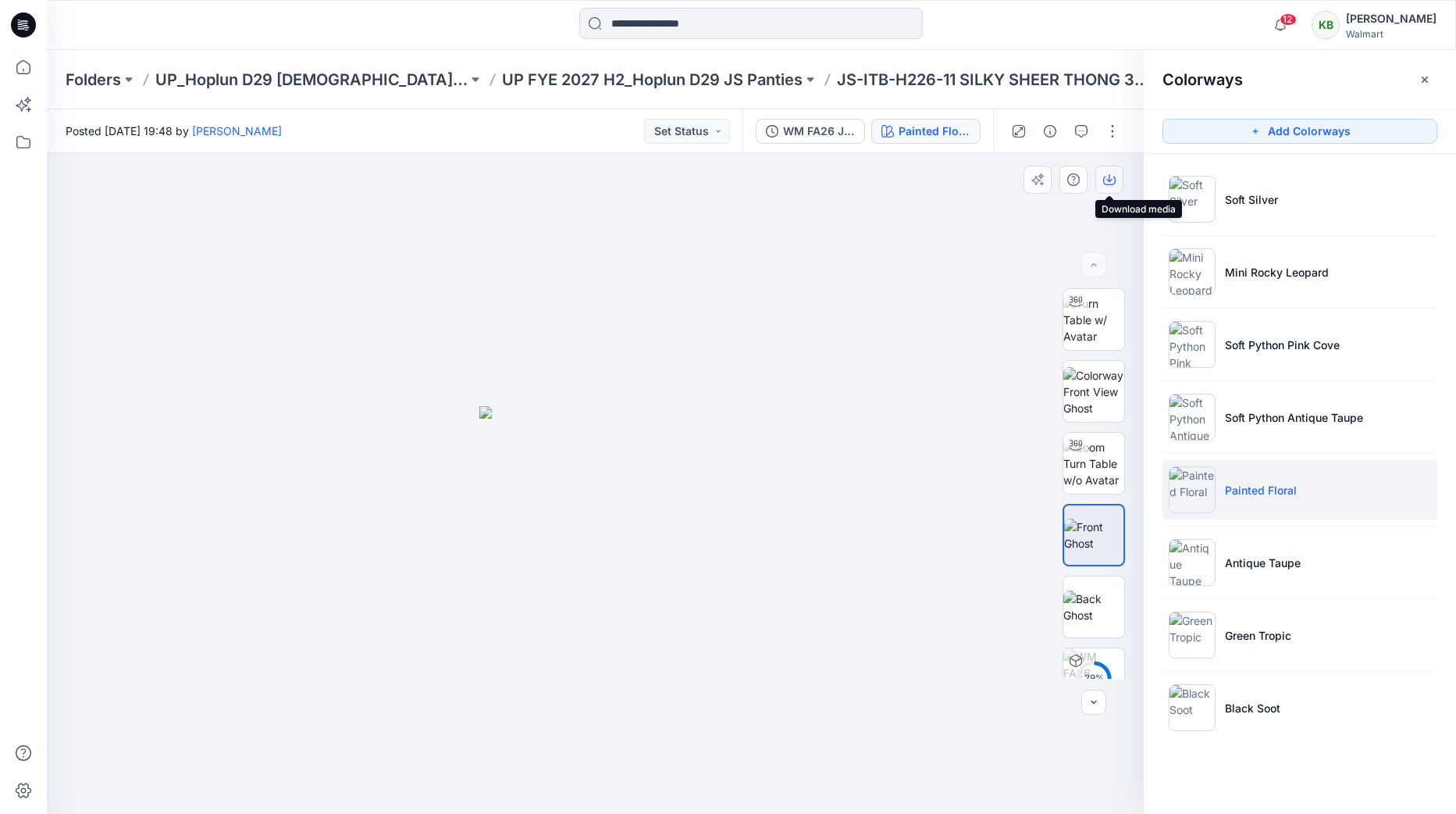
click at [1114, 175] on icon "button" at bounding box center [1109, 180] width 13 height 13
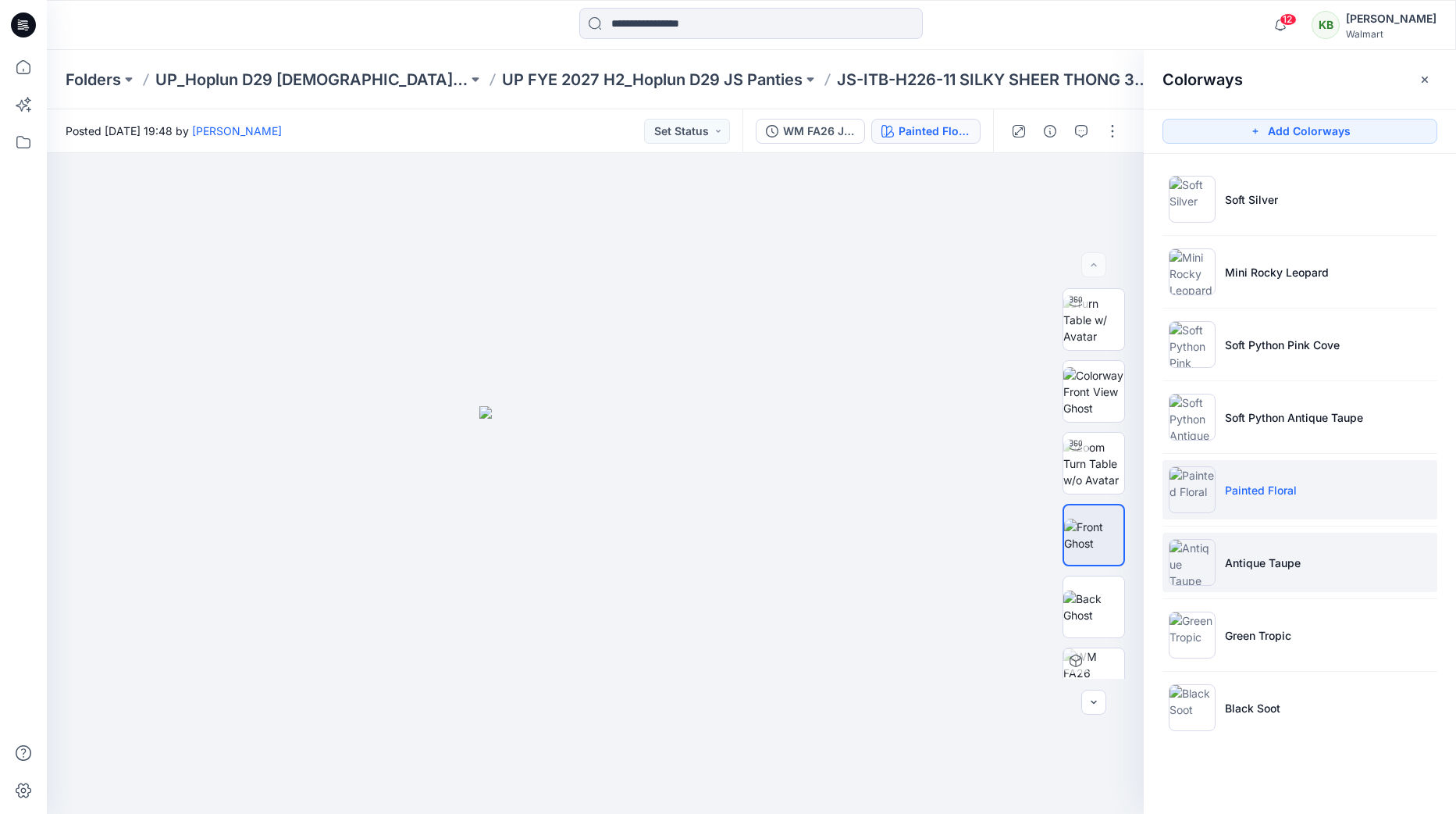
click at [1276, 558] on p "Antique Taupe" at bounding box center [1263, 562] width 76 height 16
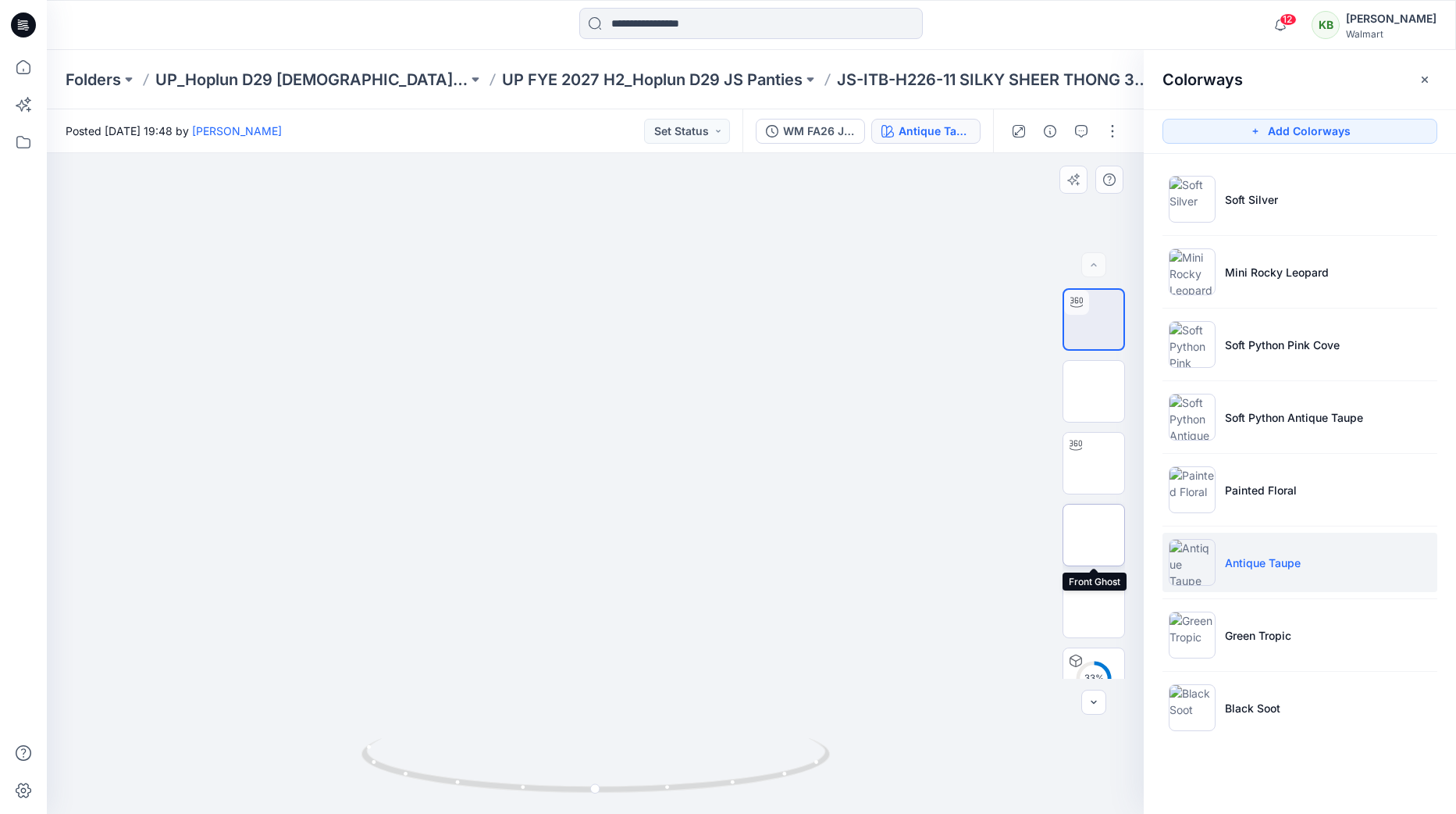
click at [1087, 535] on img at bounding box center [1094, 535] width 61 height 33
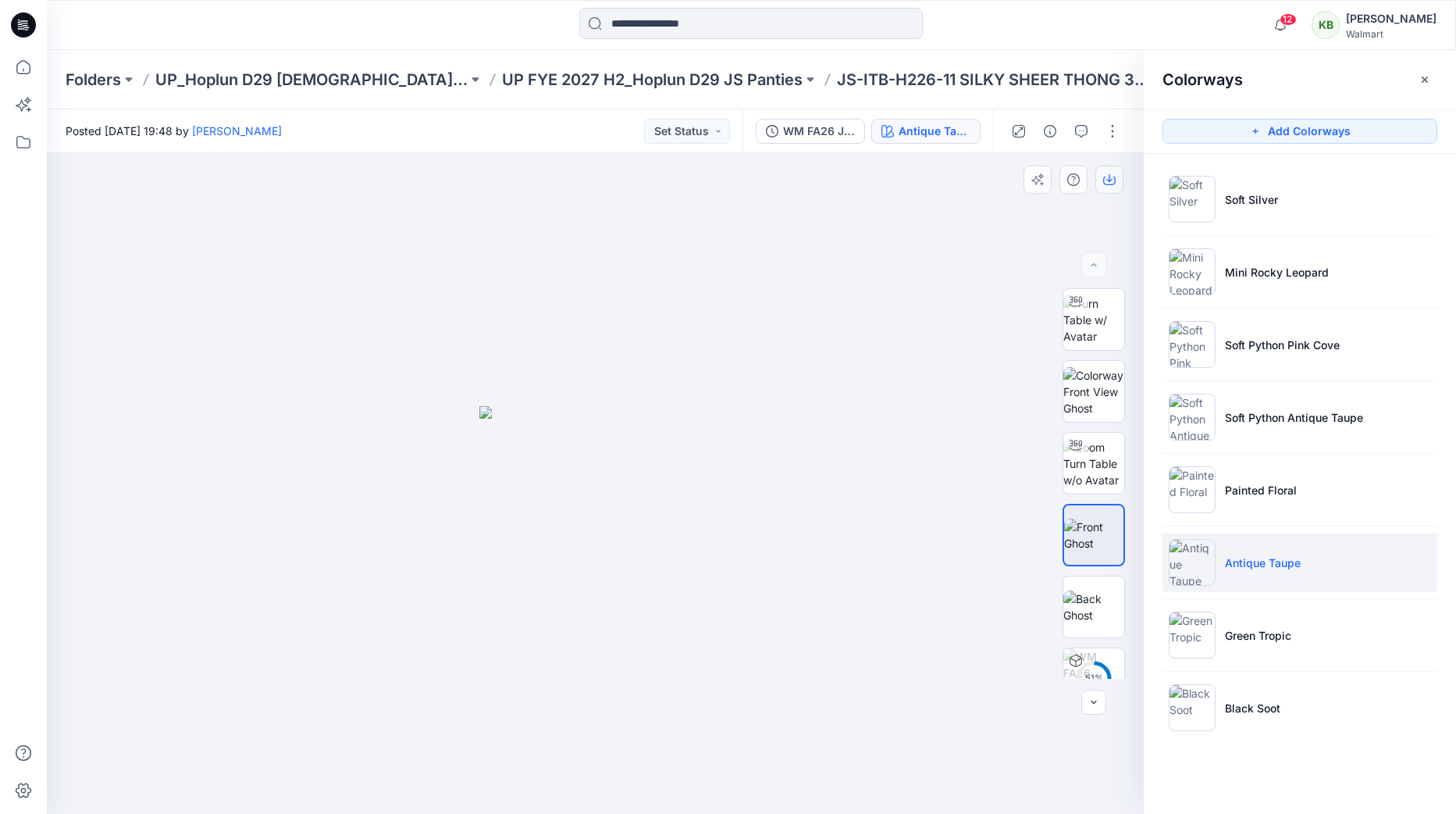
click at [1113, 180] on icon "button" at bounding box center [1109, 180] width 13 height 13
click at [1278, 632] on p "Green Tropic" at bounding box center [1259, 635] width 66 height 16
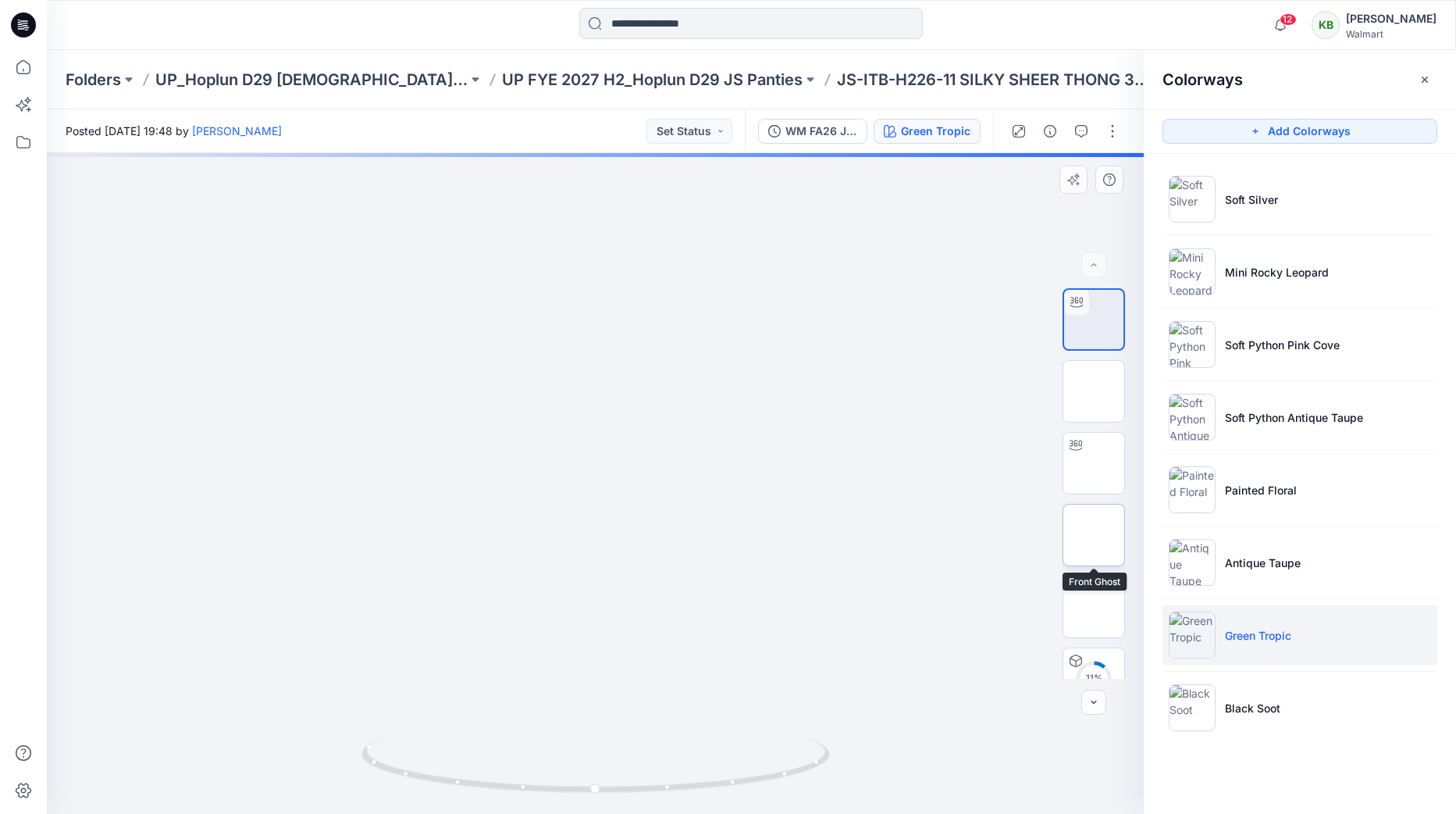
click at [1104, 527] on img at bounding box center [1094, 535] width 61 height 33
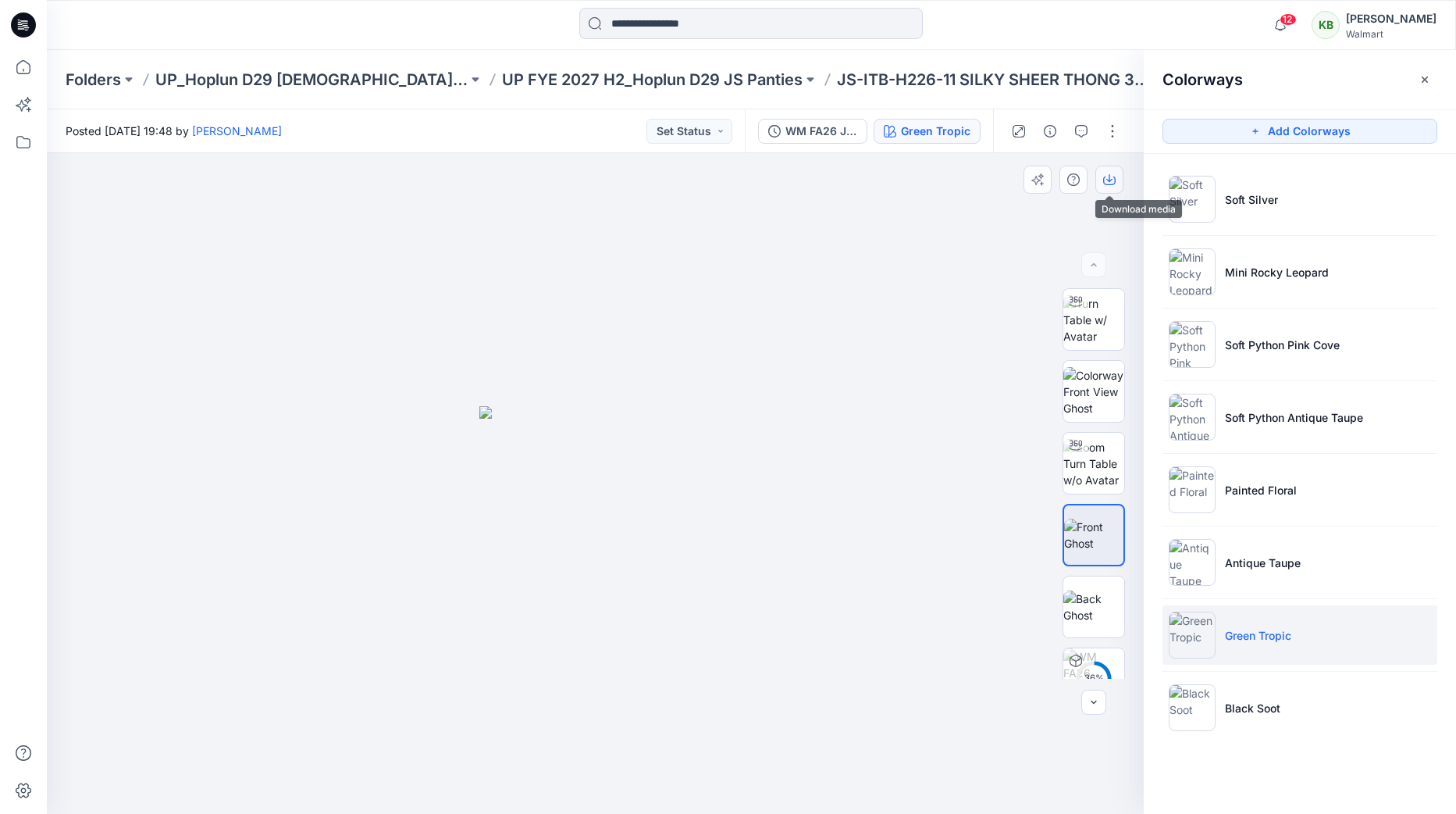
click at [1106, 175] on icon "button" at bounding box center [1109, 180] width 13 height 13
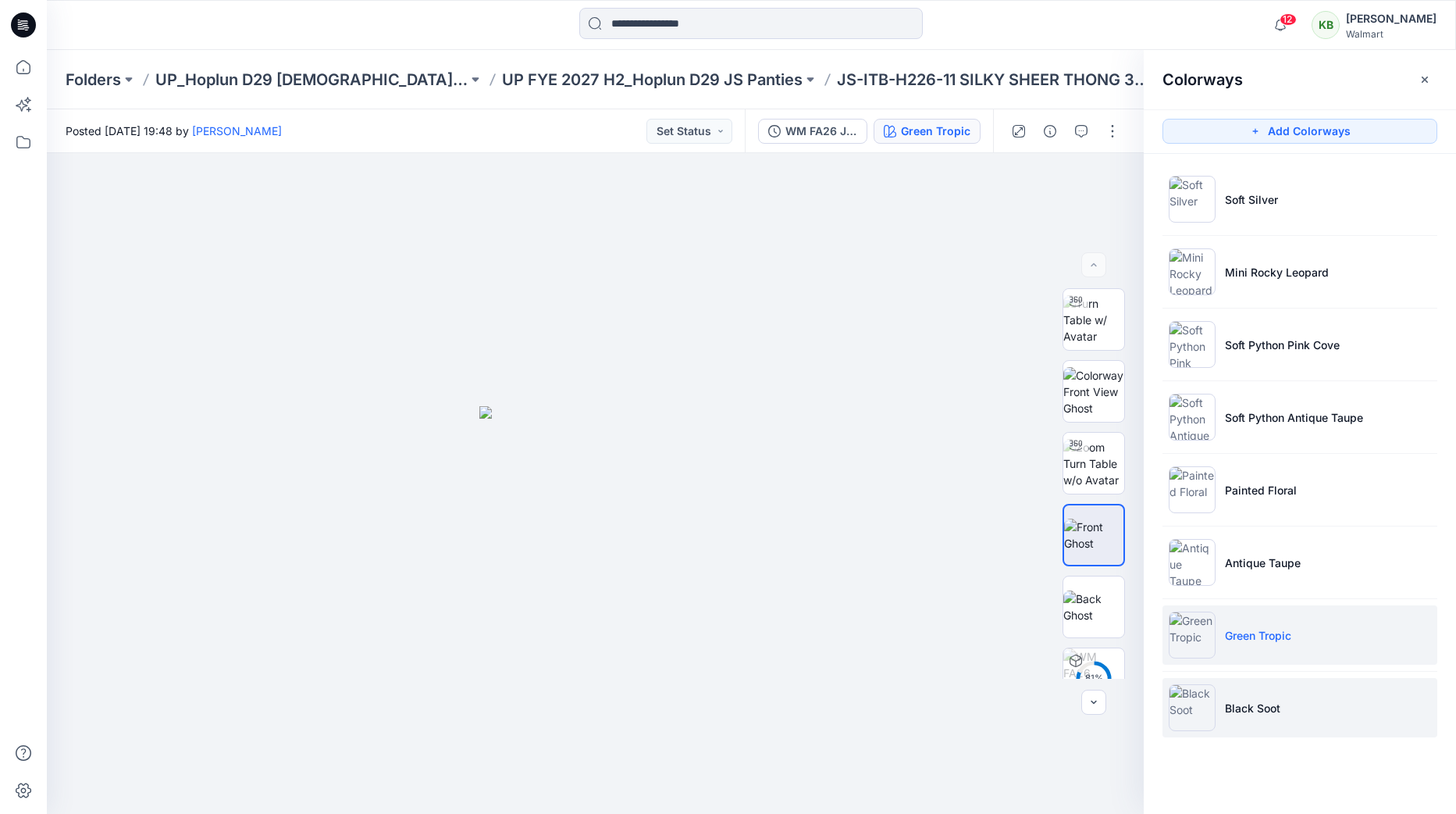
click at [1265, 703] on p "Black Soot" at bounding box center [1253, 708] width 55 height 16
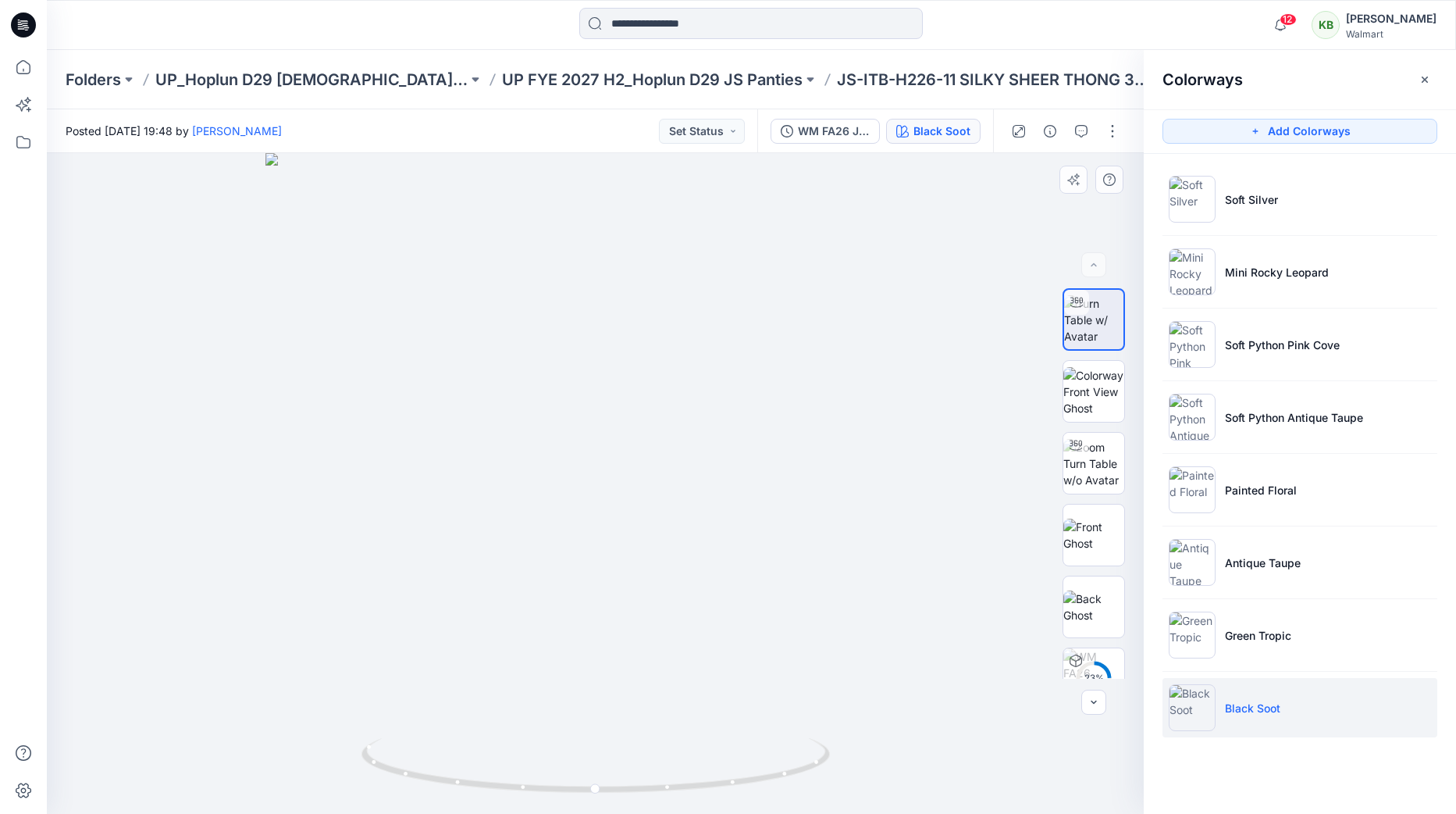
click at [1082, 499] on div "23 %" at bounding box center [1093, 484] width 62 height 391
click at [1084, 519] on img at bounding box center [1094, 535] width 61 height 33
click at [1099, 184] on button "button" at bounding box center [1109, 180] width 28 height 28
click at [678, 82] on p "UP FYE 2027 H2_Hoplun D29 JS Panties" at bounding box center [652, 80] width 300 height 22
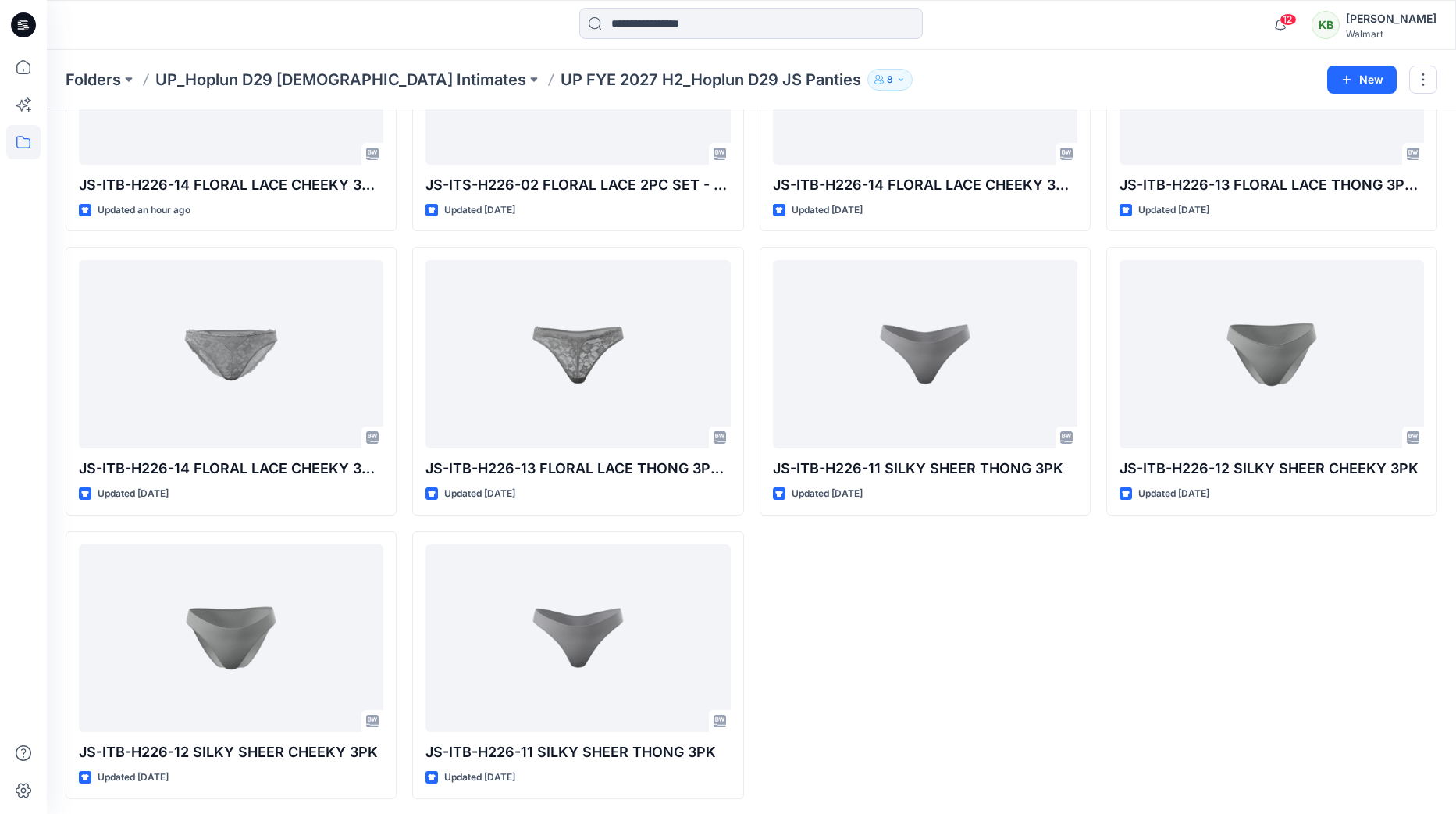
scroll to position [495, 0]
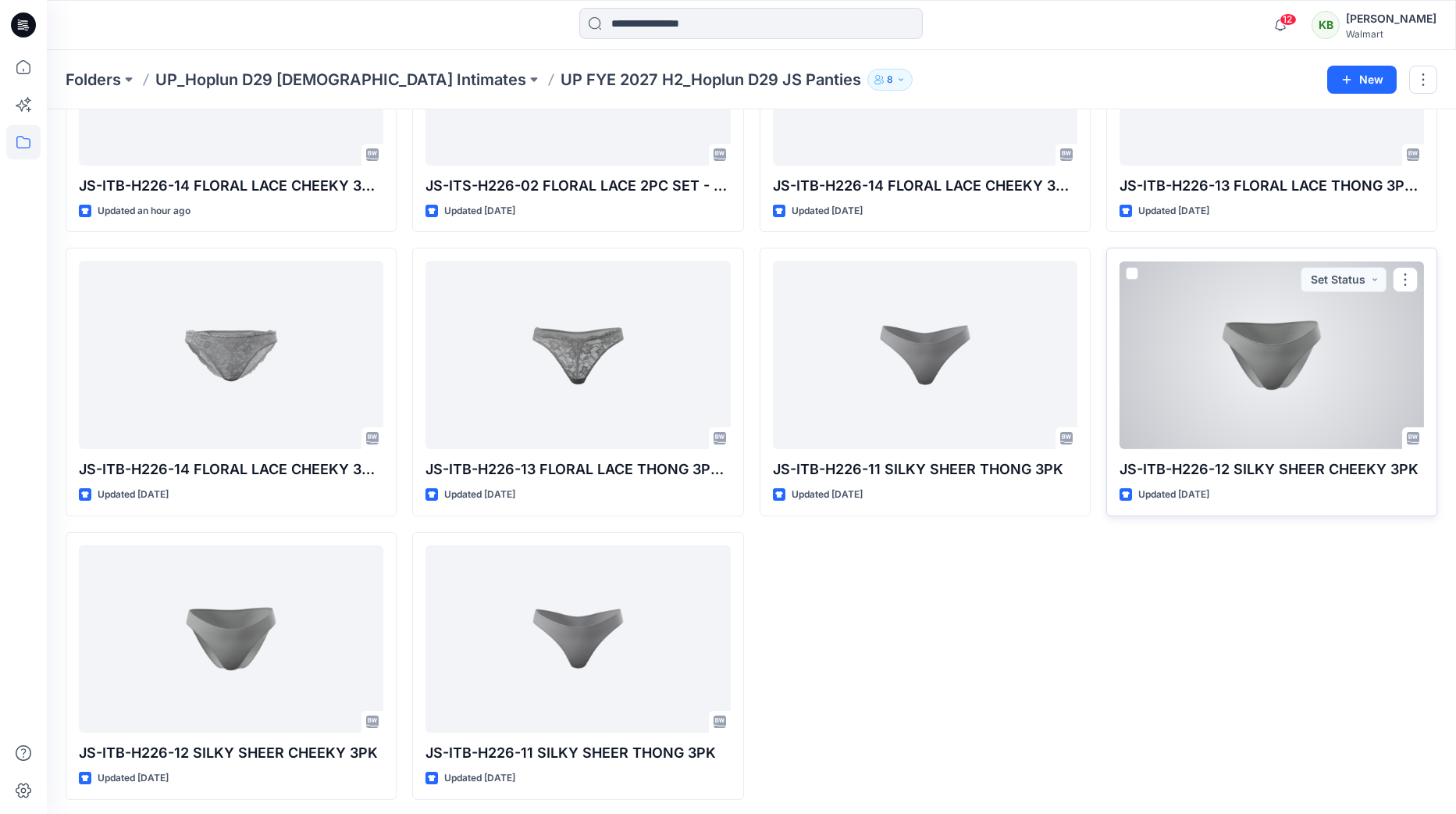
click at [1182, 328] on div at bounding box center [1272, 354] width 305 height 188
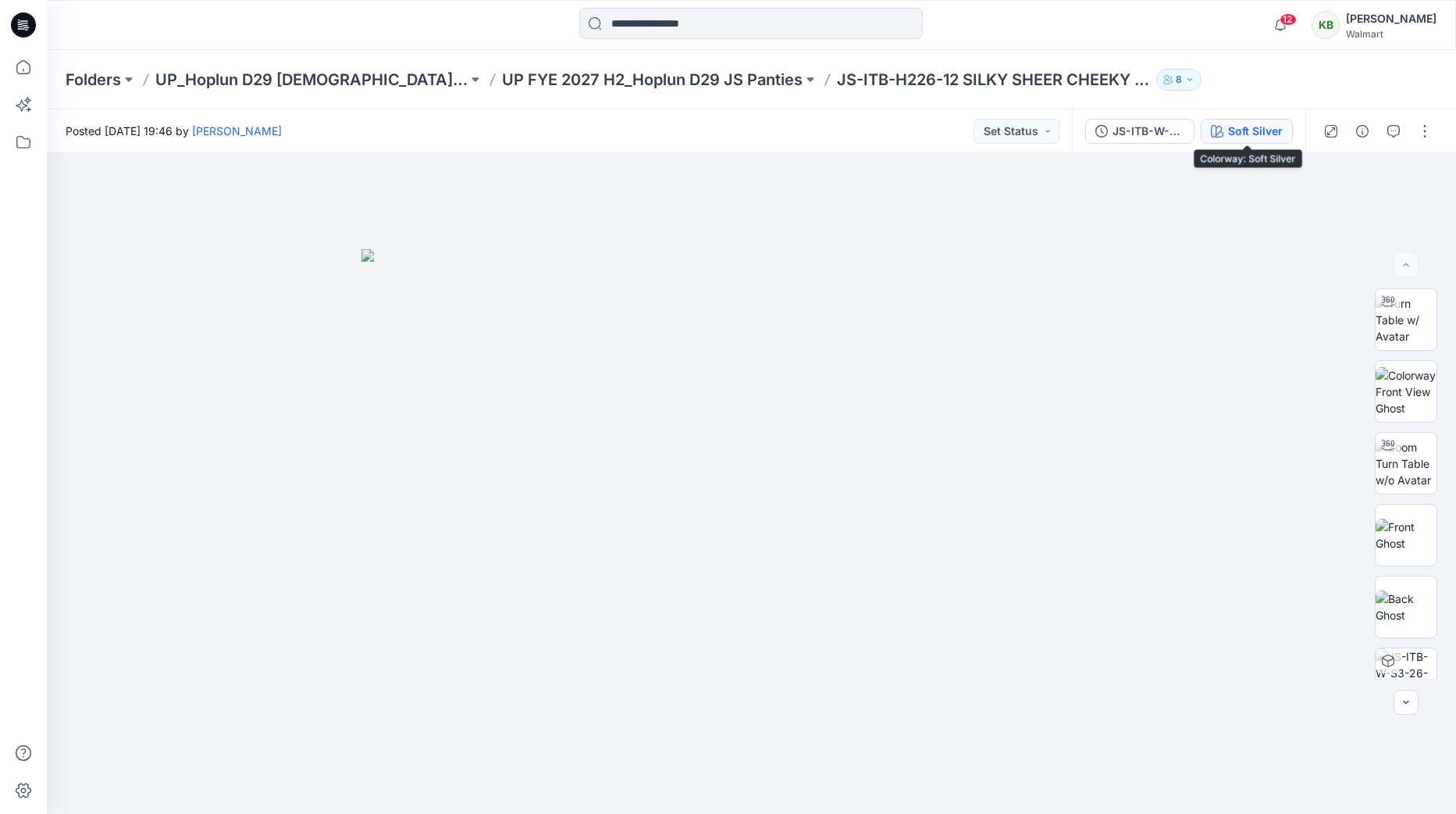
click at [1254, 127] on div "Soft Silver" at bounding box center [1255, 131] width 54 height 17
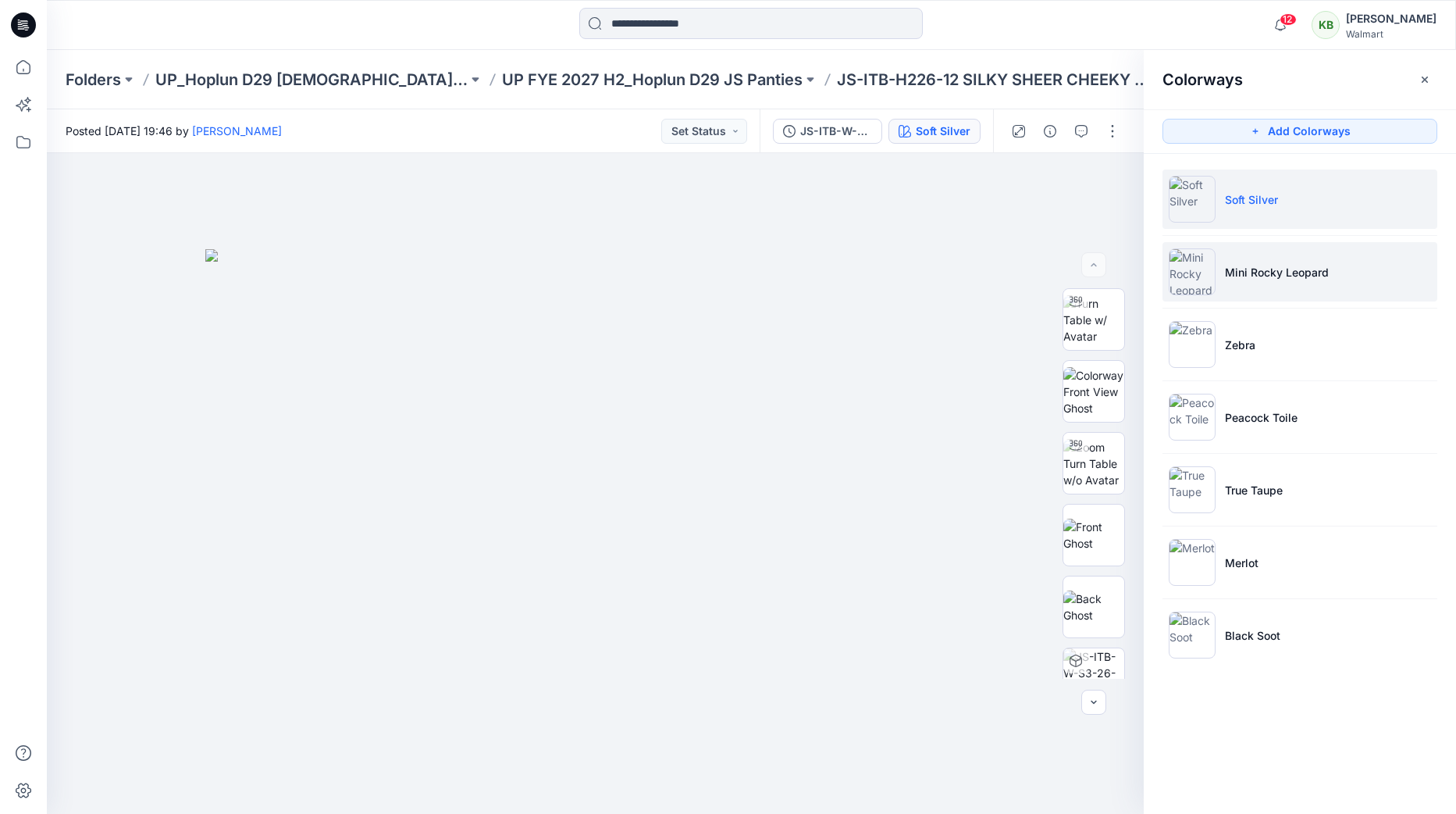
click at [1276, 267] on p "Mini Rocky Leopard" at bounding box center [1277, 272] width 104 height 16
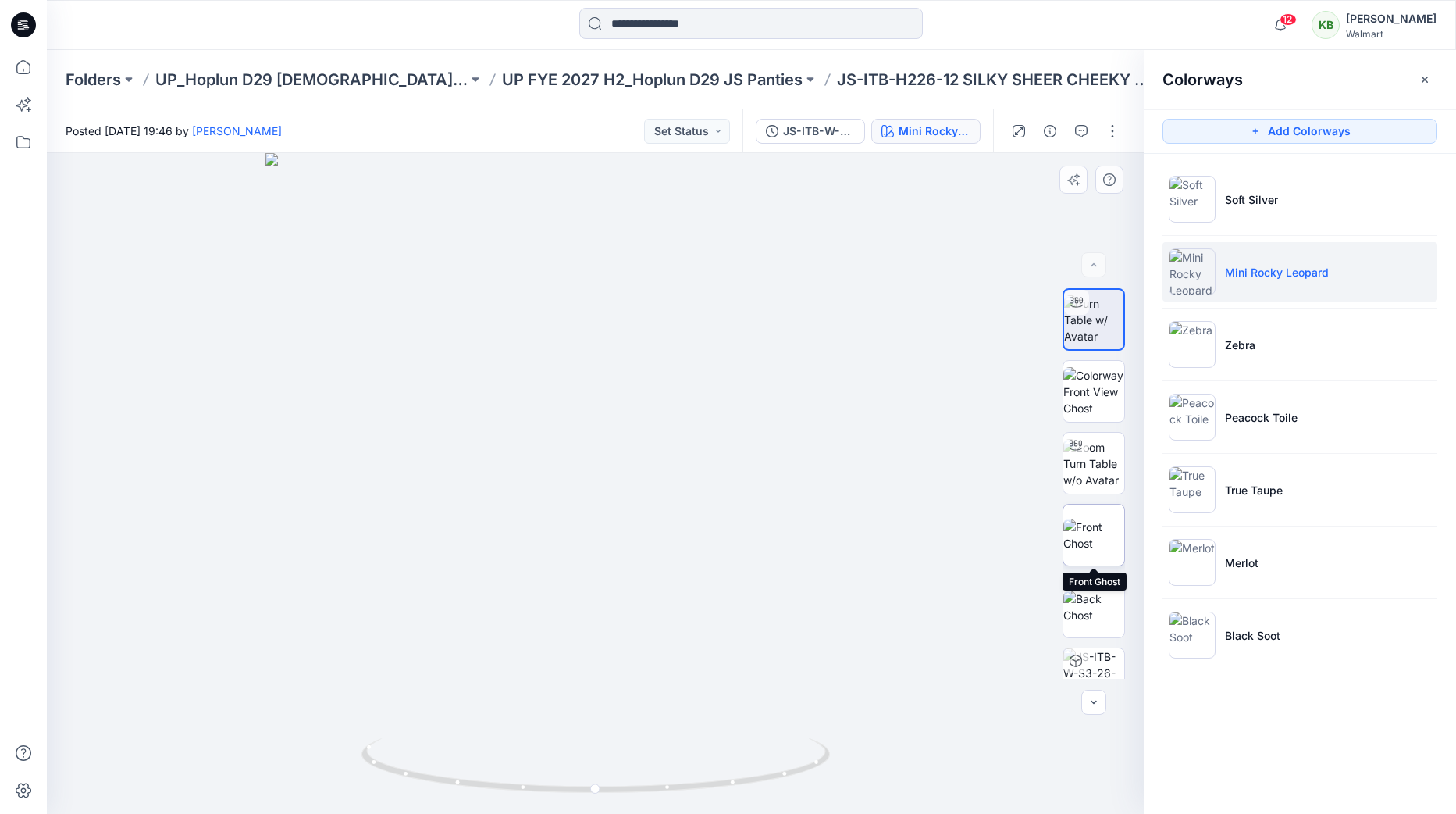
click at [1082, 526] on img at bounding box center [1094, 535] width 61 height 33
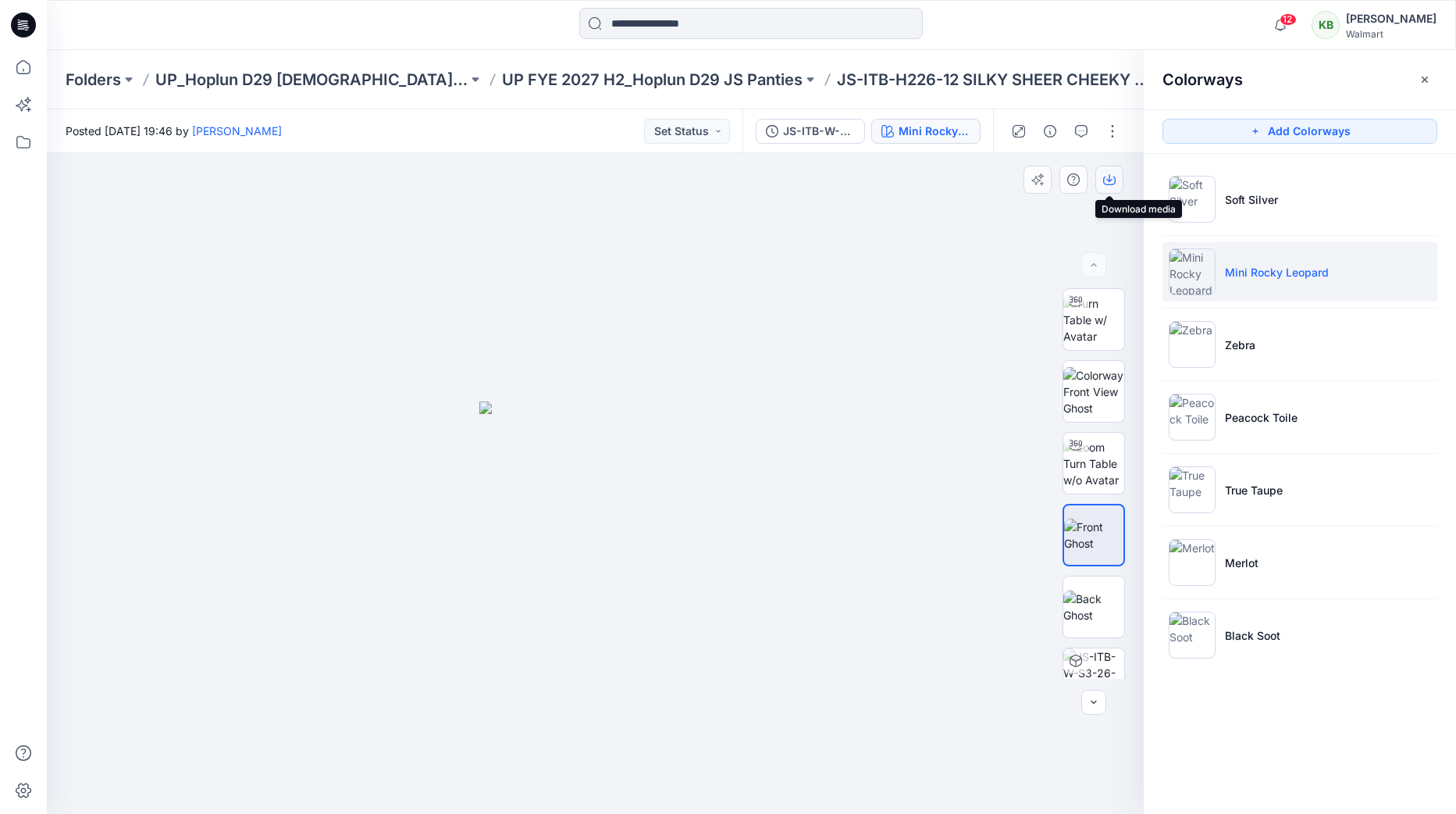
click at [1106, 176] on icon "button" at bounding box center [1109, 180] width 13 height 13
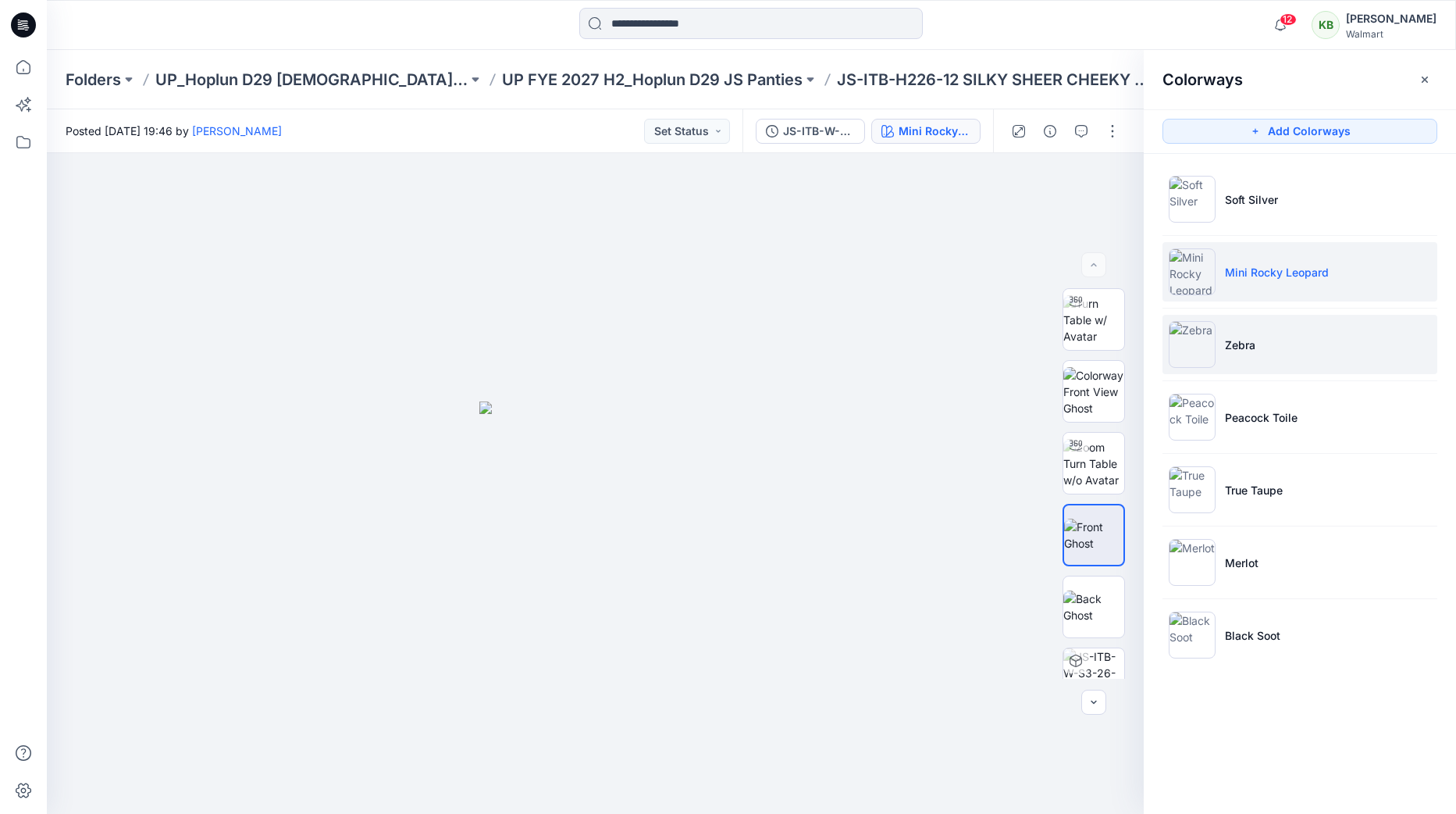
click at [1268, 339] on li "Zebra" at bounding box center [1299, 345] width 275 height 60
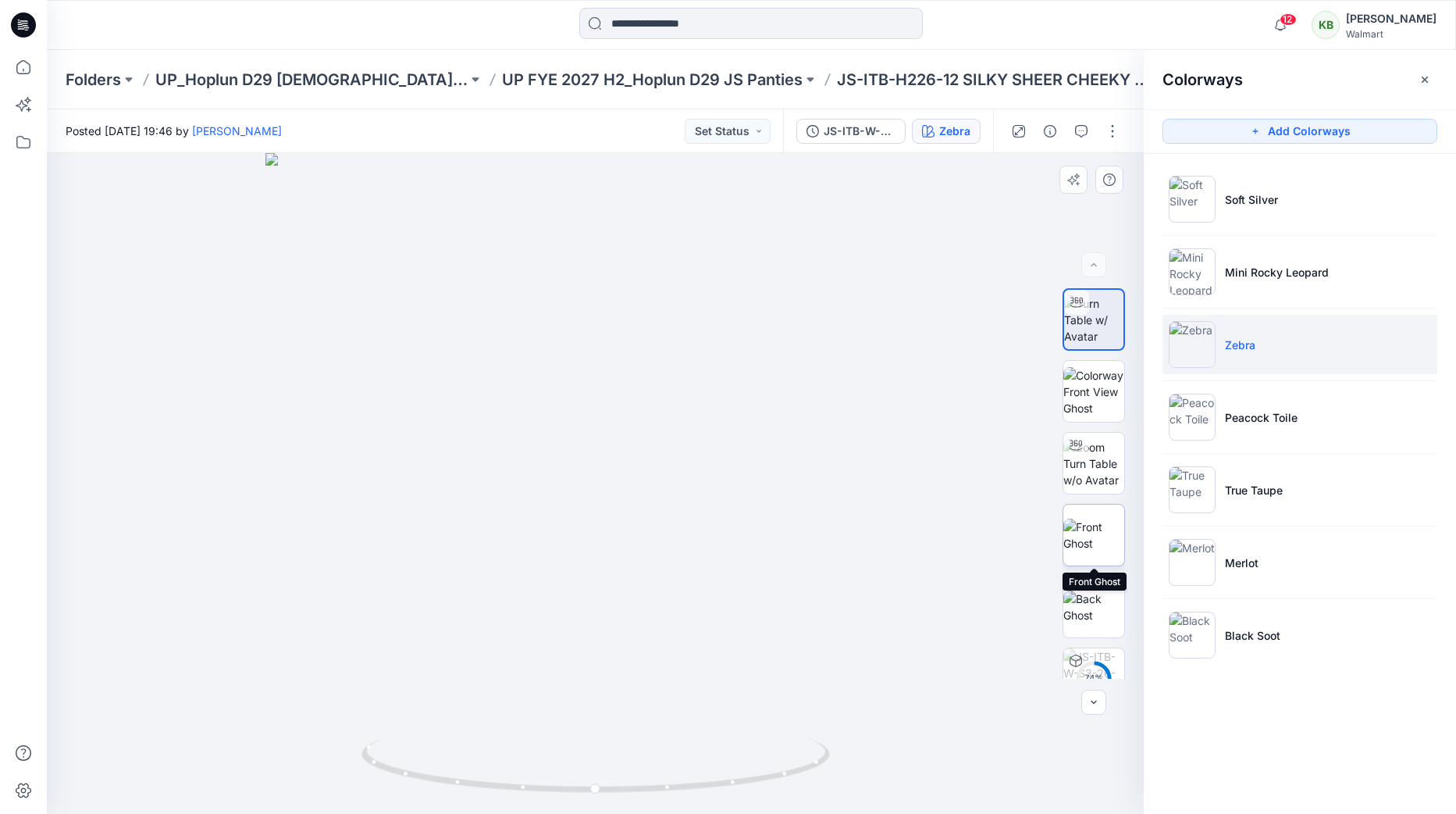
click at [1094, 520] on img at bounding box center [1094, 535] width 61 height 33
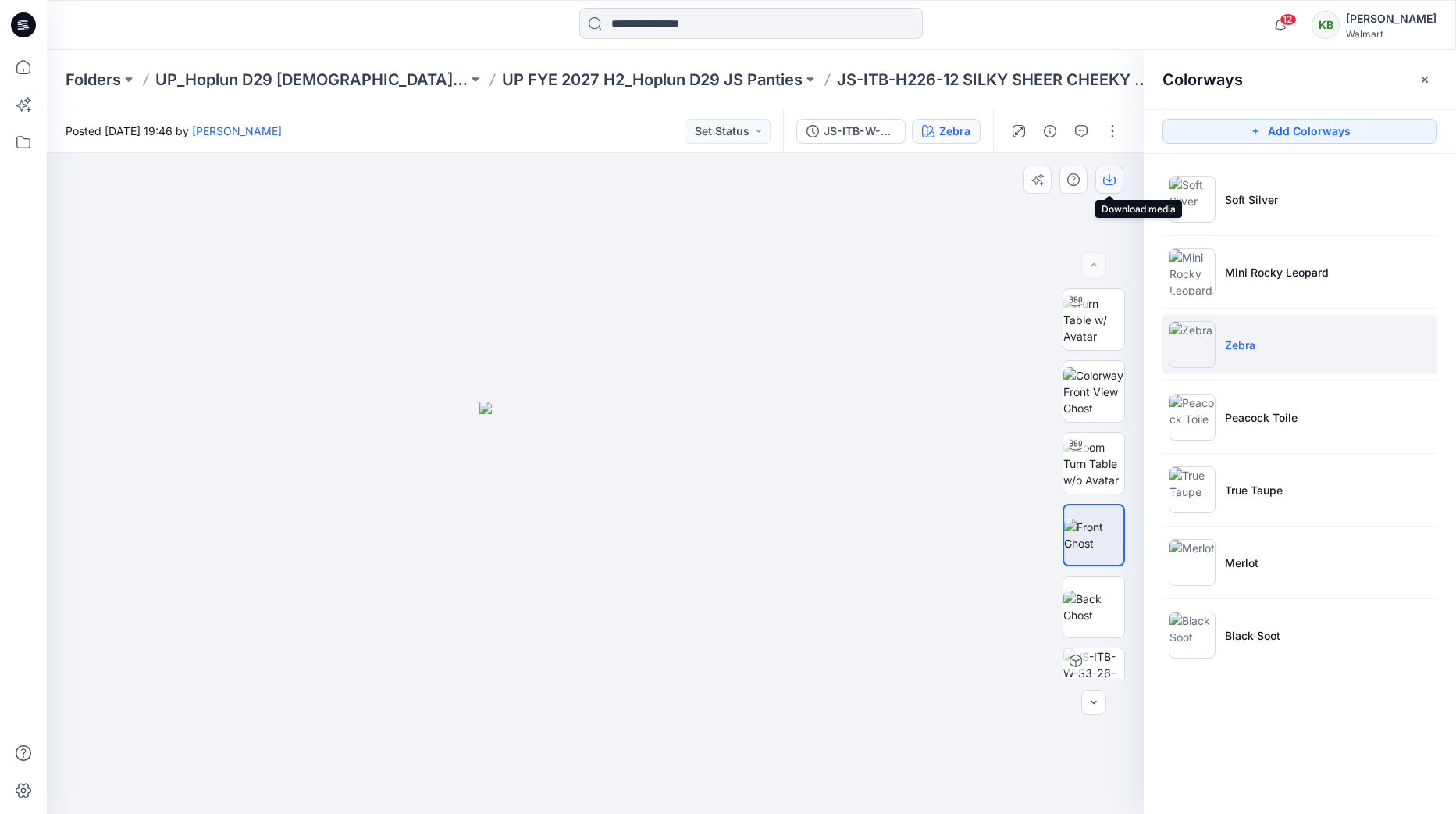
click at [1103, 182] on icon "button" at bounding box center [1109, 180] width 13 height 13
click at [1287, 410] on p "Peacock Toile" at bounding box center [1261, 417] width 72 height 16
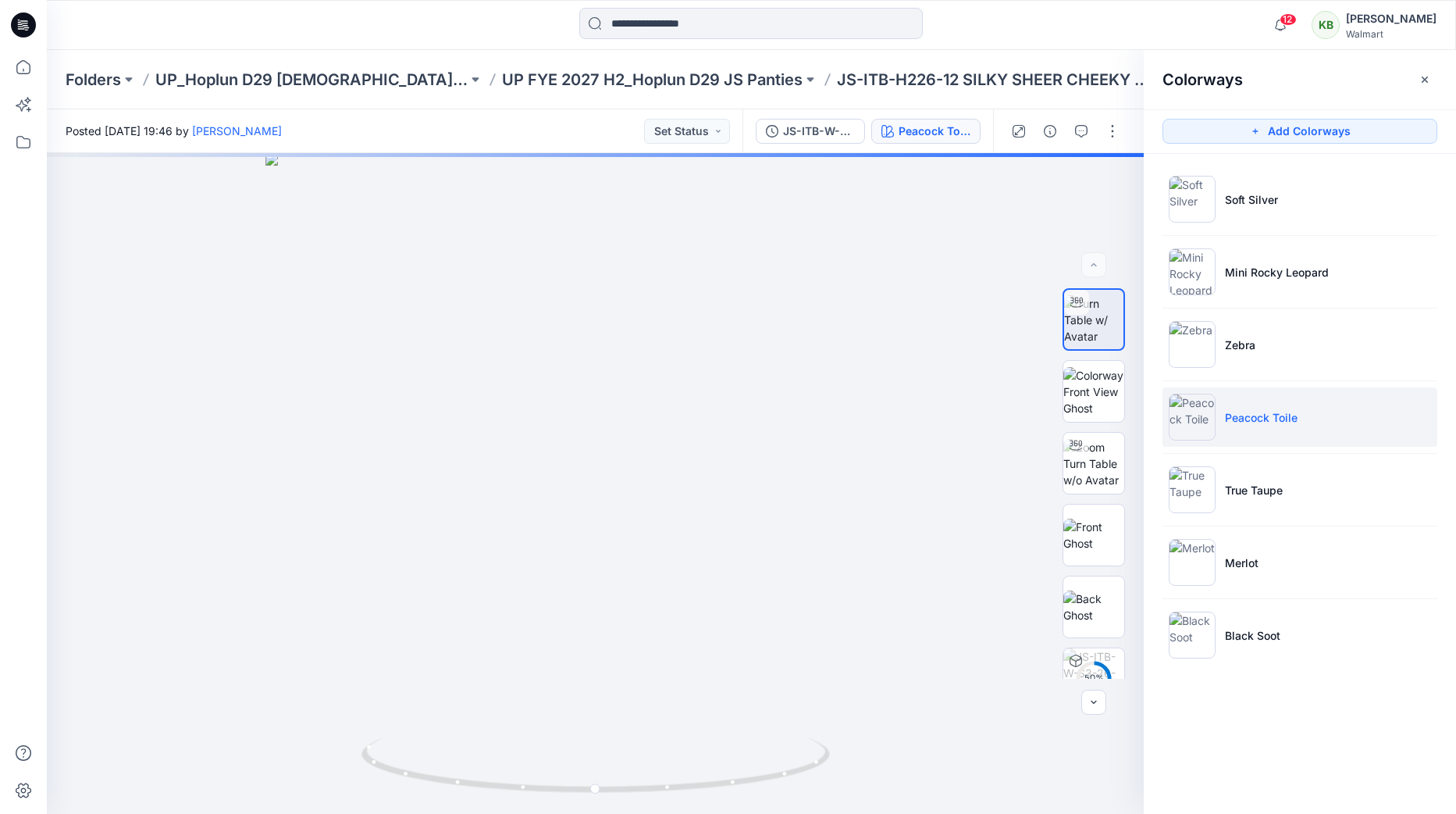
click at [1329, 414] on li "Peacock Toile" at bounding box center [1299, 417] width 275 height 60
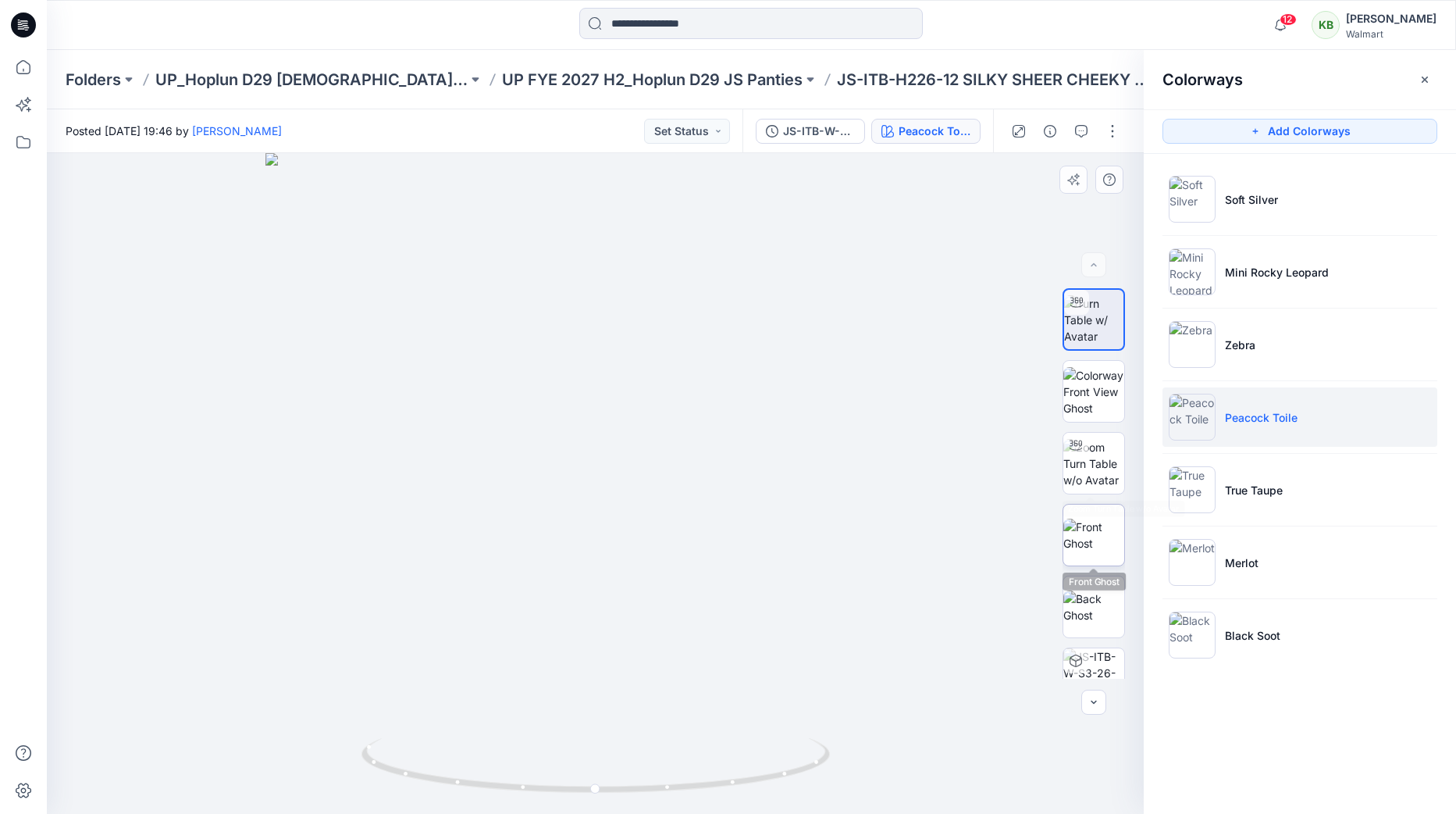
click at [1096, 519] on img at bounding box center [1094, 535] width 61 height 33
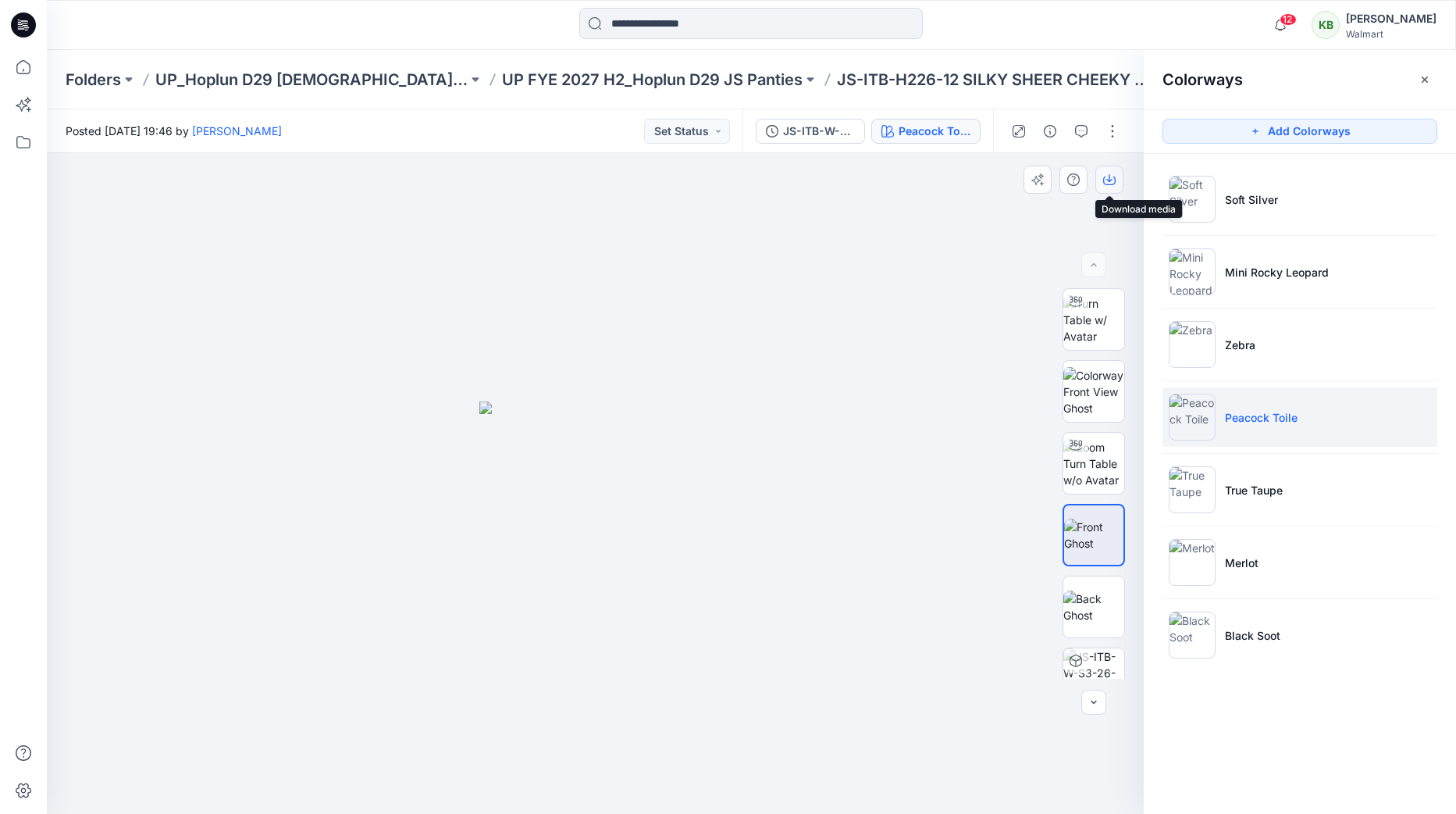
click at [1113, 176] on icon "button" at bounding box center [1109, 181] width 13 height 9
click at [1305, 506] on li "True Taupe" at bounding box center [1299, 490] width 275 height 60
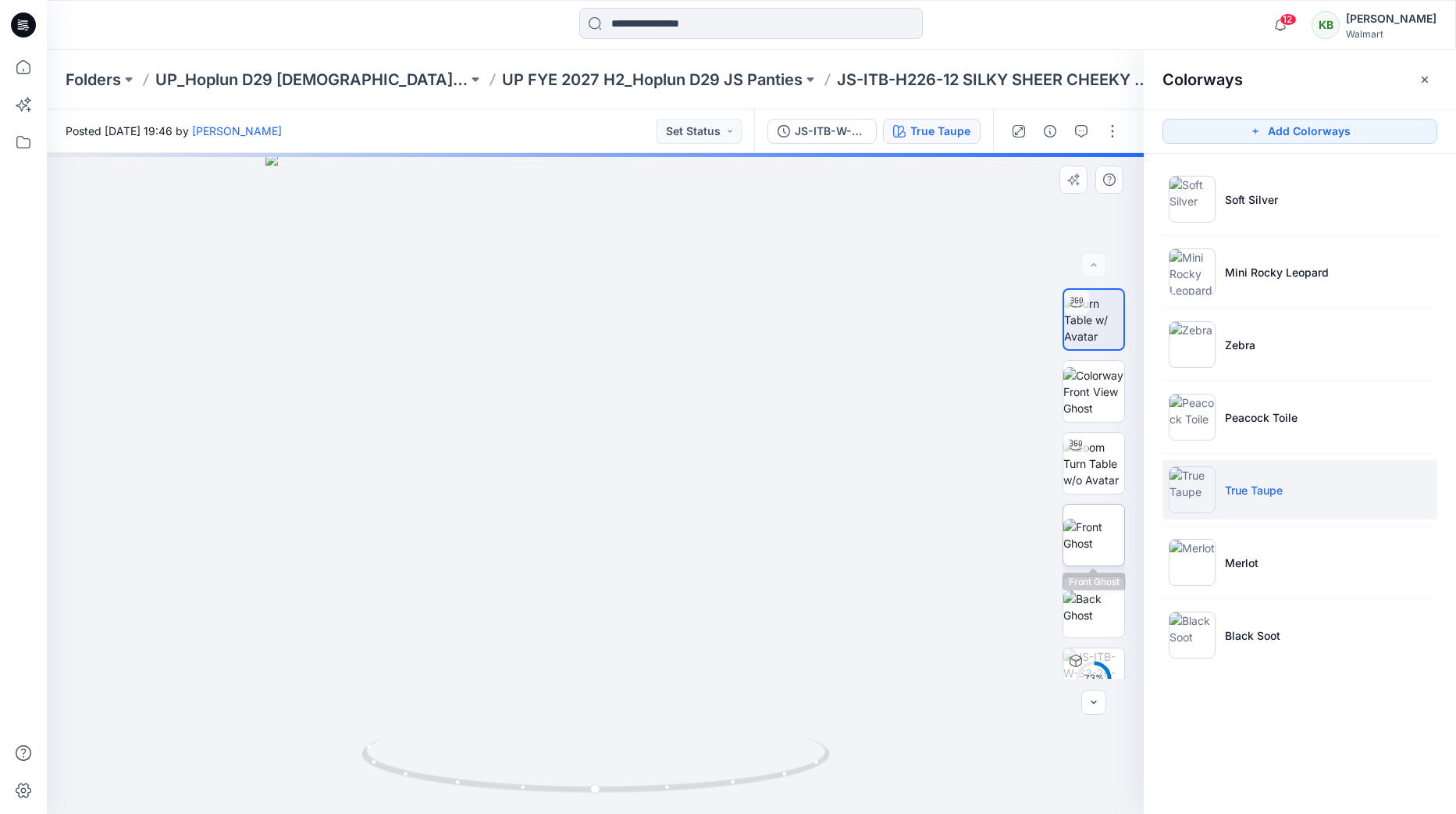
click at [1121, 524] on img at bounding box center [1094, 535] width 61 height 33
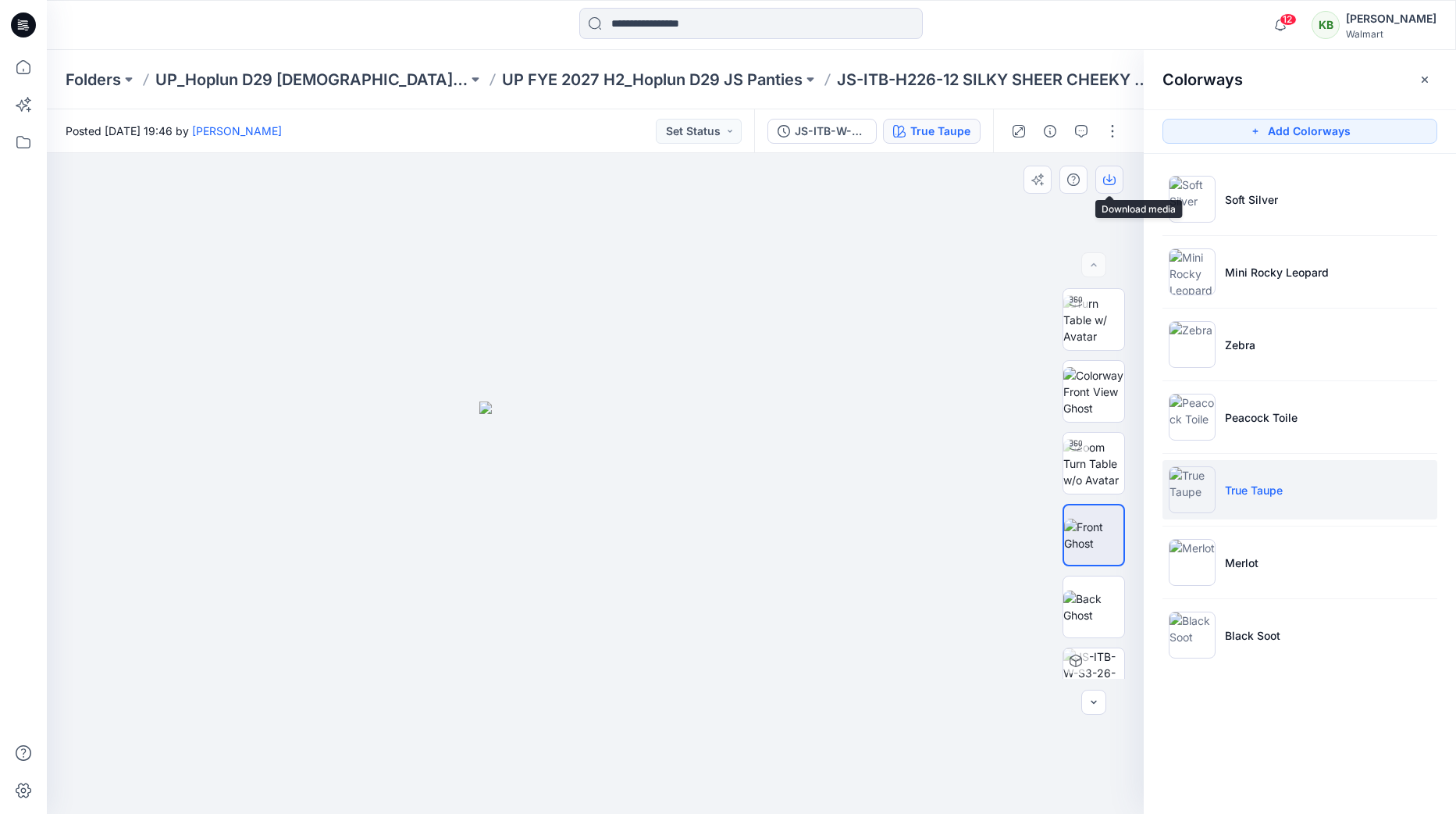
click at [1109, 177] on icon "button" at bounding box center [1109, 180] width 13 height 13
click at [1246, 555] on p "Merlot" at bounding box center [1242, 562] width 33 height 16
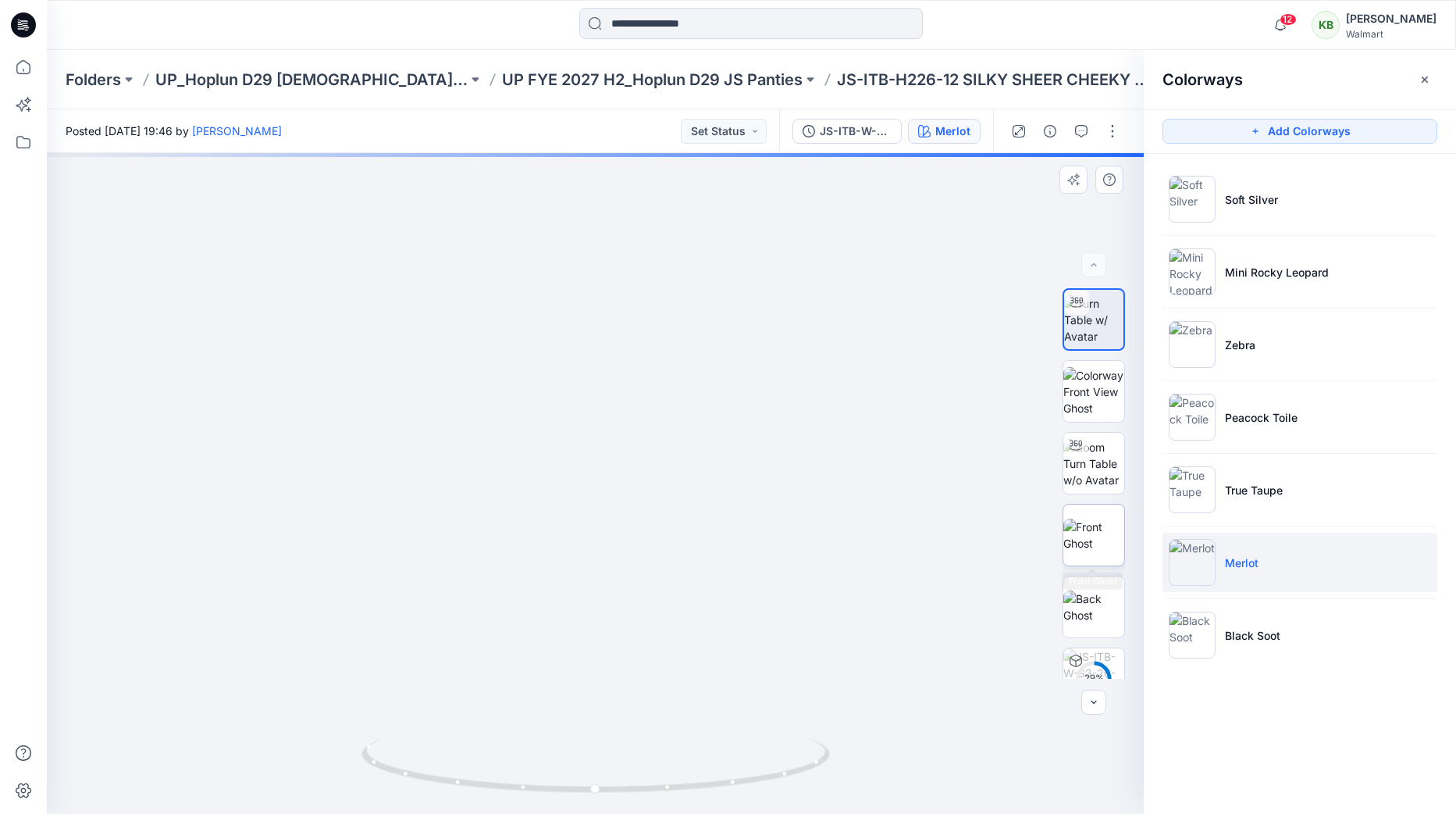
click at [1086, 526] on img at bounding box center [1094, 535] width 61 height 33
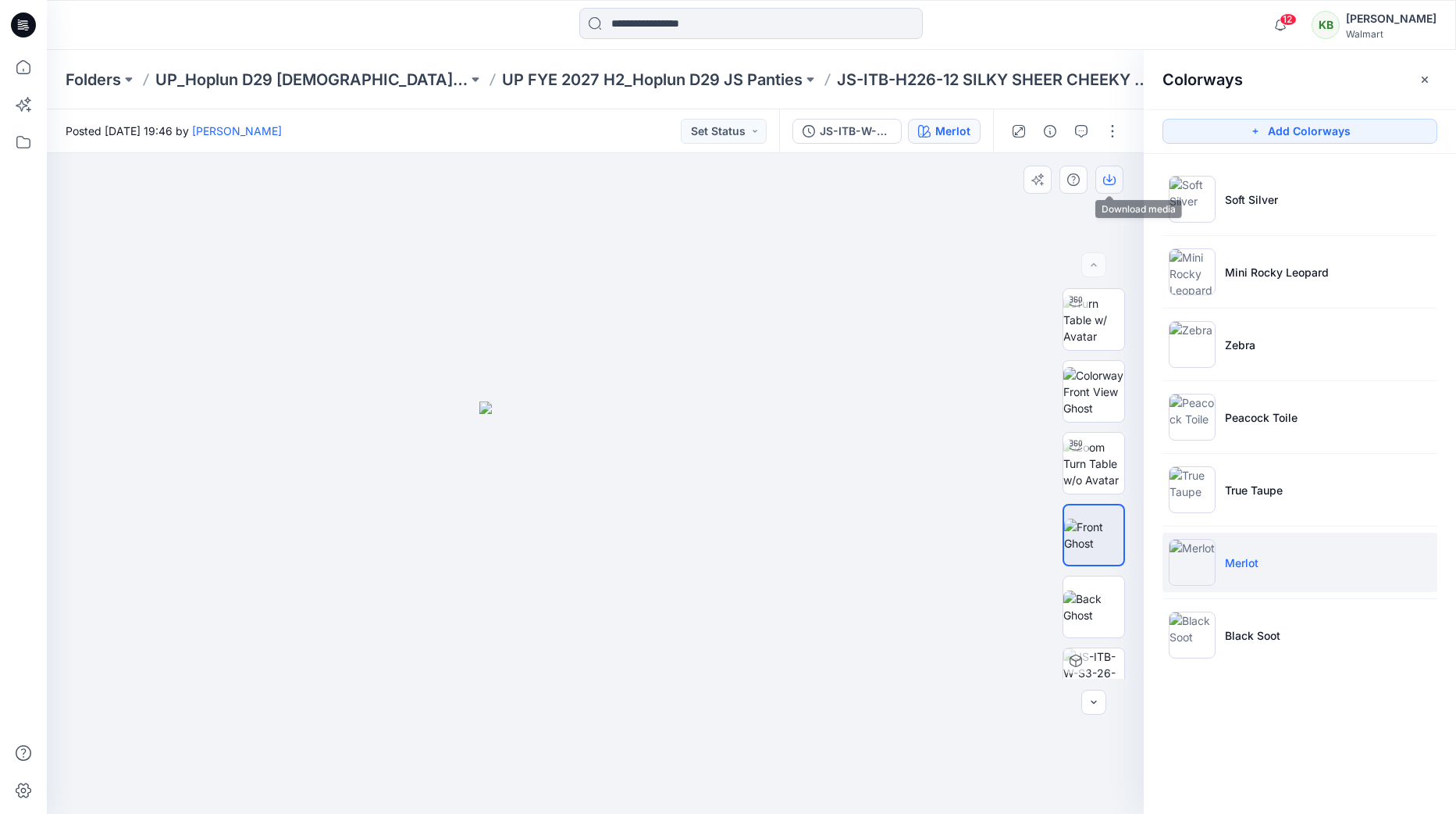
click at [1103, 185] on icon "button" at bounding box center [1109, 180] width 13 height 13
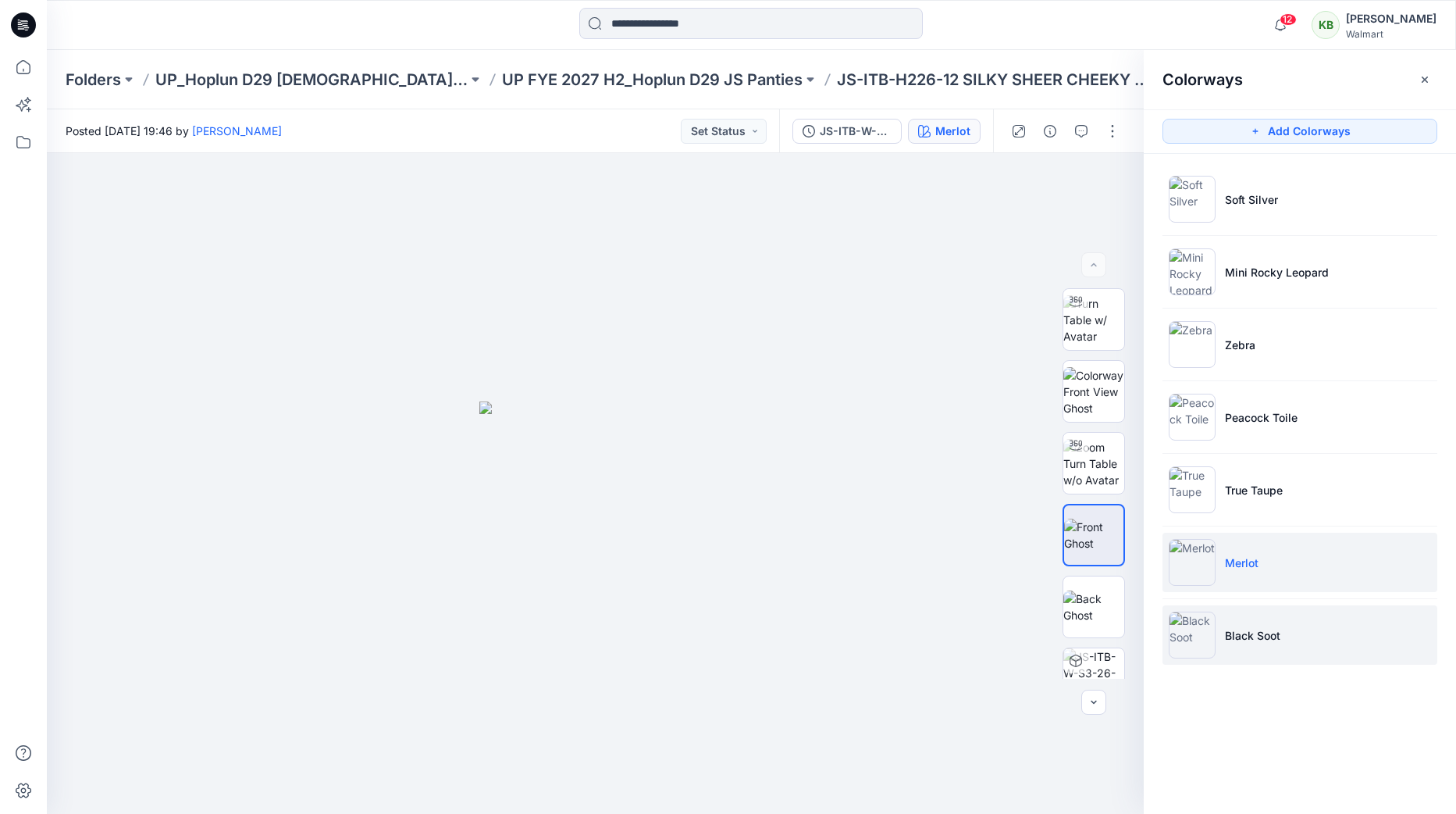
click at [1274, 636] on p "Black Soot" at bounding box center [1253, 635] width 55 height 16
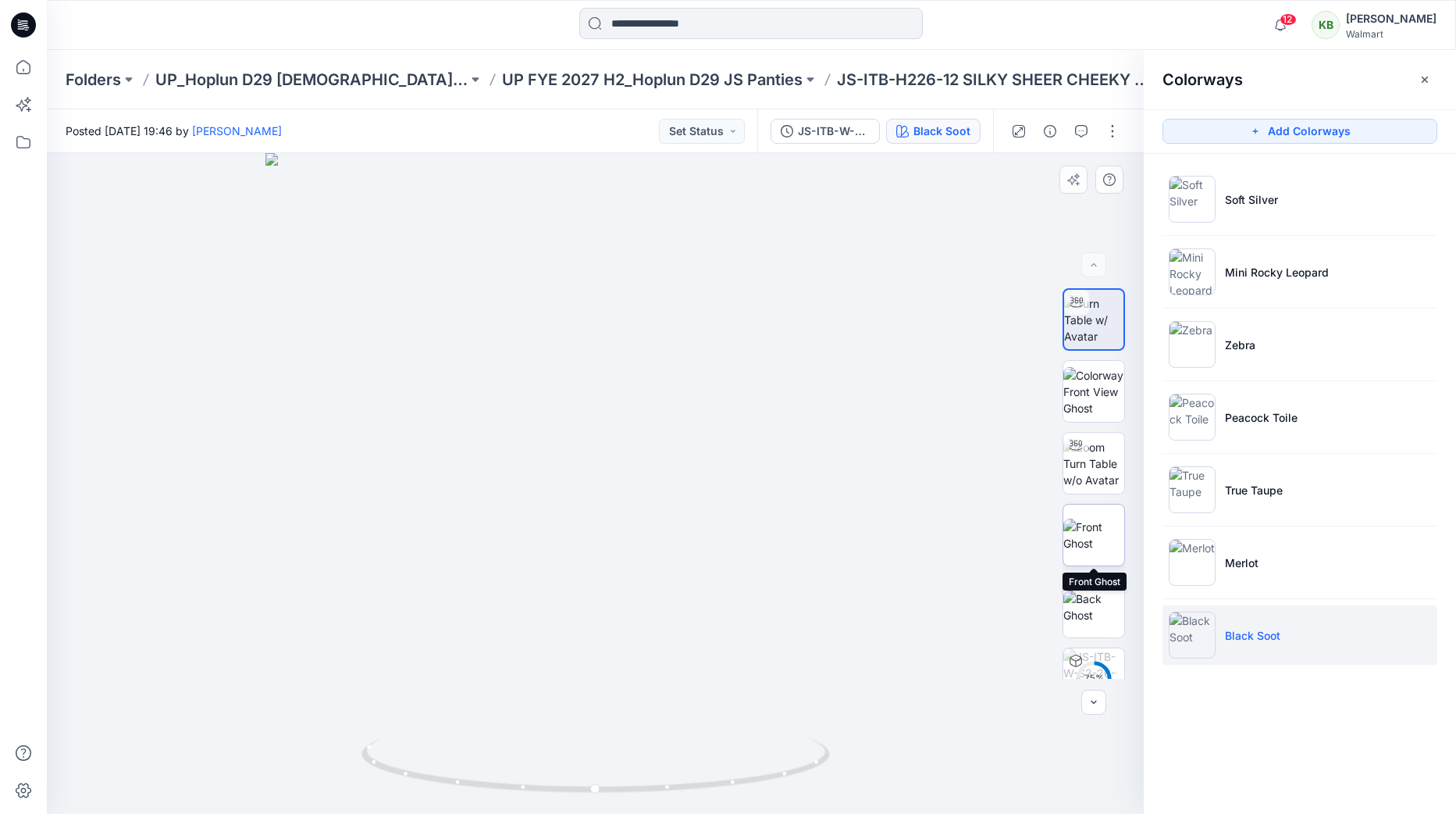
click at [1093, 536] on img at bounding box center [1094, 535] width 61 height 33
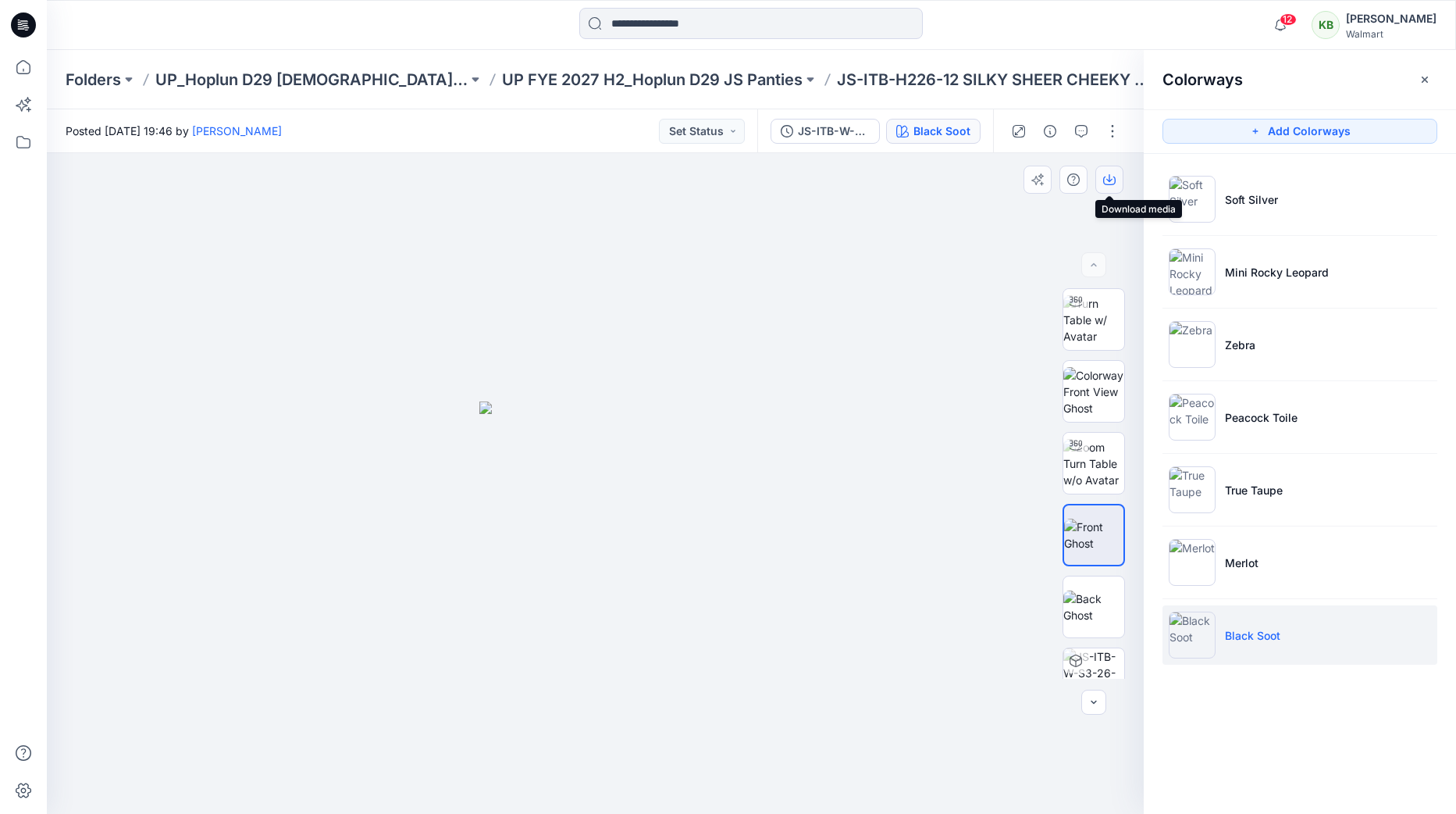
click at [1107, 181] on icon "button" at bounding box center [1109, 180] width 13 height 13
click at [574, 83] on p "UP FYE 2027 H2_Hoplun D29 JS Panties" at bounding box center [652, 80] width 300 height 22
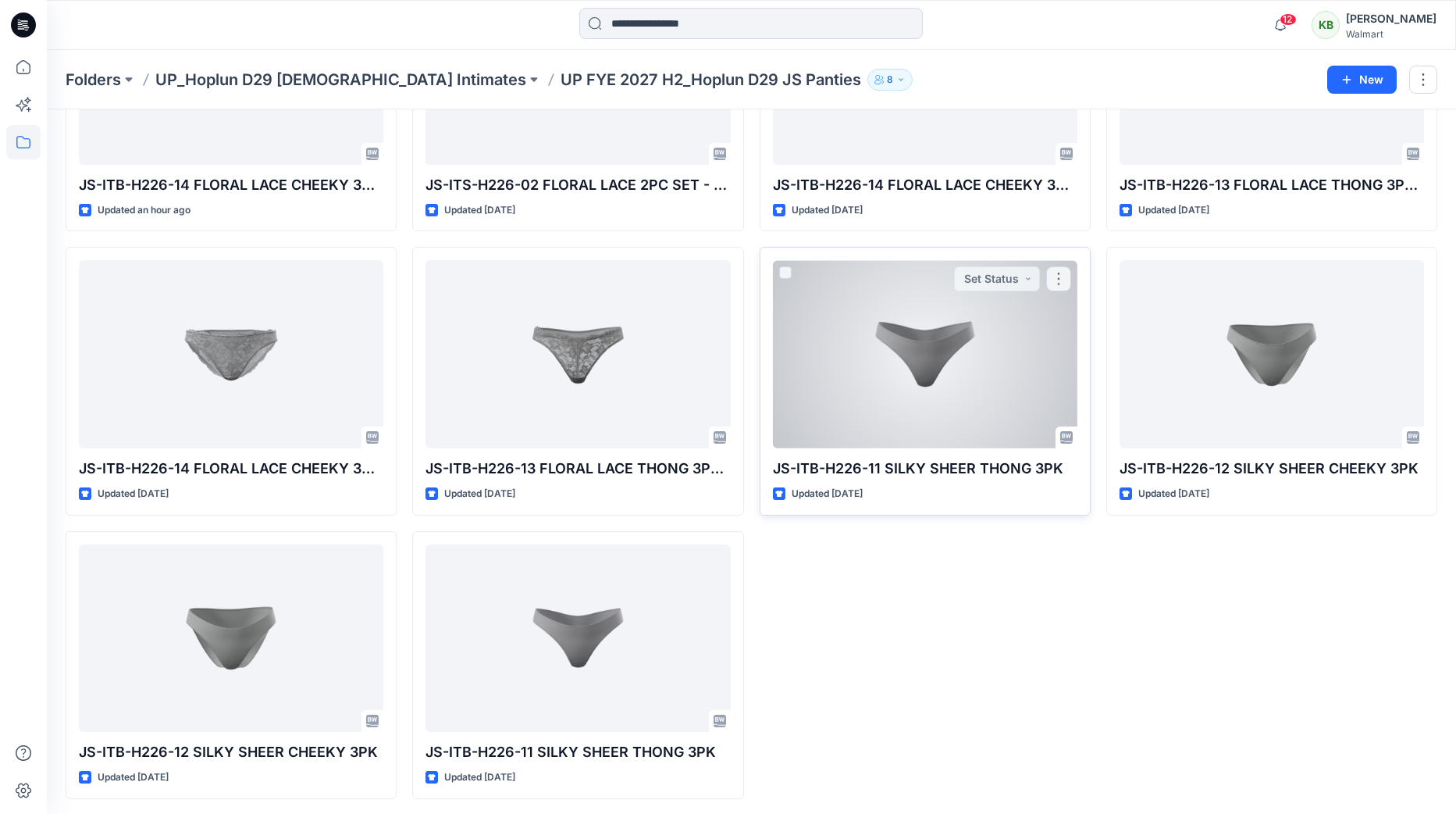
scroll to position [495, 0]
click at [925, 335] on div at bounding box center [925, 354] width 305 height 188
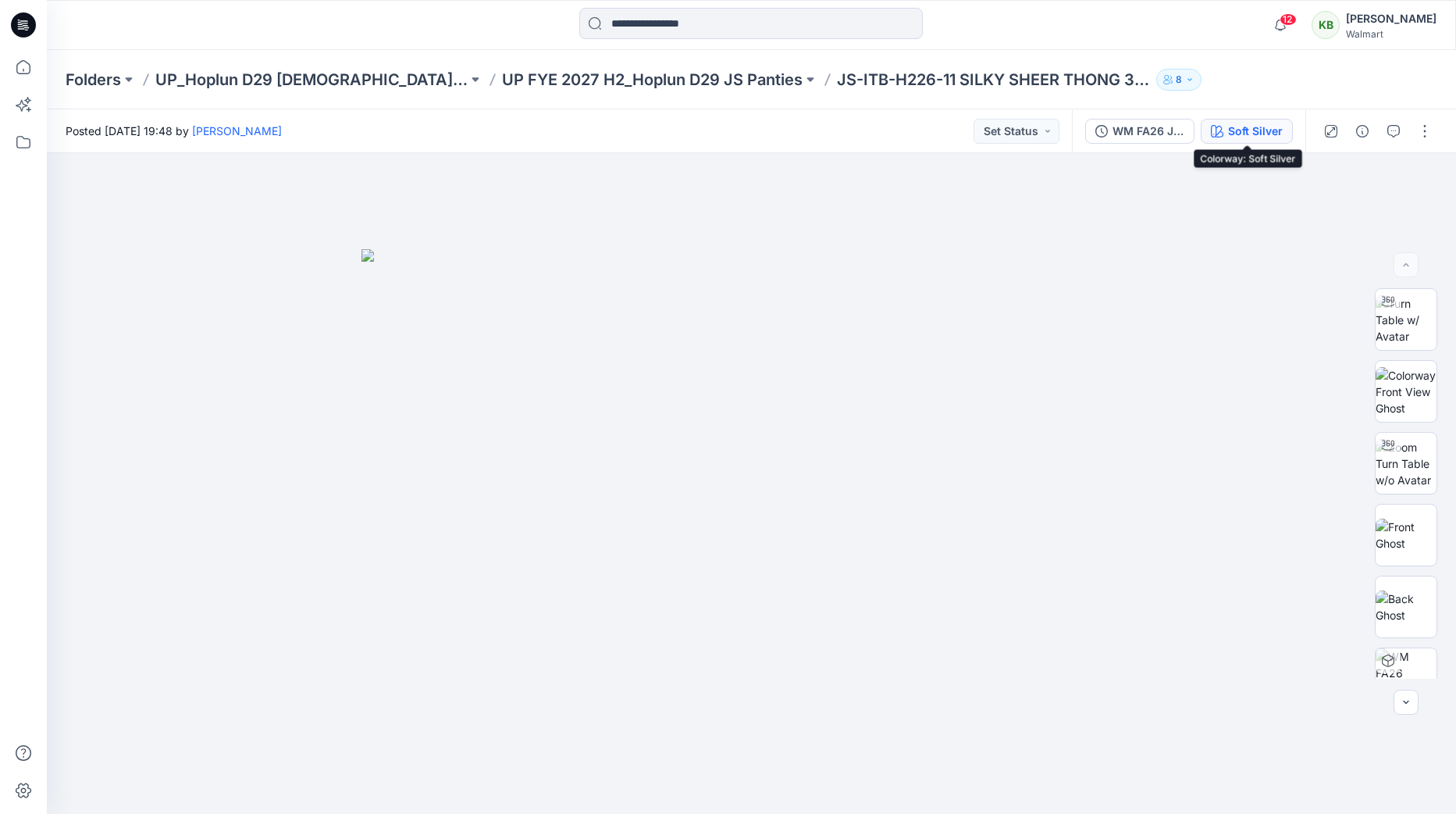
click at [1237, 134] on div "Soft Silver" at bounding box center [1255, 131] width 54 height 17
